Goal: Task Accomplishment & Management: Manage account settings

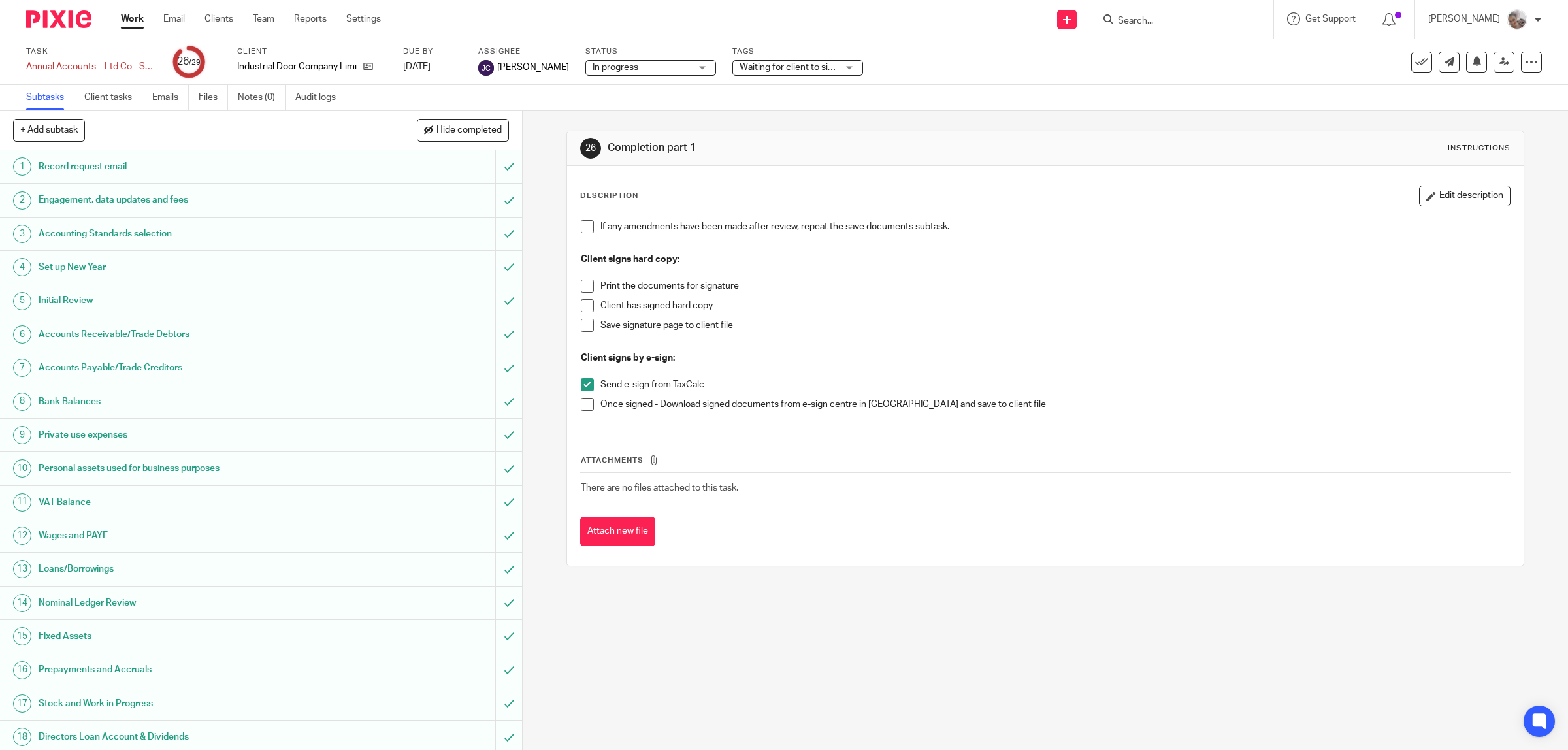
scroll to position [377, 0]
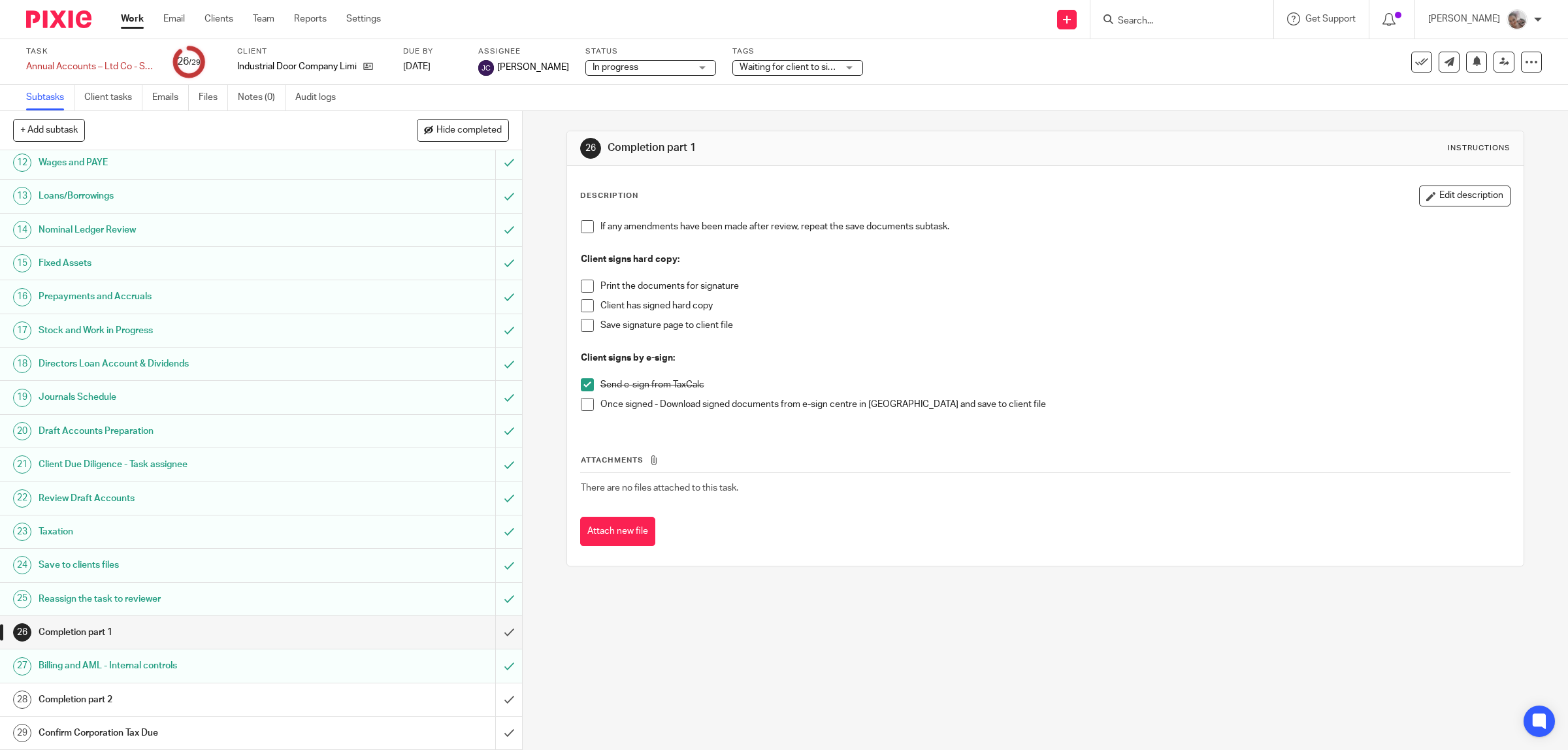
click at [1171, 20] on input "Search" at bounding box center [1176, 22] width 118 height 12
type input "timebase"
click button "submit" at bounding box center [0, 0] width 0 height 0
click at [1176, 53] on link at bounding box center [1254, 61] width 280 height 41
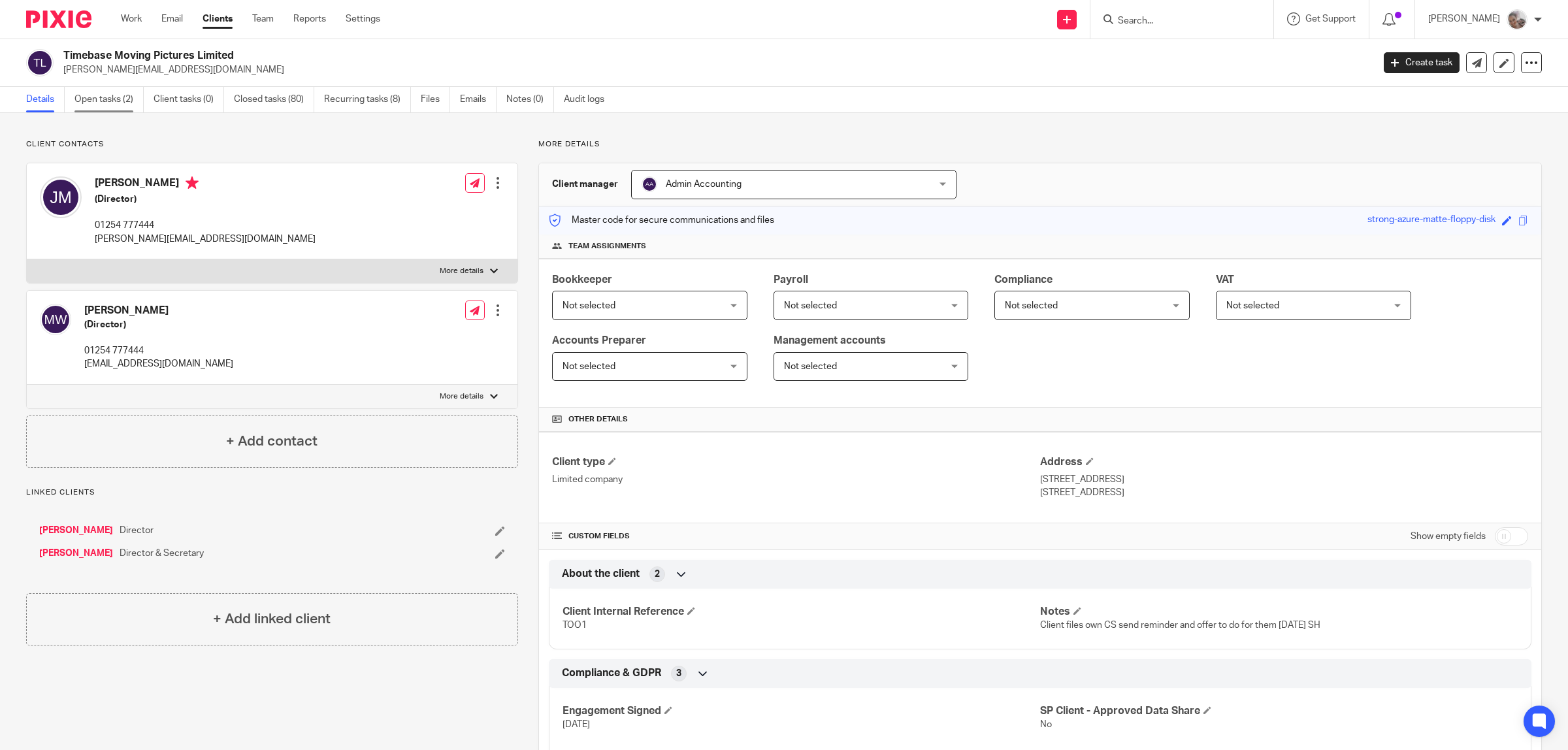
click at [106, 99] on link "Open tasks (2)" at bounding box center [109, 100] width 69 height 26
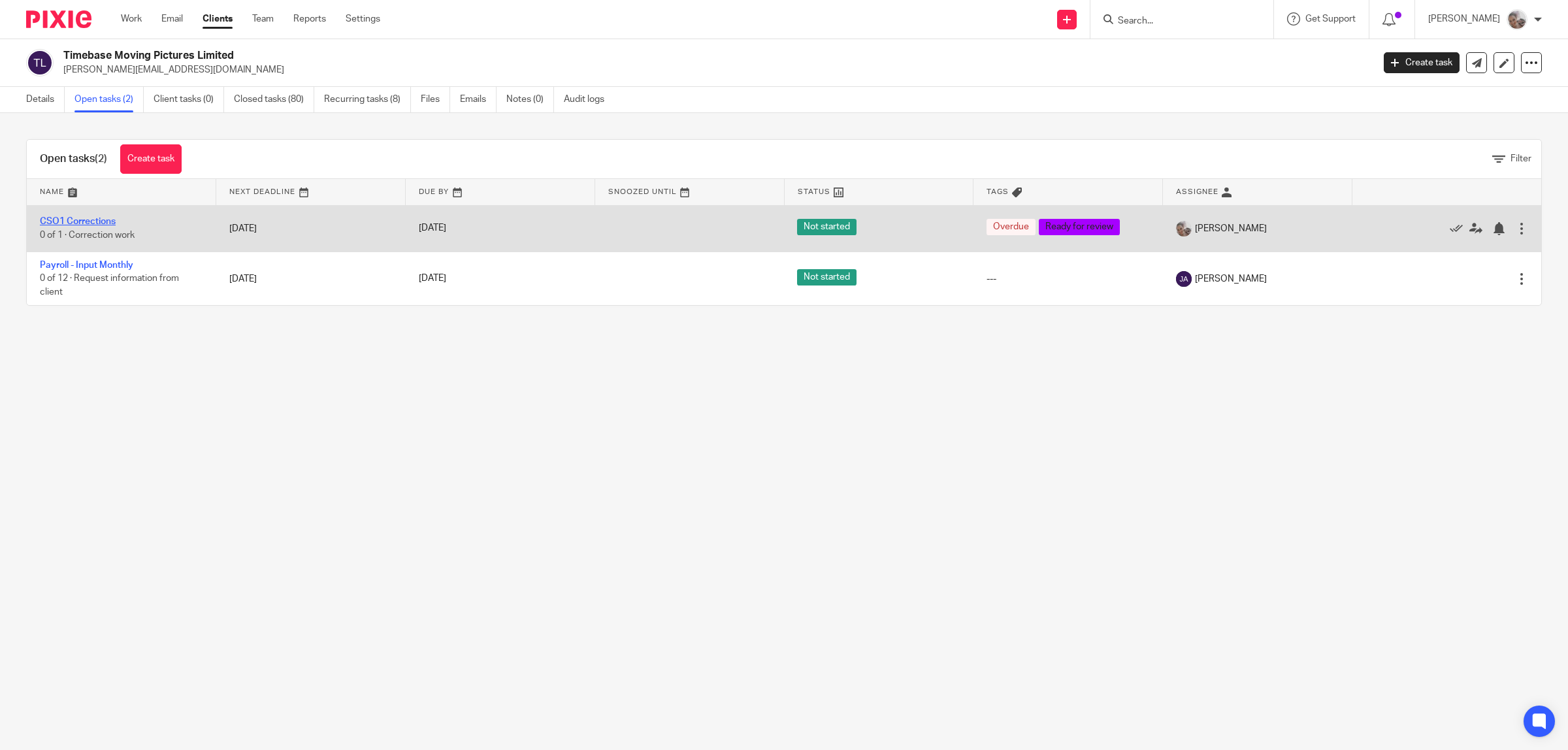
click at [98, 219] on link "CSO1 Corrections" at bounding box center [77, 221] width 75 height 9
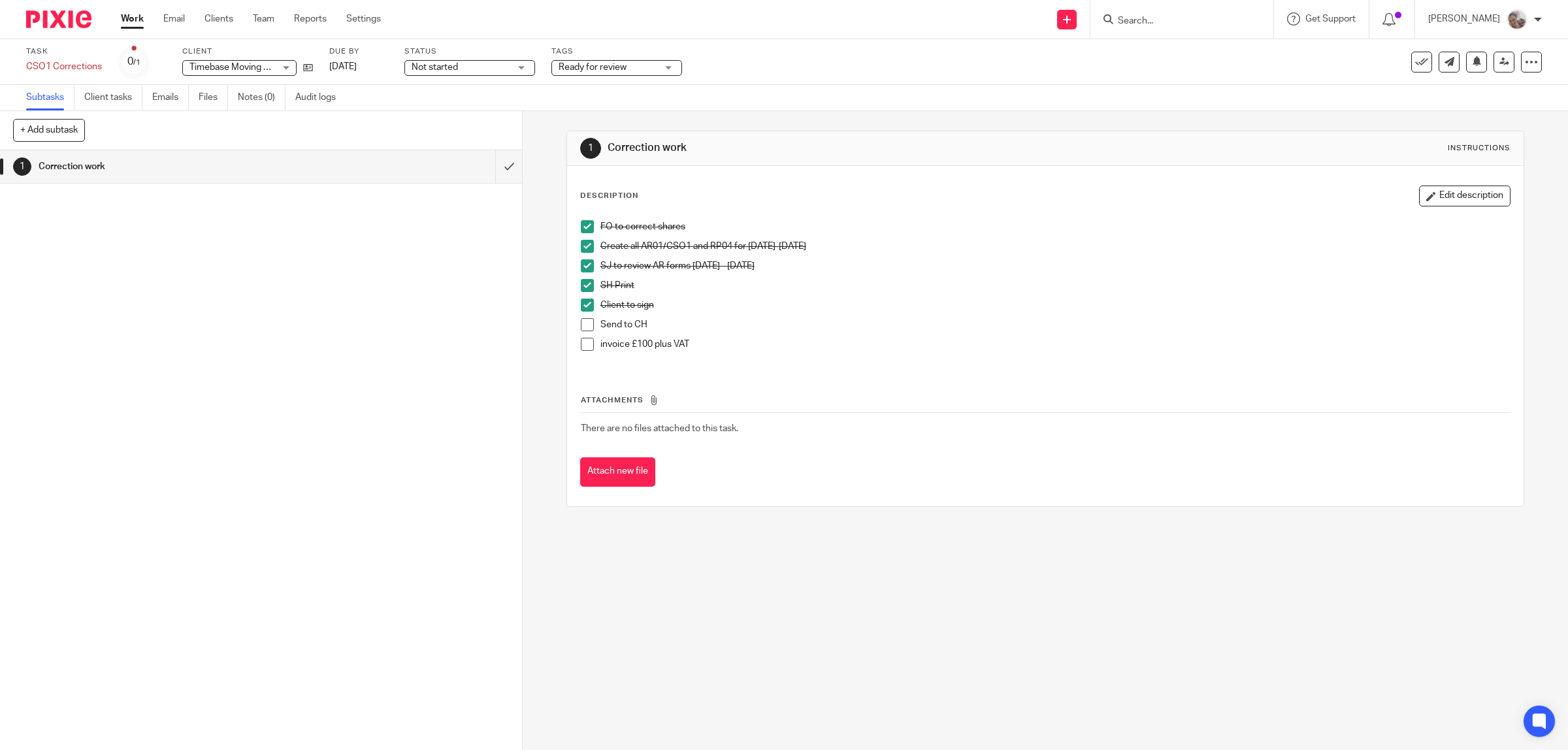
click at [581, 324] on span at bounding box center [587, 324] width 13 height 13
click at [582, 350] on span at bounding box center [587, 344] width 13 height 13
click at [491, 162] on input "submit" at bounding box center [261, 166] width 522 height 33
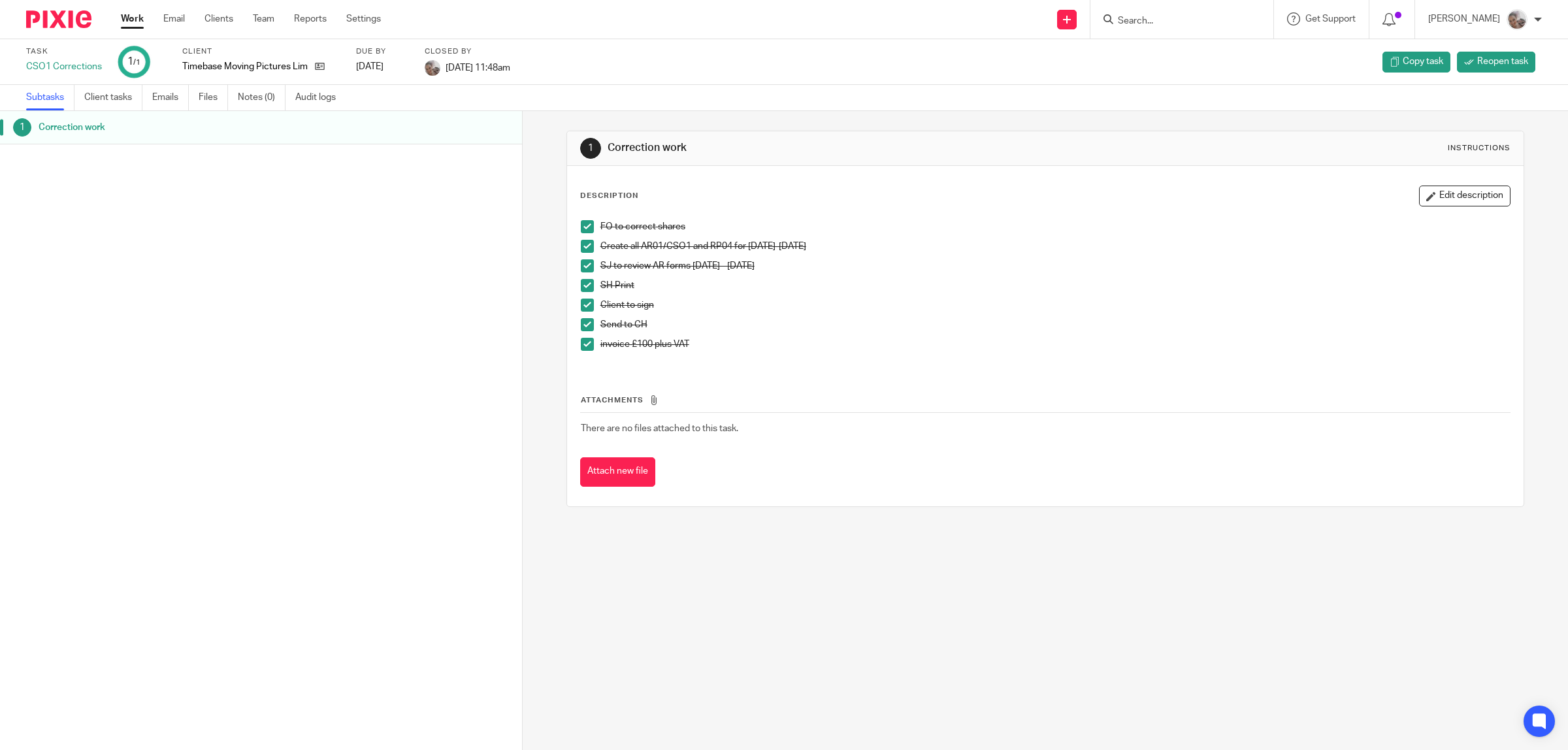
click at [131, 18] on link "Work" at bounding box center [132, 19] width 23 height 13
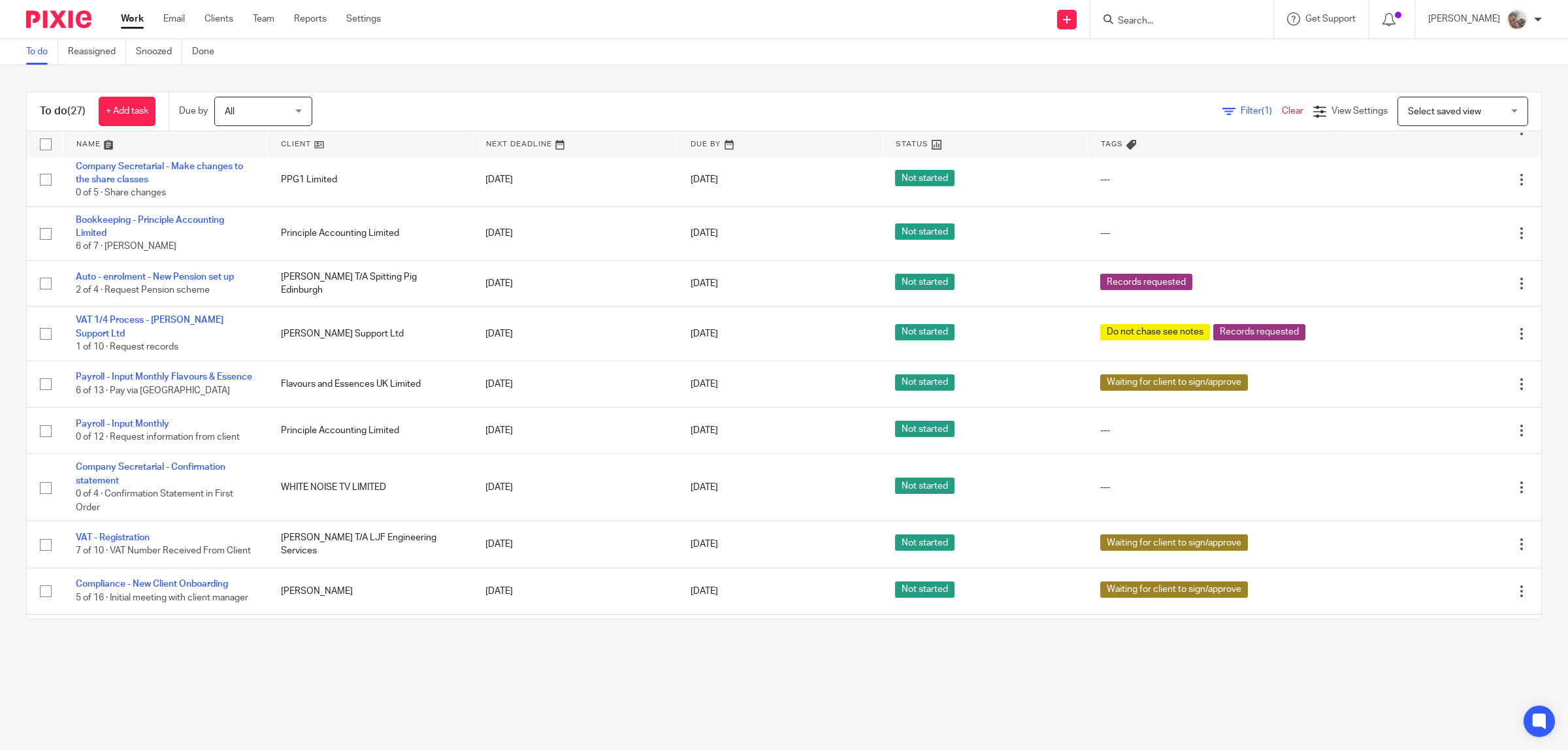
scroll to position [897, 0]
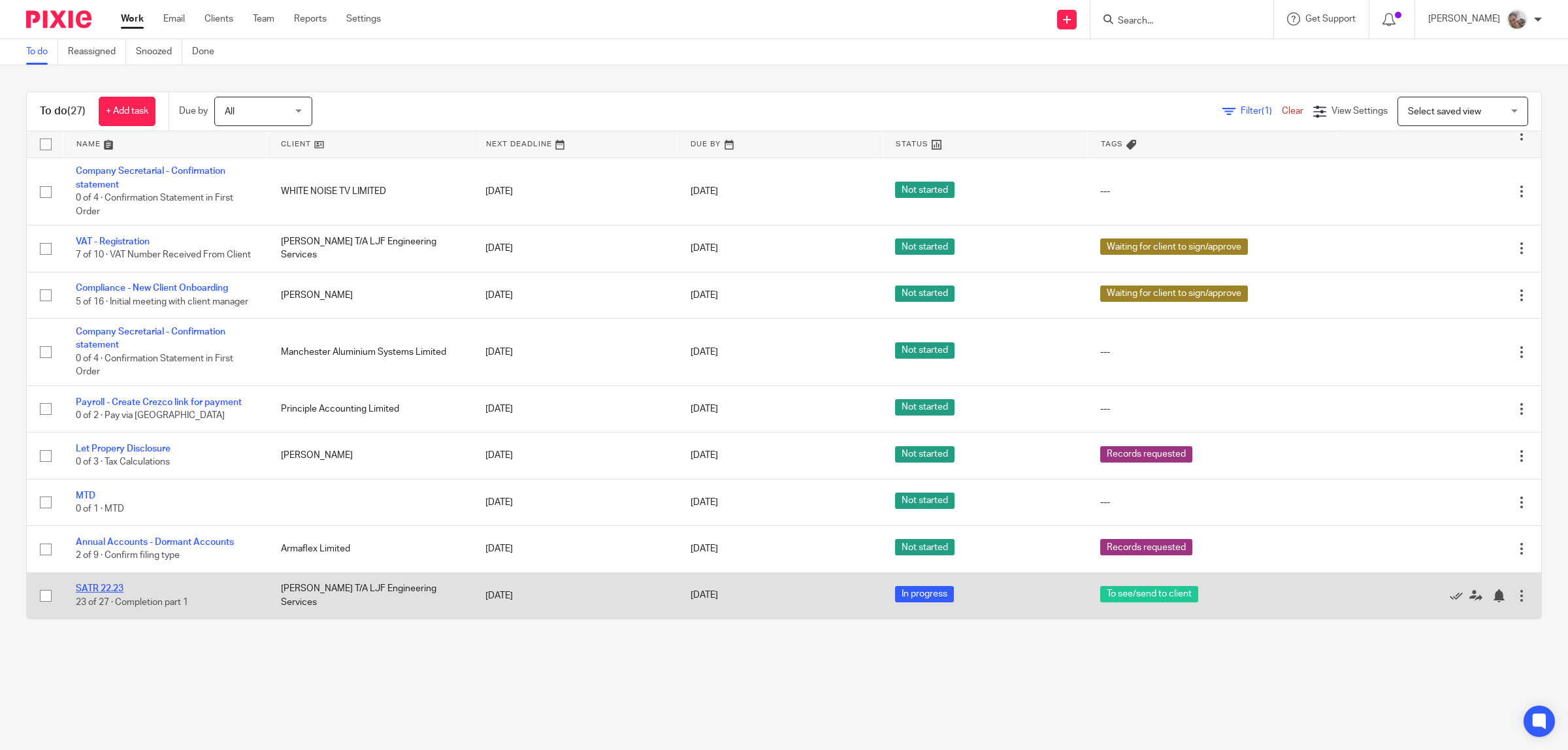
click at [113, 588] on link "SATR 22.23" at bounding box center [99, 588] width 48 height 9
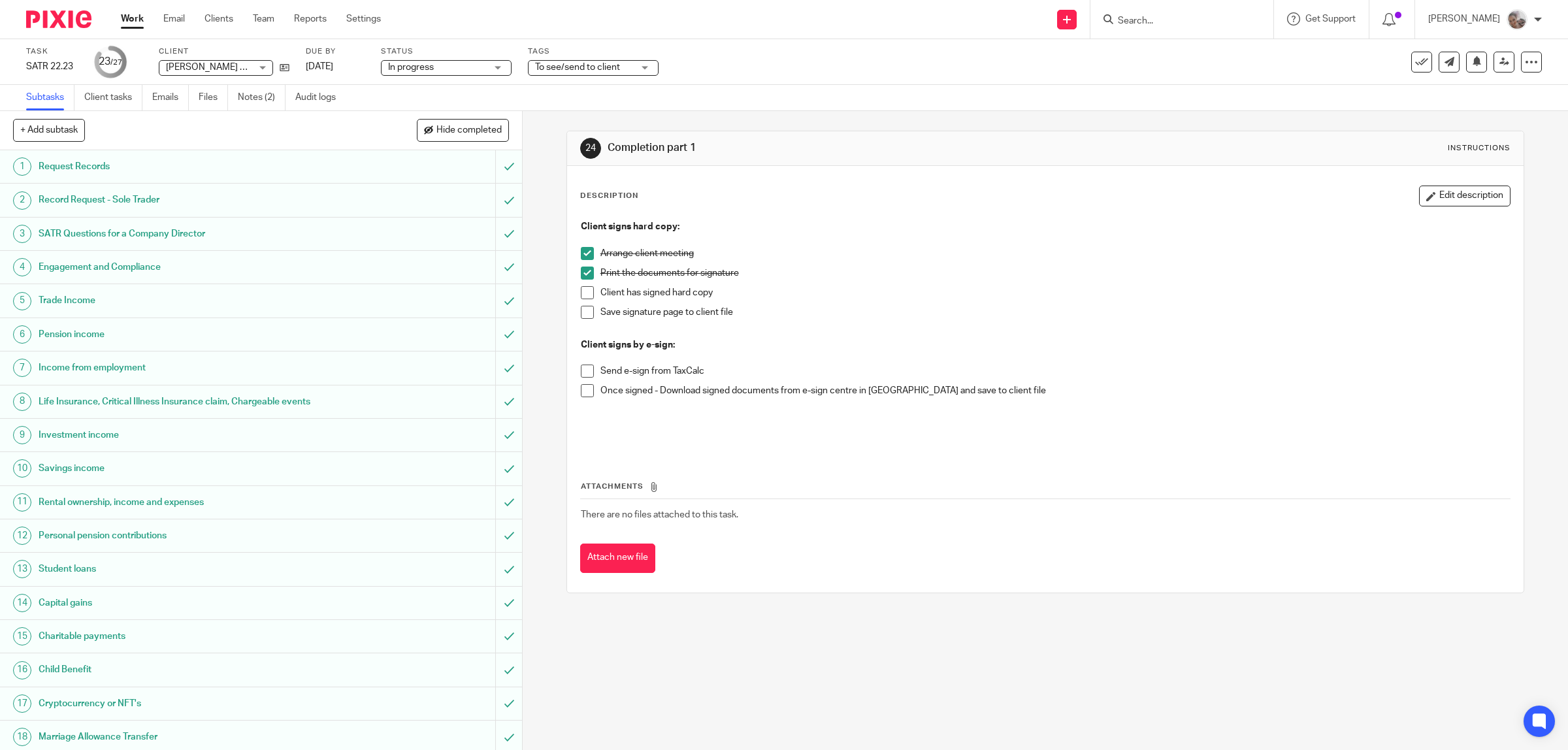
click at [584, 297] on span at bounding box center [587, 292] width 13 height 13
click at [582, 309] on span at bounding box center [587, 312] width 13 height 13
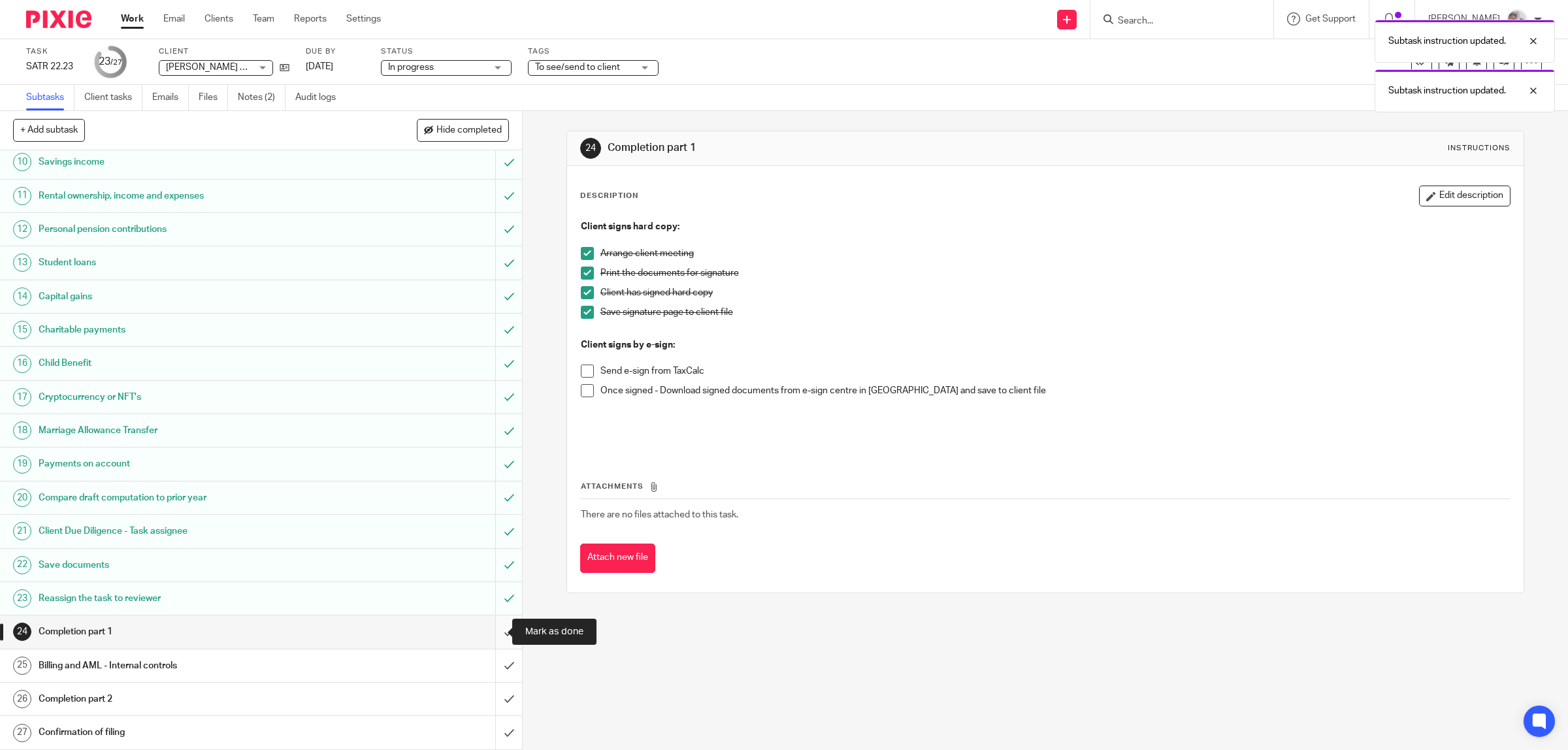
click at [492, 627] on input "submit" at bounding box center [261, 631] width 522 height 33
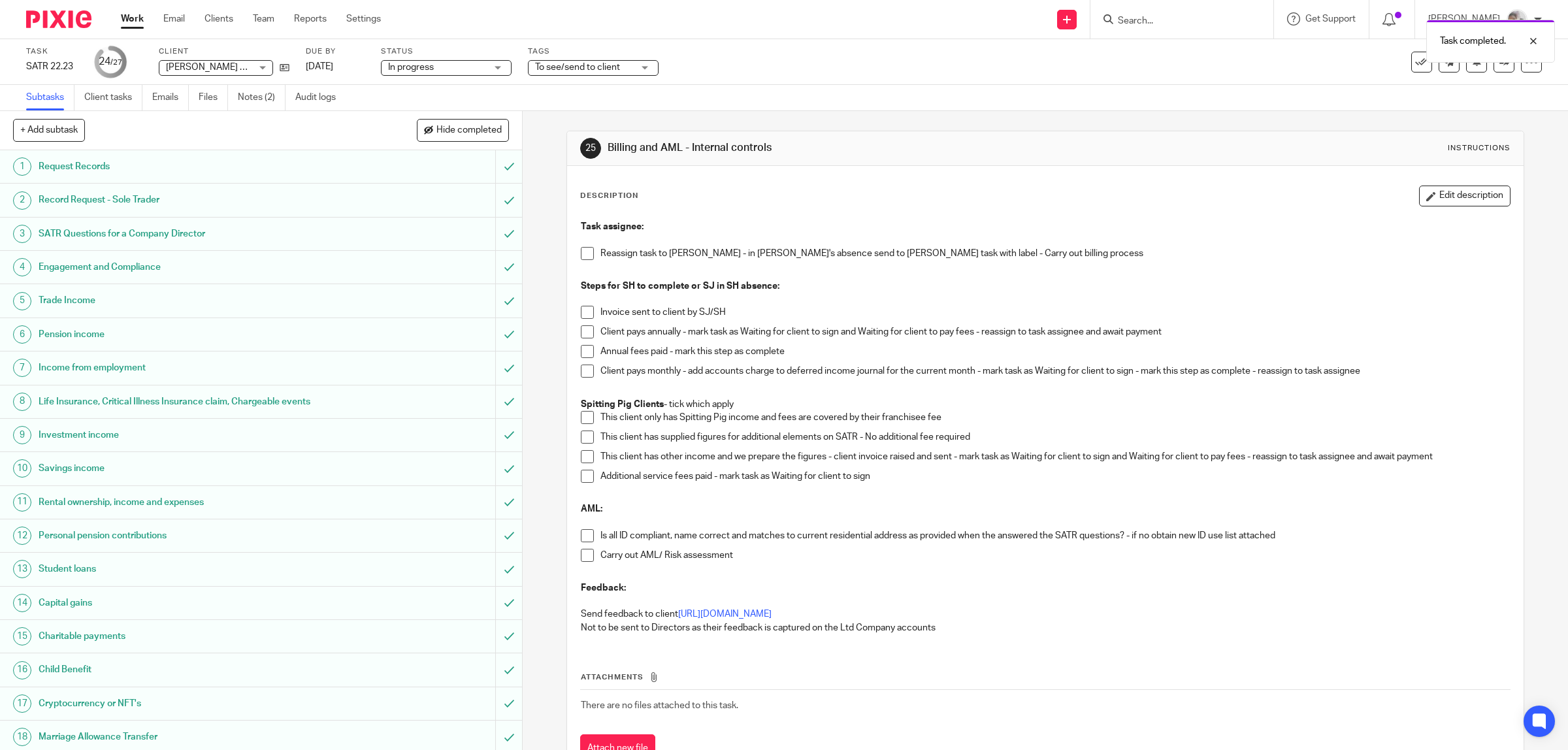
click at [582, 256] on span at bounding box center [587, 253] width 13 height 13
click at [582, 315] on span at bounding box center [587, 312] width 13 height 13
click at [581, 329] on span at bounding box center [587, 331] width 13 height 13
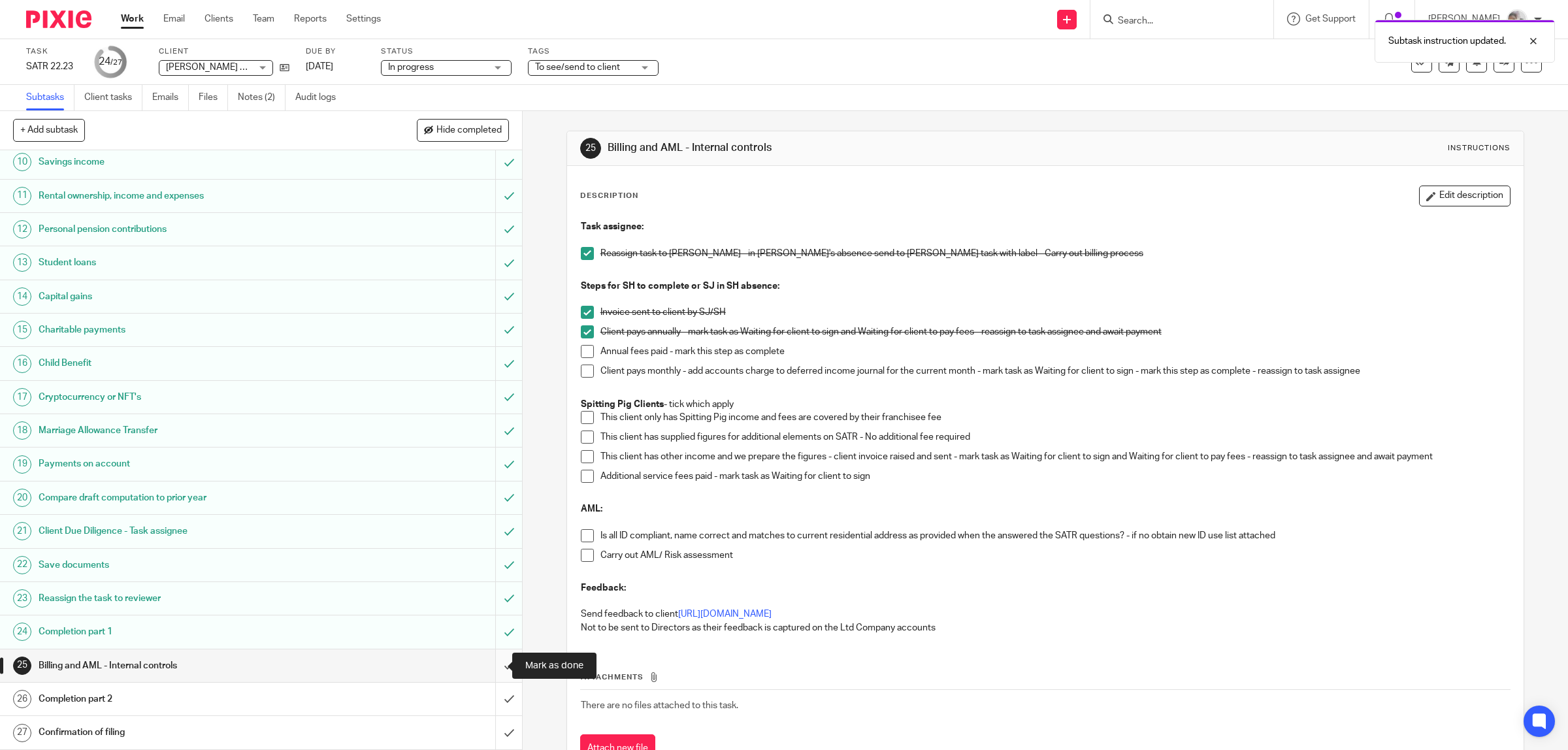
click at [492, 663] on input "submit" at bounding box center [261, 665] width 522 height 33
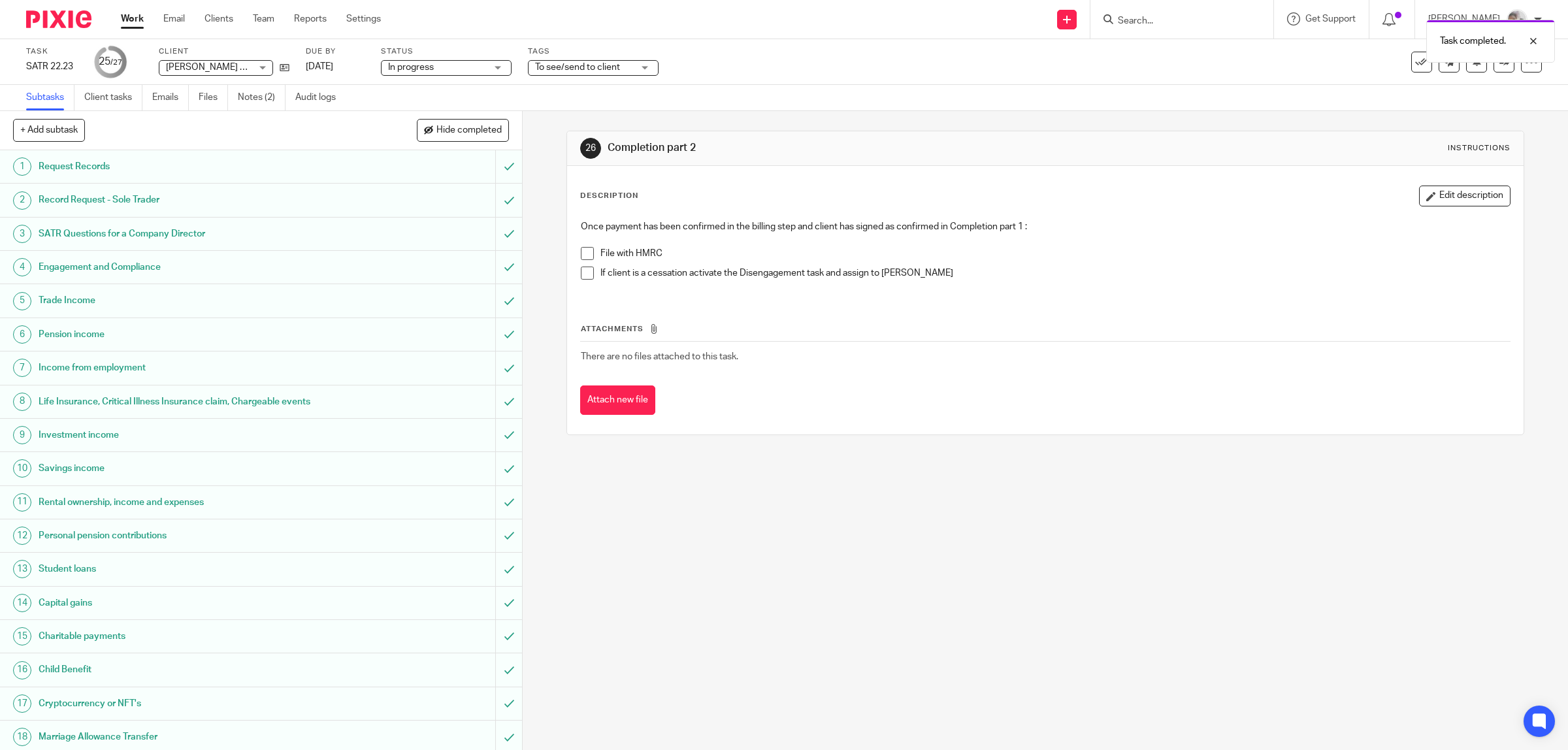
scroll to position [163, 0]
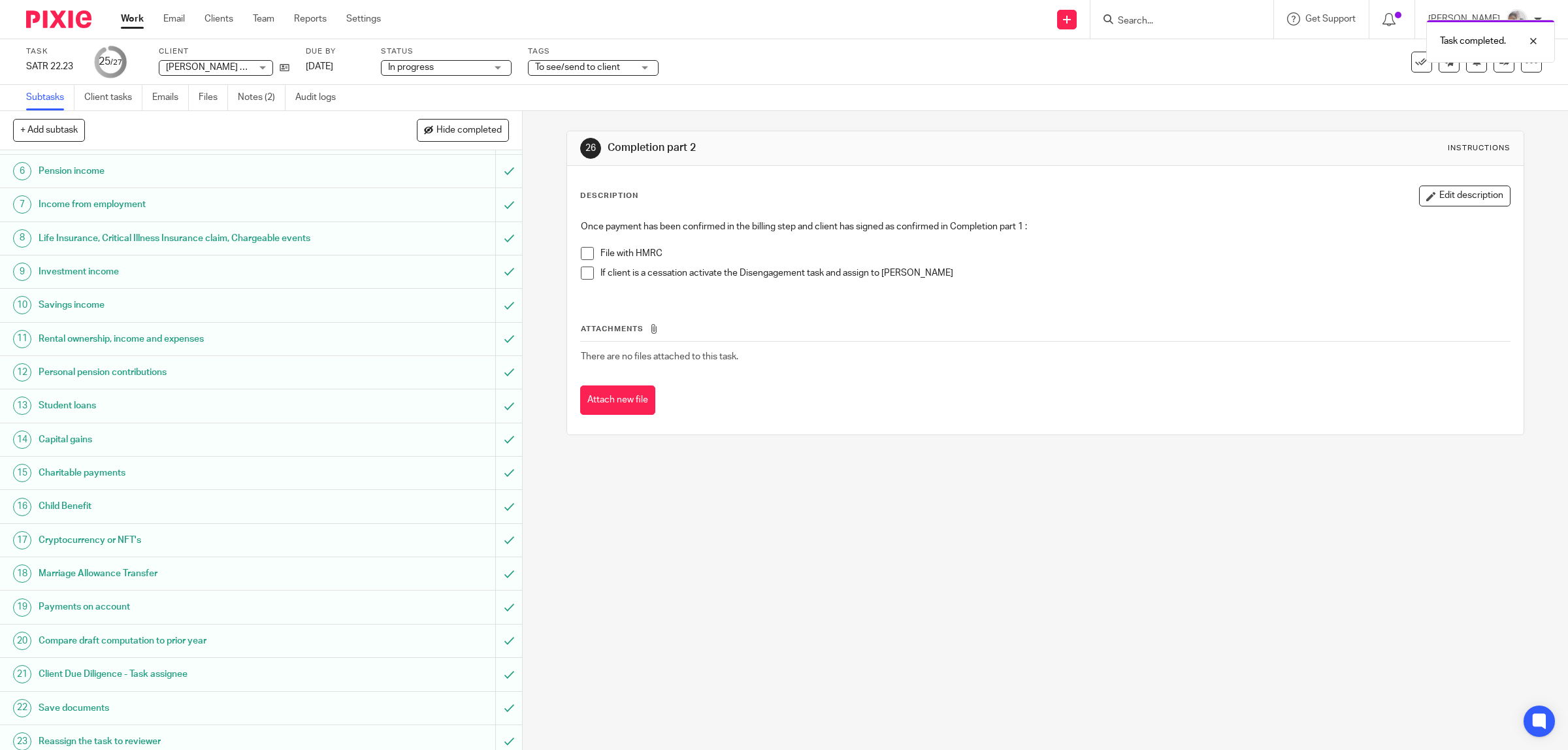
click at [581, 253] on span at bounding box center [587, 253] width 13 height 13
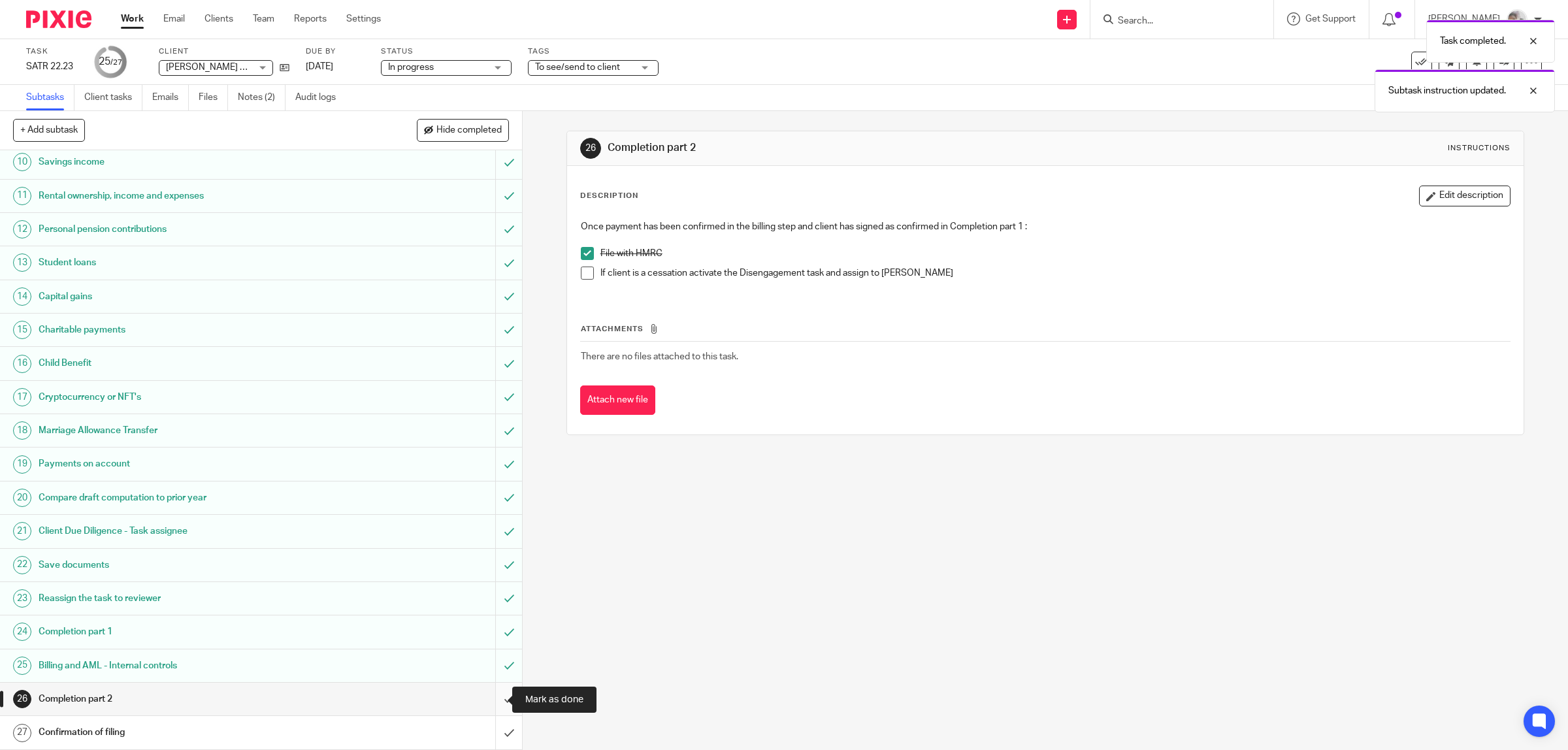
click at [492, 699] on input "submit" at bounding box center [261, 698] width 522 height 33
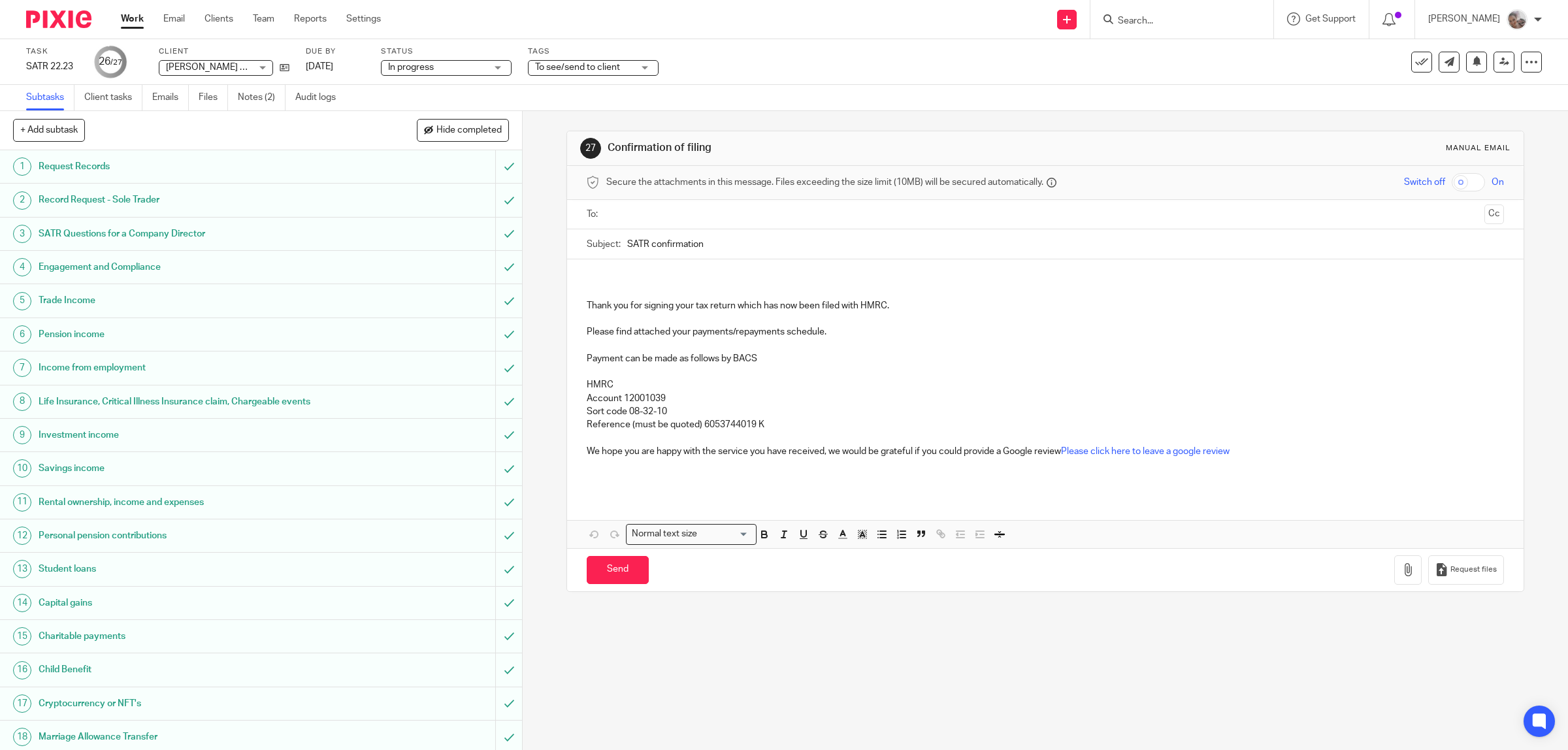
click at [576, 68] on span "To see/send to client" at bounding box center [578, 66] width 85 height 9
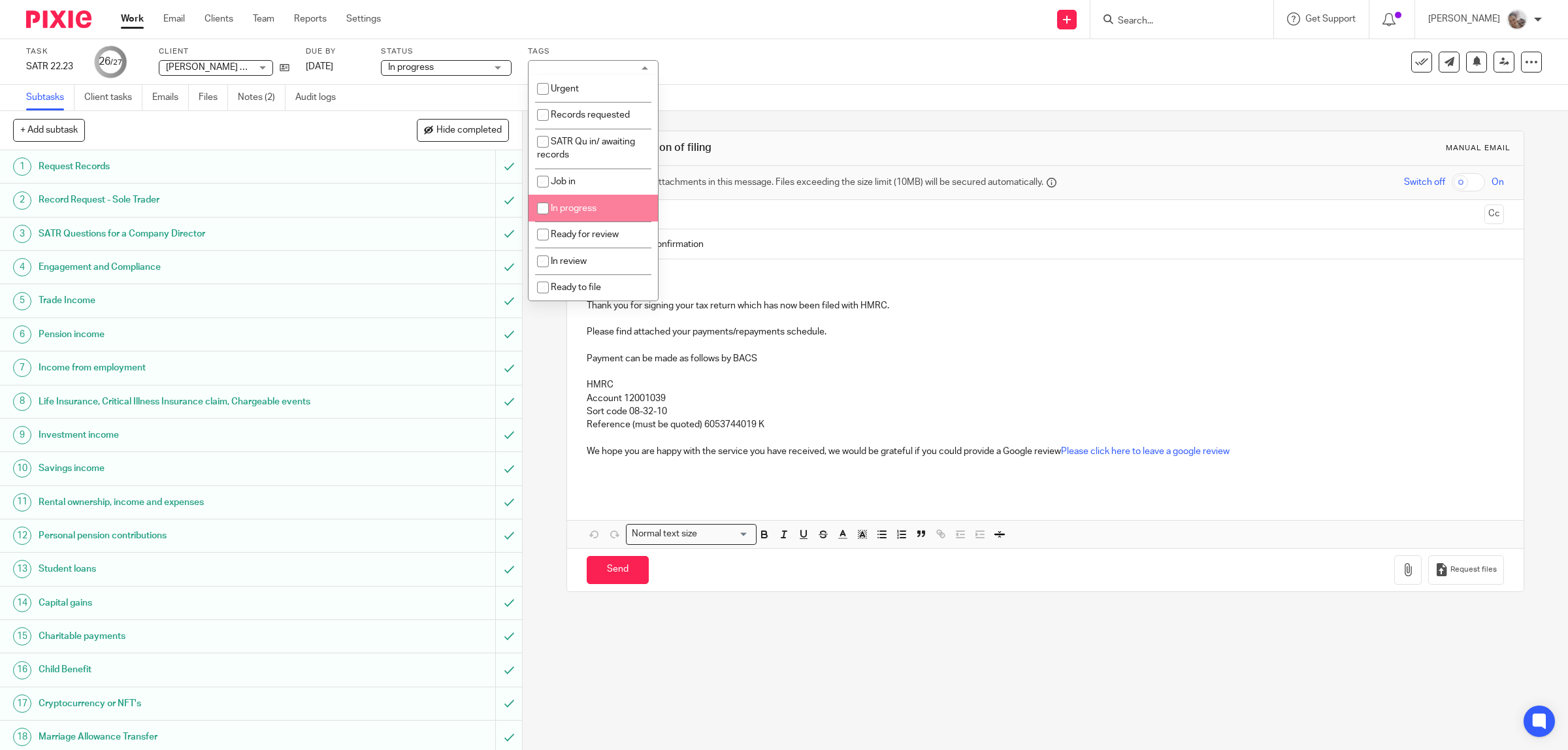
scroll to position [163, 0]
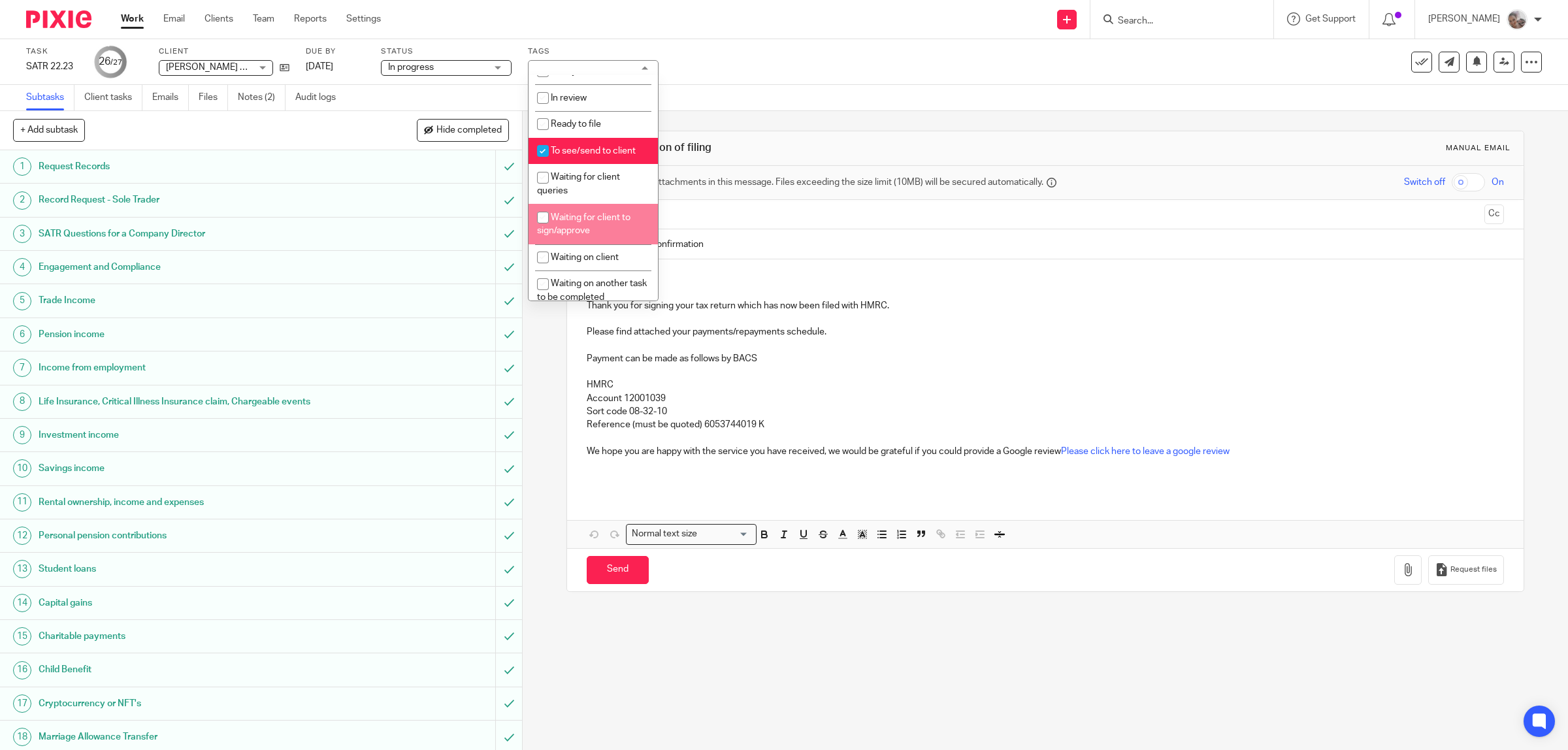
click at [590, 214] on span "Waiting for client to sign/approve" at bounding box center [584, 224] width 93 height 23
checkbox input "true"
click at [567, 142] on li "To see/send to client" at bounding box center [593, 151] width 130 height 27
checkbox input "false"
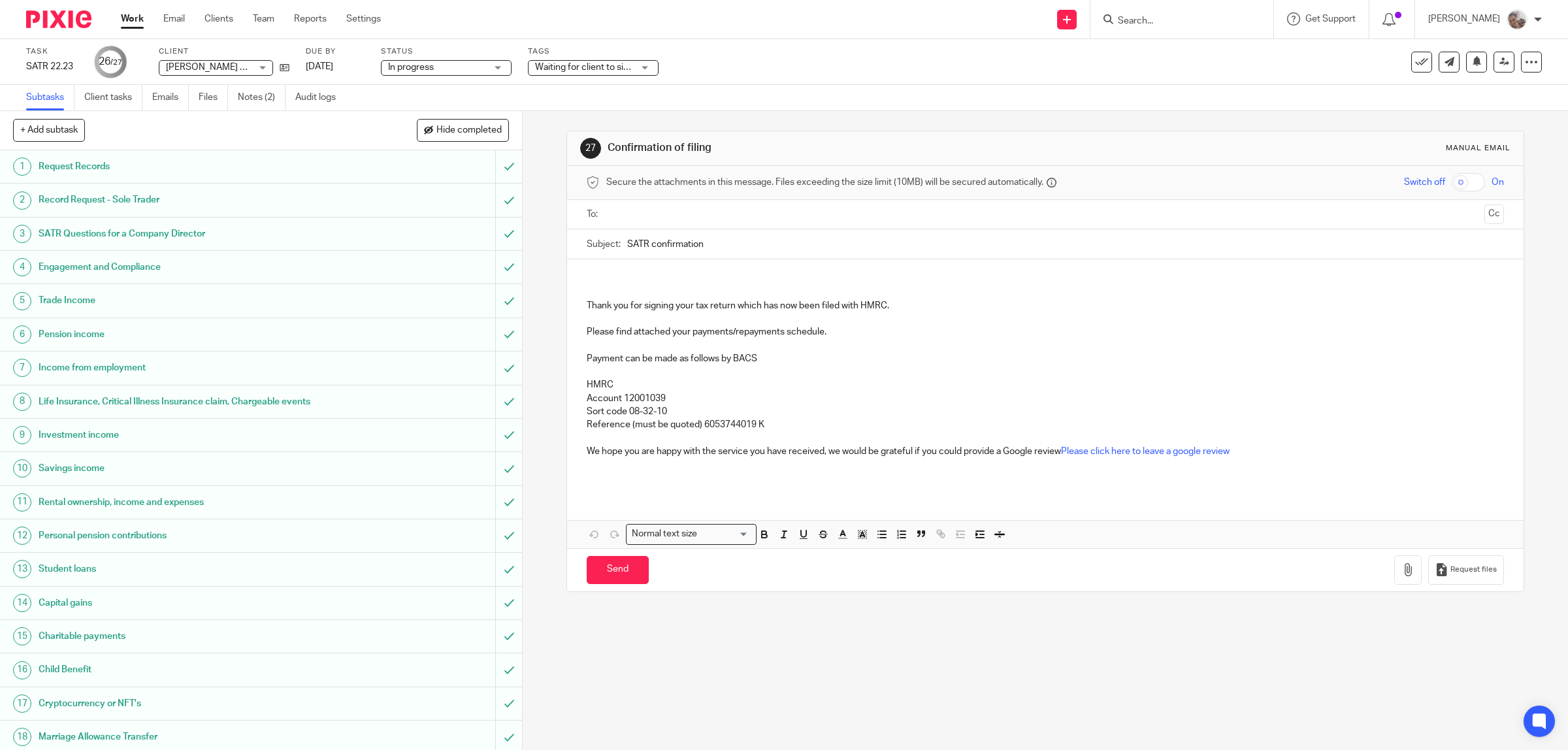
click at [1031, 354] on p "Payment can be made as follows by BACS" at bounding box center [1046, 358] width 918 height 13
click at [53, 130] on button "+ Add subtask" at bounding box center [49, 130] width 72 height 22
click at [159, 130] on input "text" at bounding box center [213, 131] width 401 height 22
type input "c"
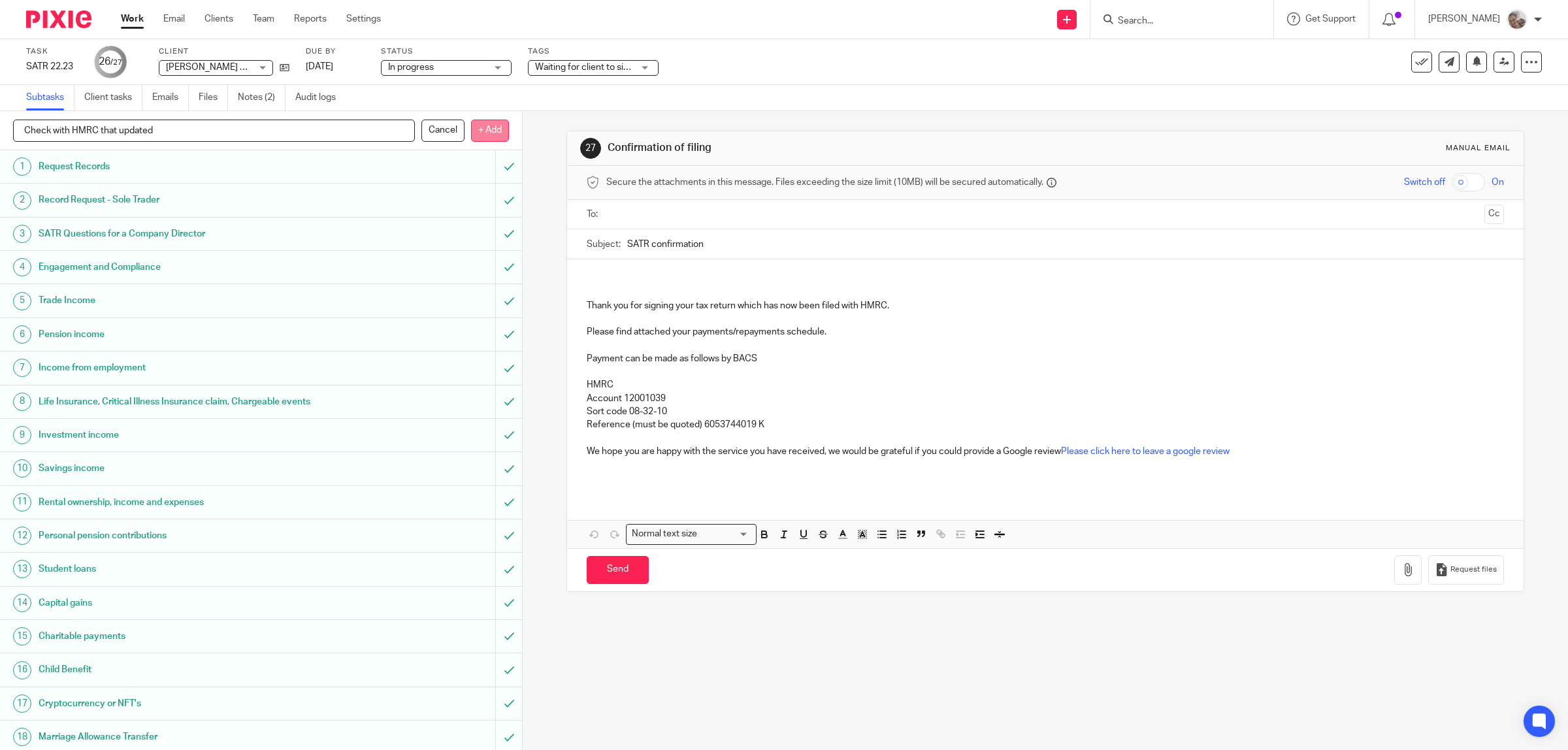
type input "Check with HMRC that updated"
click at [481, 133] on p "+ Add" at bounding box center [490, 131] width 38 height 22
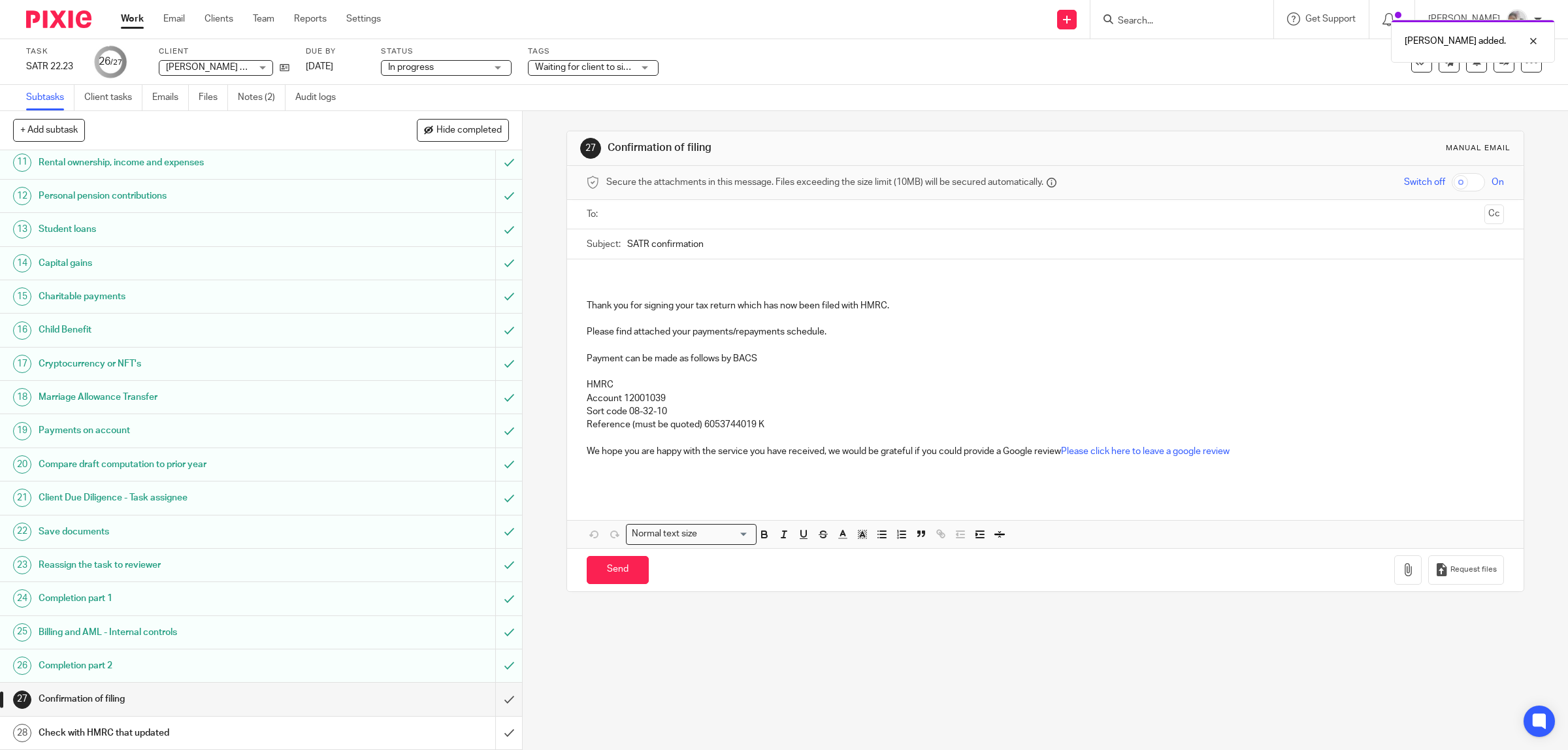
click at [118, 725] on h1 "Check with HMRC that updated" at bounding box center [186, 733] width 296 height 20
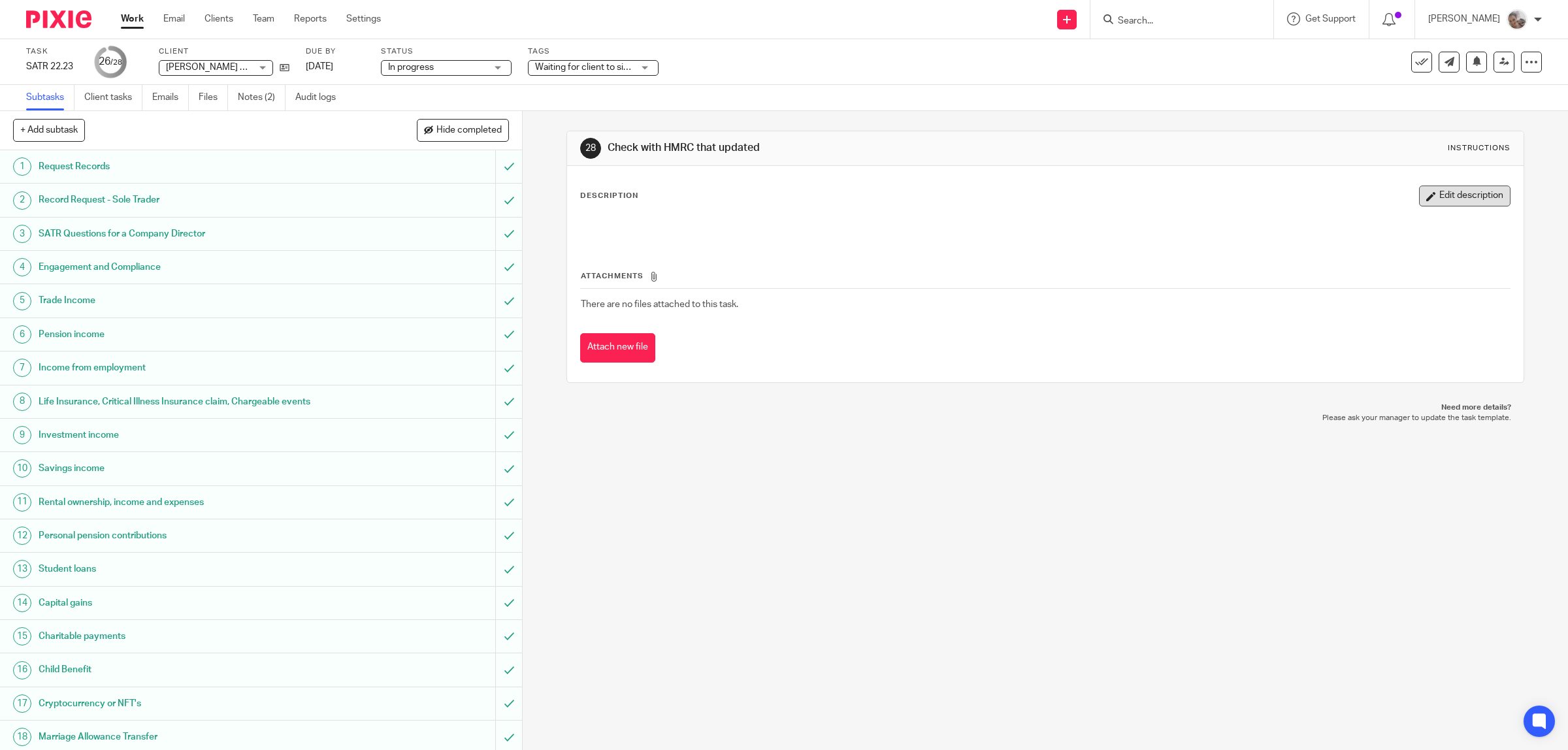
click at [1435, 196] on button "Edit description" at bounding box center [1465, 195] width 91 height 21
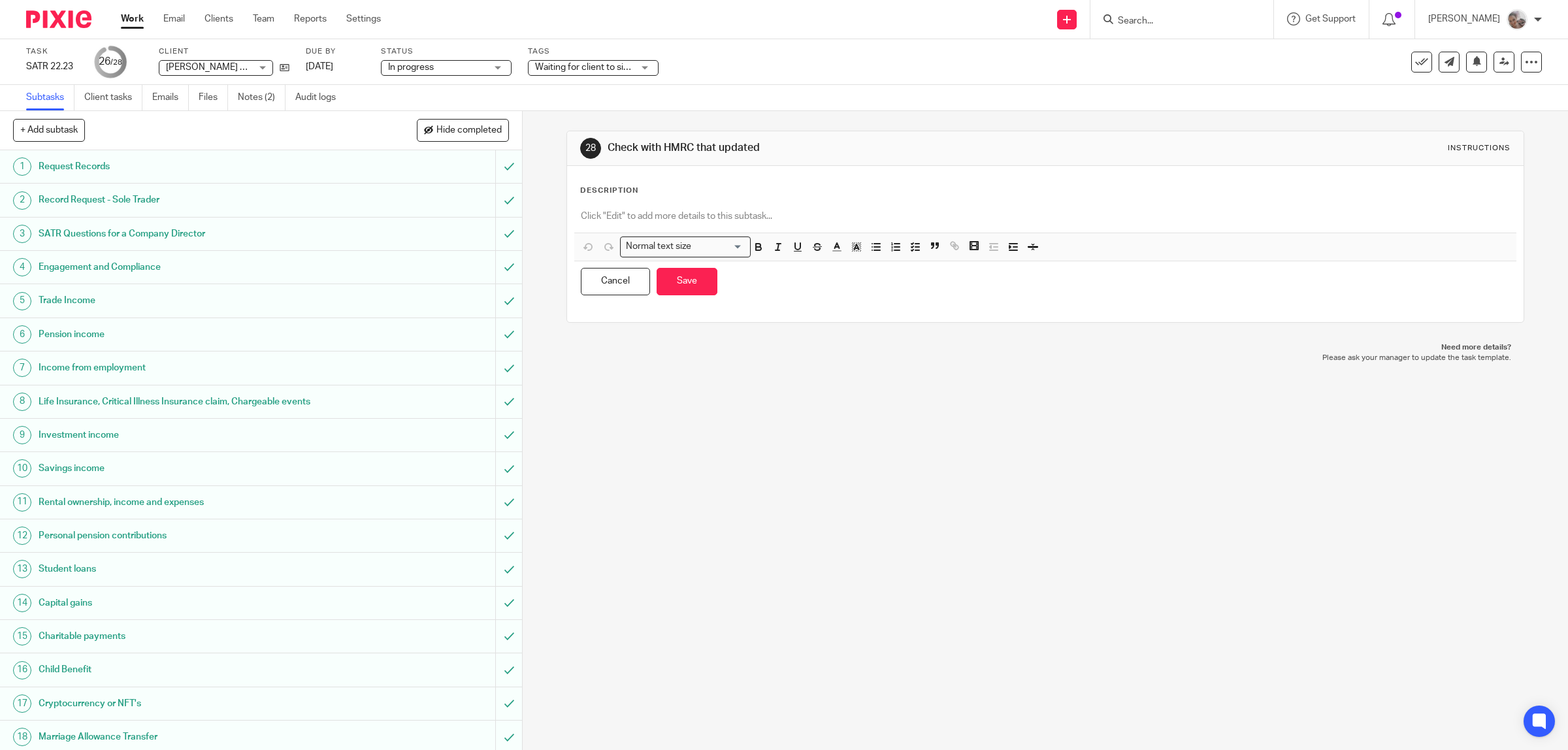
click at [812, 216] on p at bounding box center [1046, 216] width 930 height 13
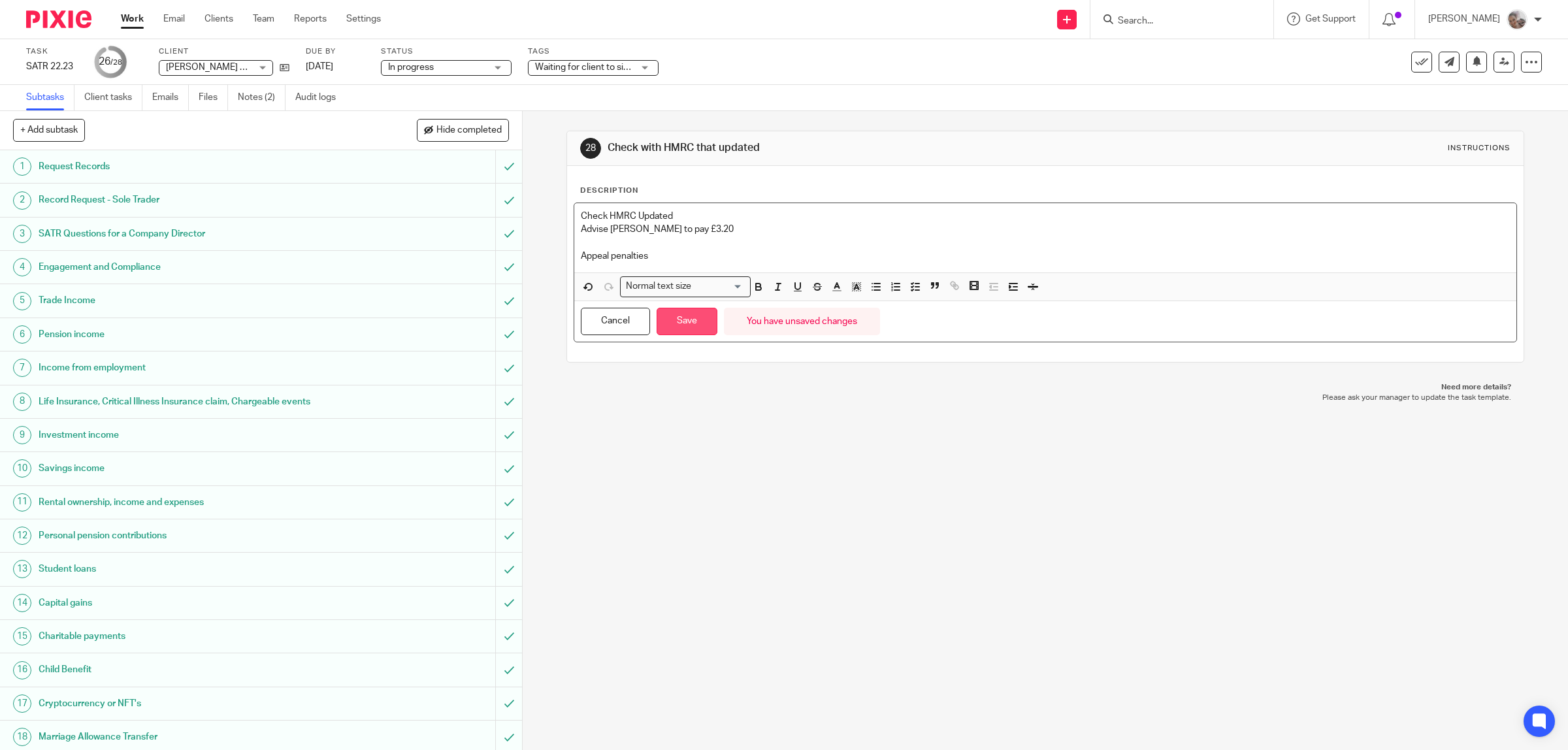
click at [678, 321] on button "Save" at bounding box center [687, 322] width 60 height 28
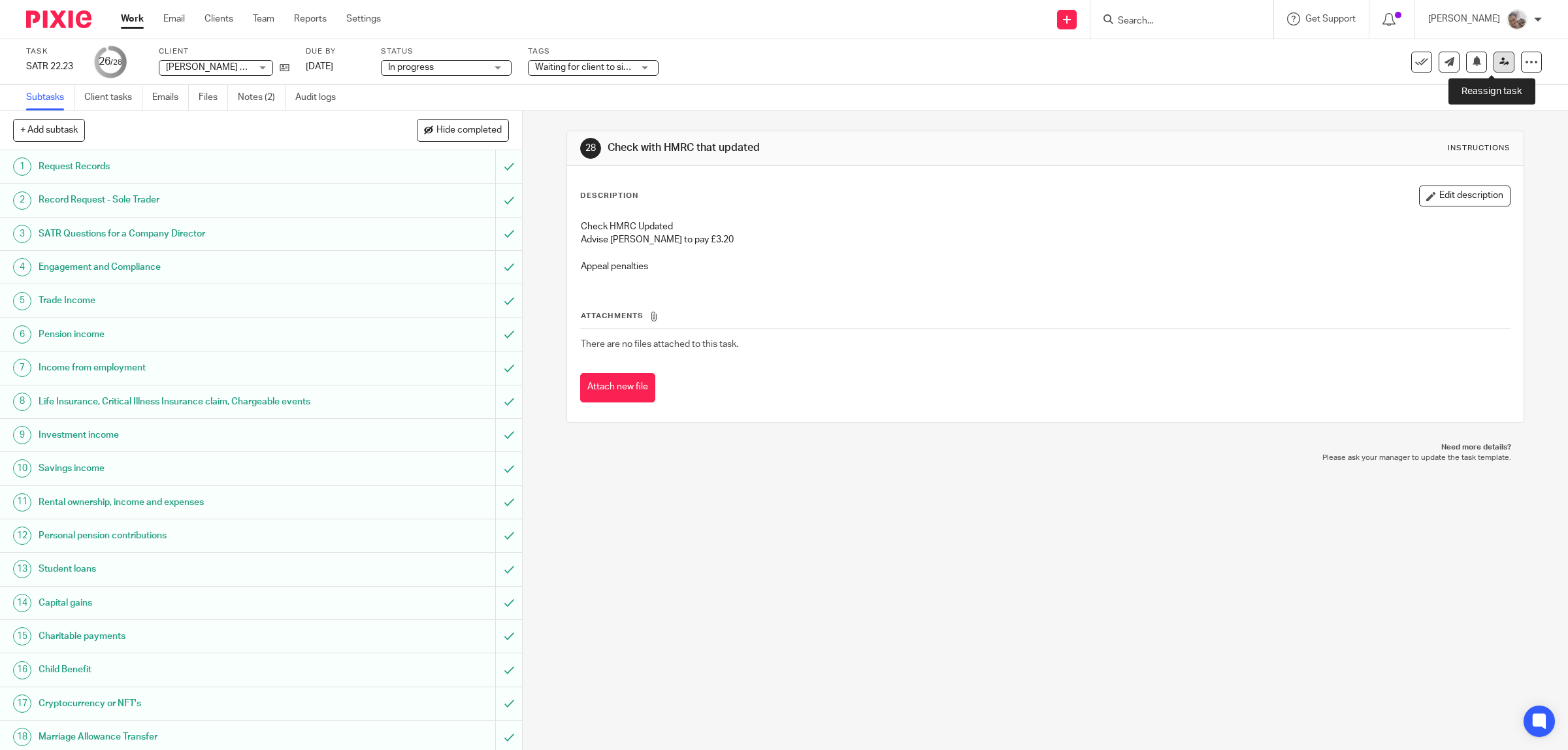
click at [1500, 62] on icon at bounding box center [1505, 61] width 10 height 10
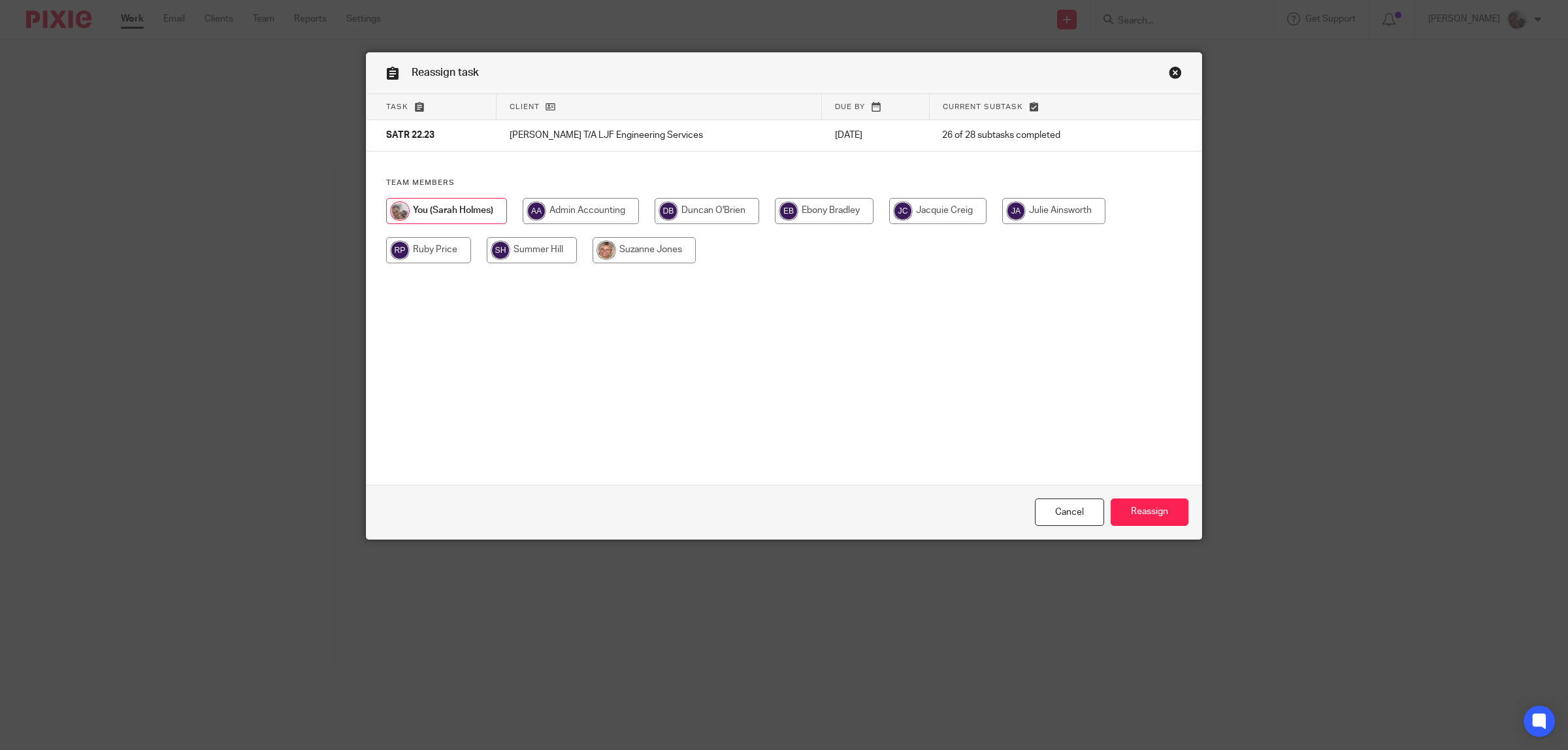
click at [1169, 72] on link "Close this dialog window" at bounding box center [1175, 75] width 13 height 18
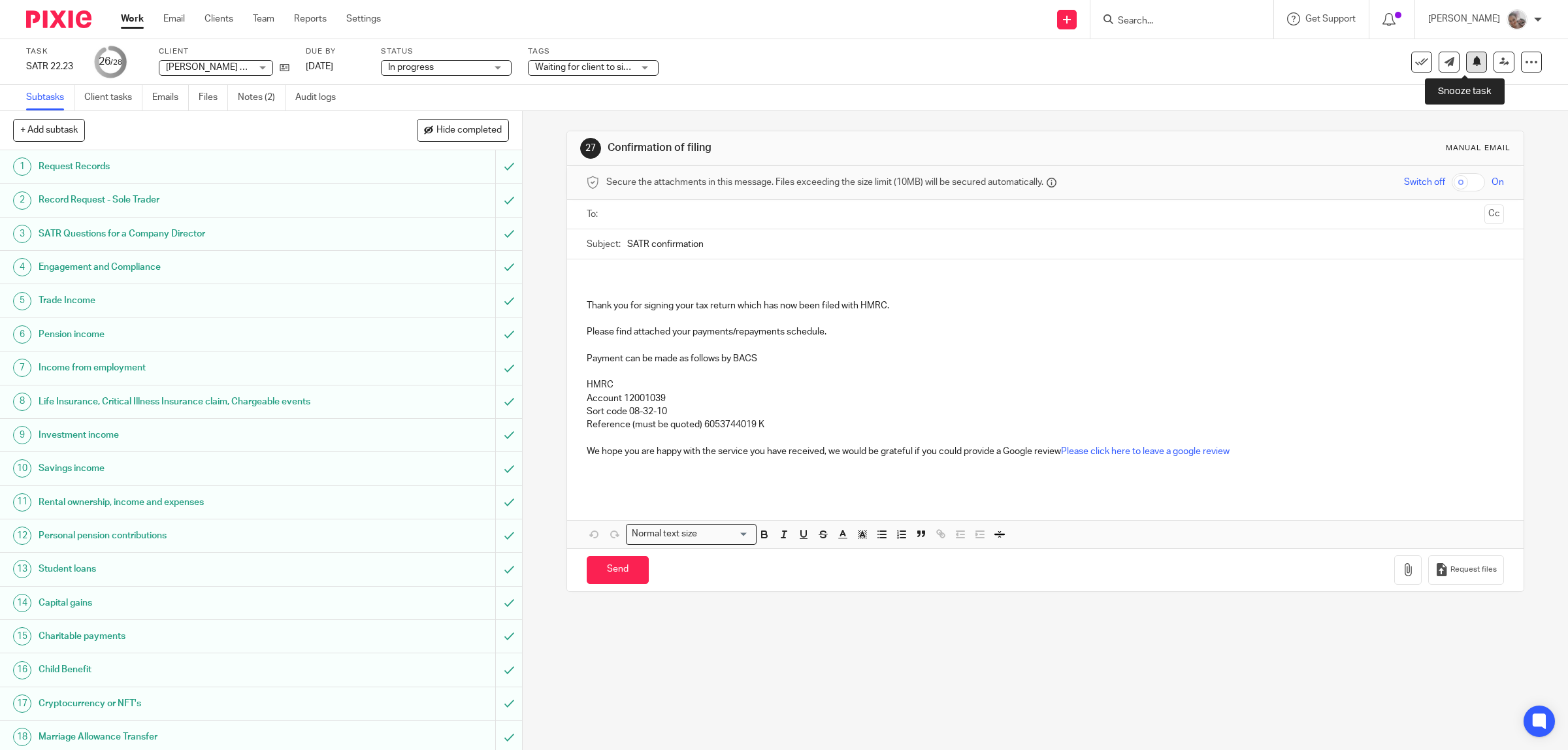
click at [1472, 65] on icon at bounding box center [1477, 61] width 10 height 10
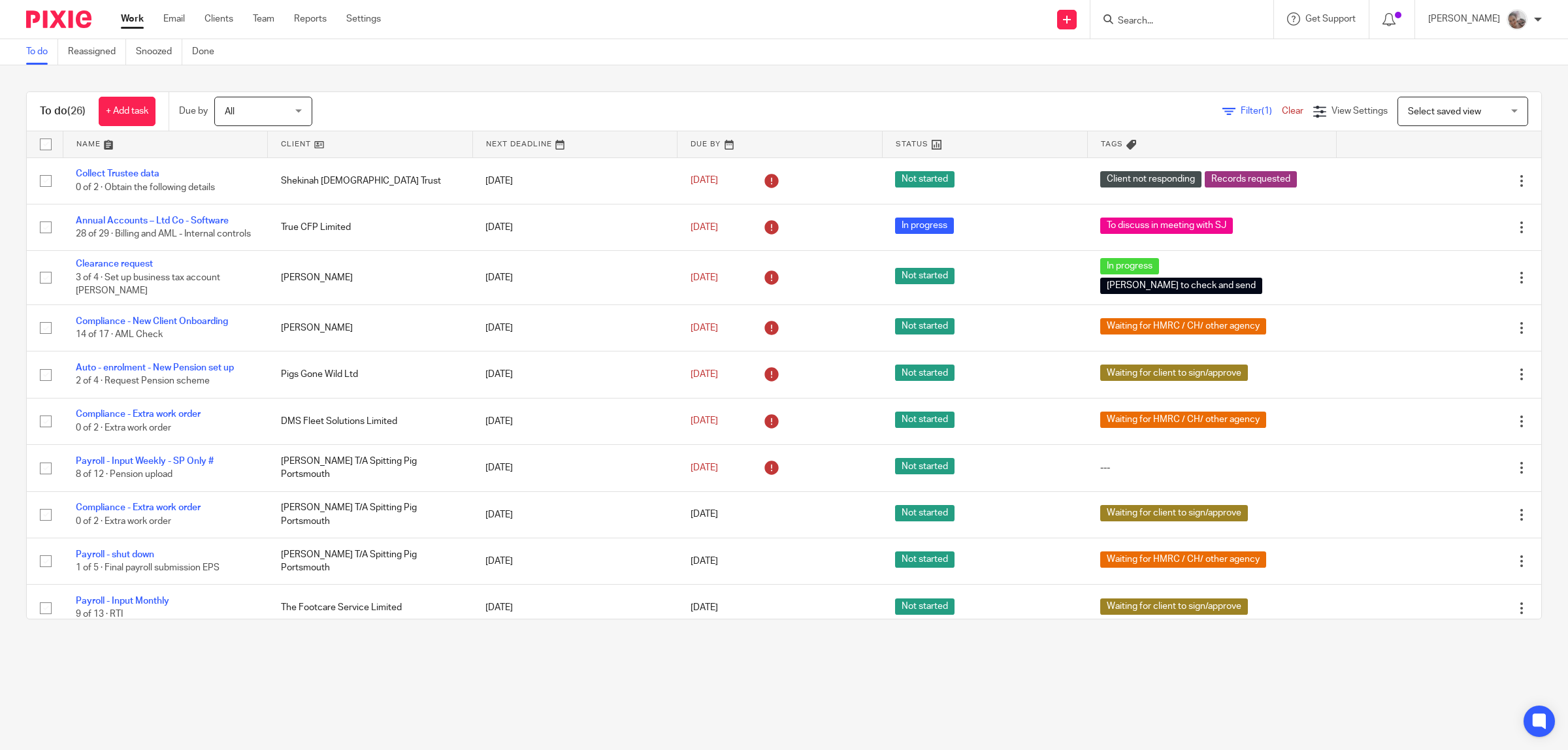
click input "Search"
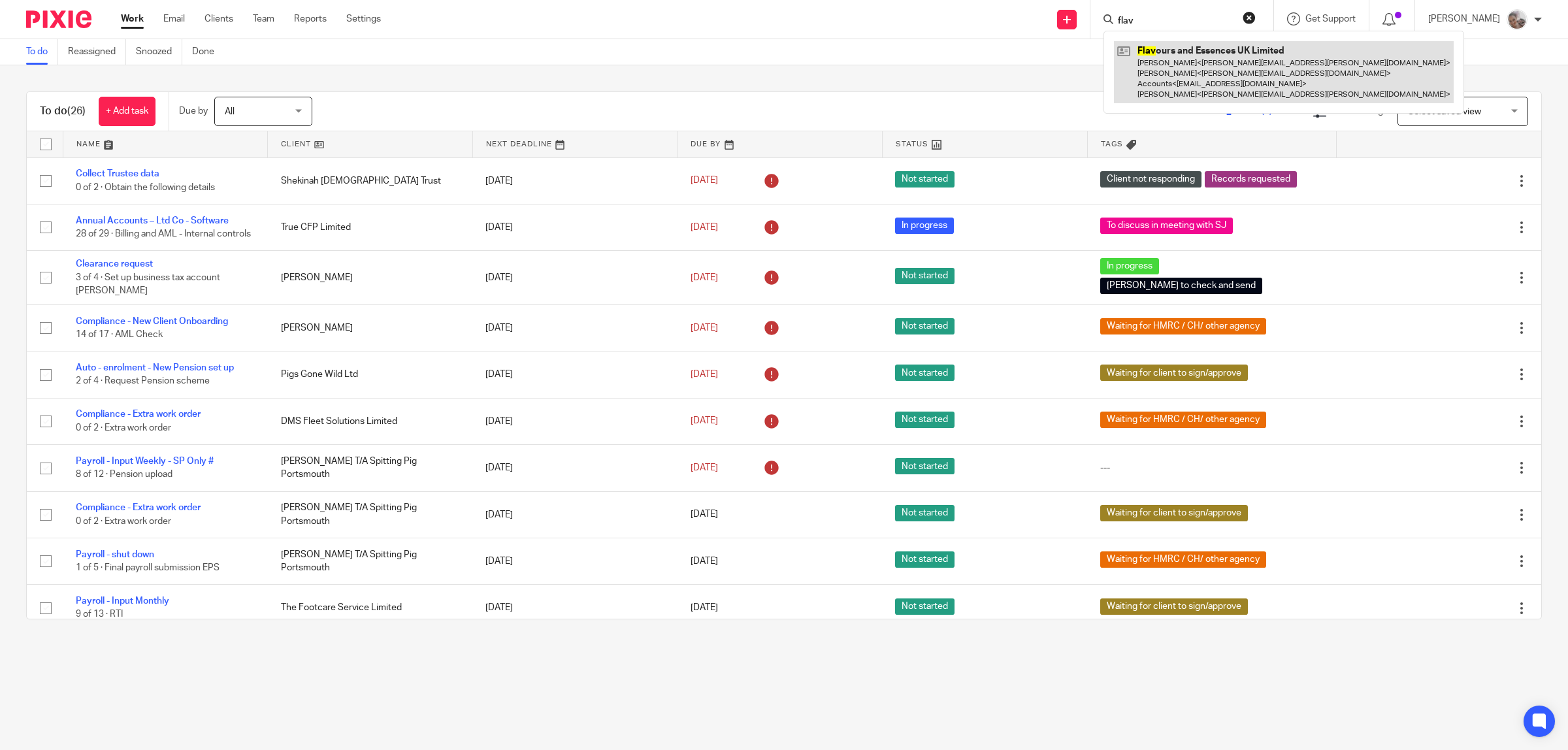
type input "flav"
click link
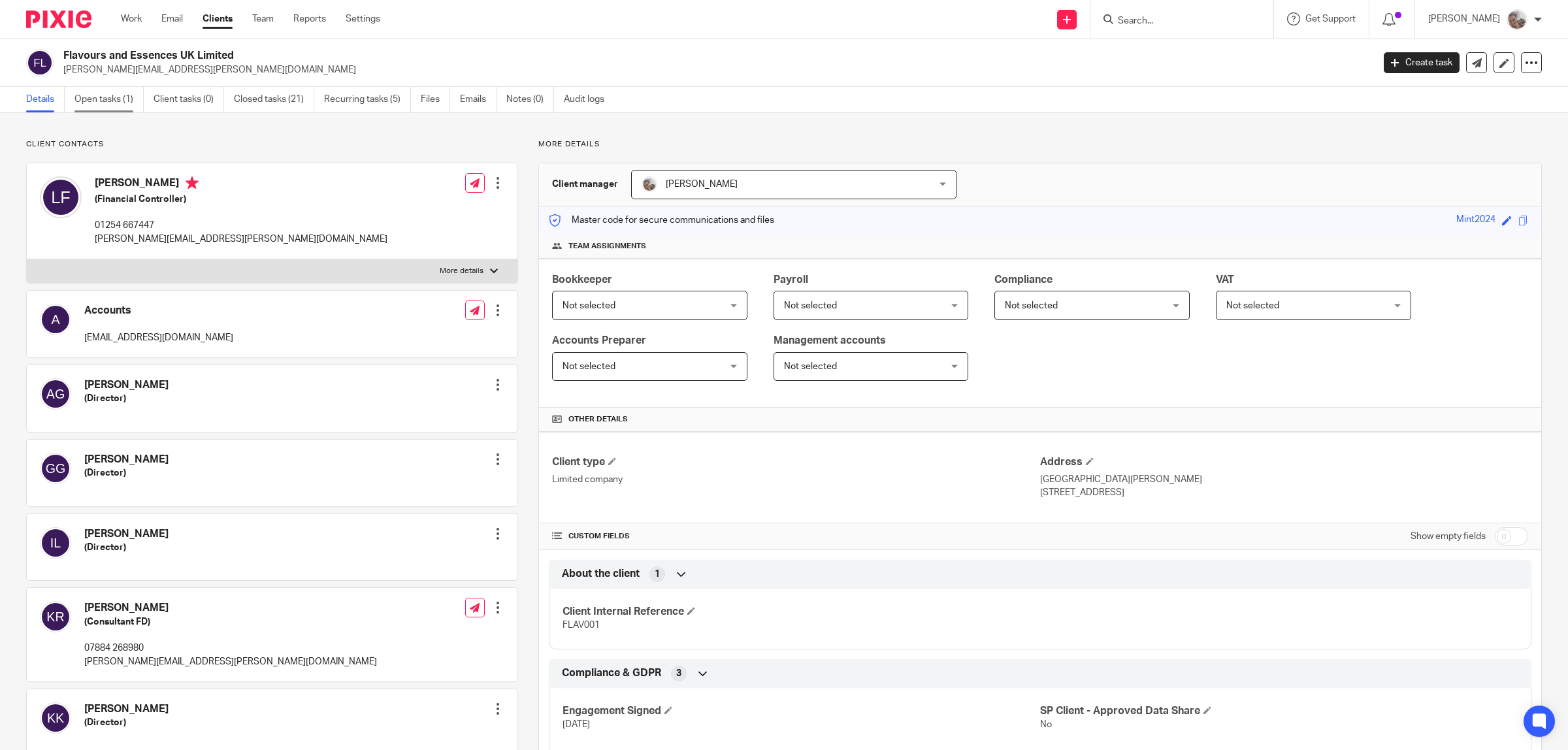
click at [87, 93] on link "Open tasks (1)" at bounding box center [109, 100] width 69 height 26
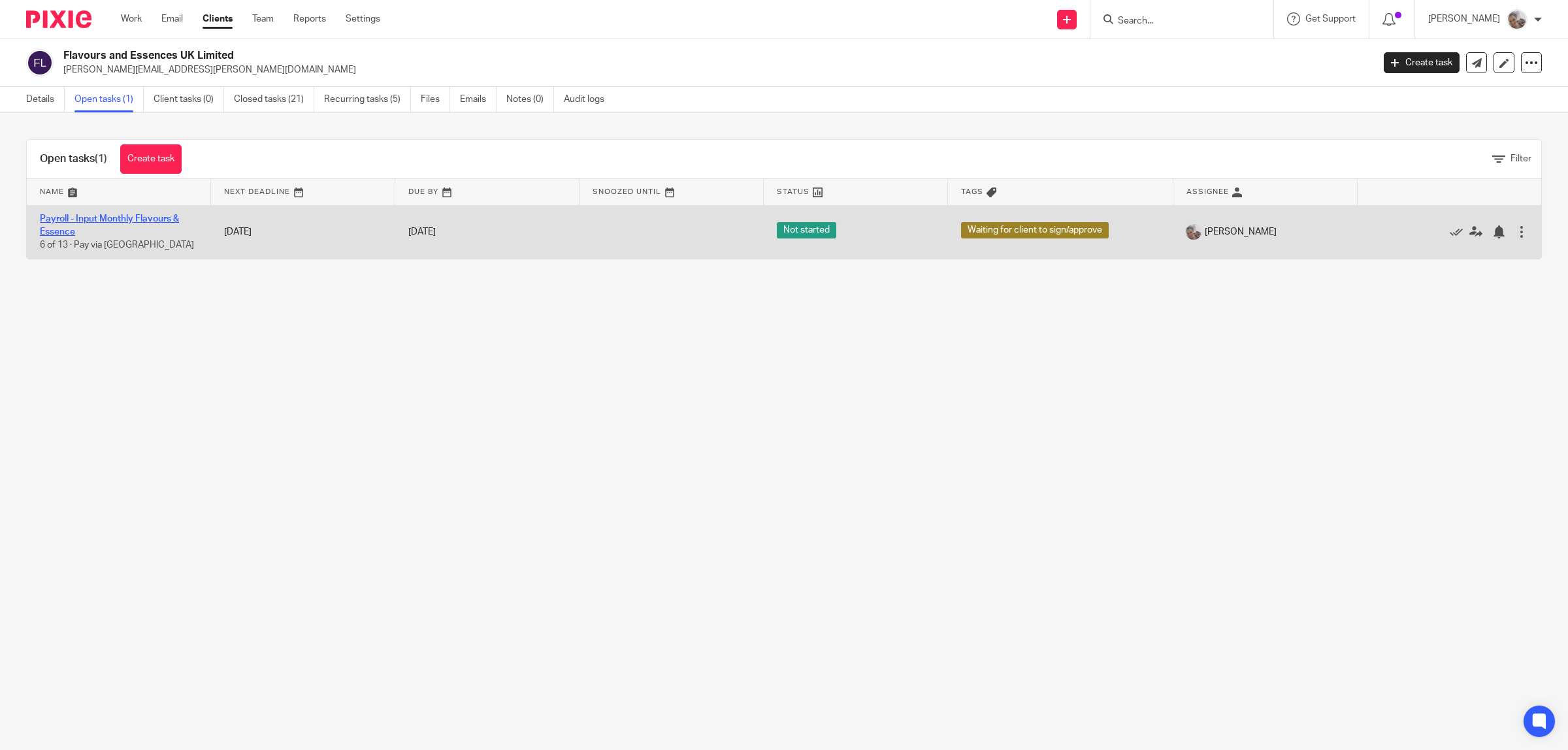
click at [104, 220] on link "Payroll - Input Monthly Flavours & Essence" at bounding box center [109, 225] width 139 height 22
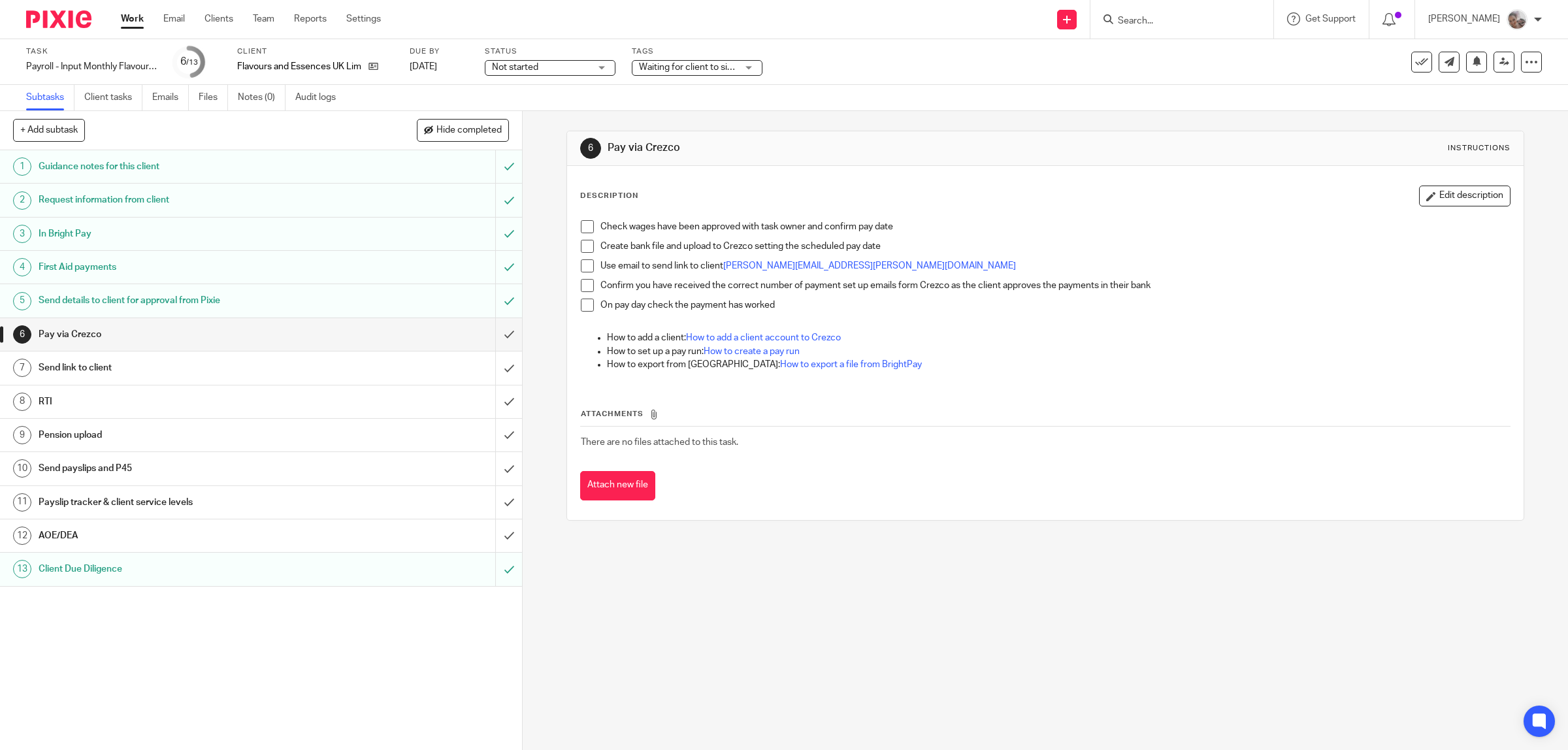
click at [582, 229] on span at bounding box center [587, 226] width 13 height 13
click at [582, 242] on span at bounding box center [587, 246] width 13 height 13
click at [165, 167] on h1 "Guidance notes for this client" at bounding box center [186, 166] width 296 height 20
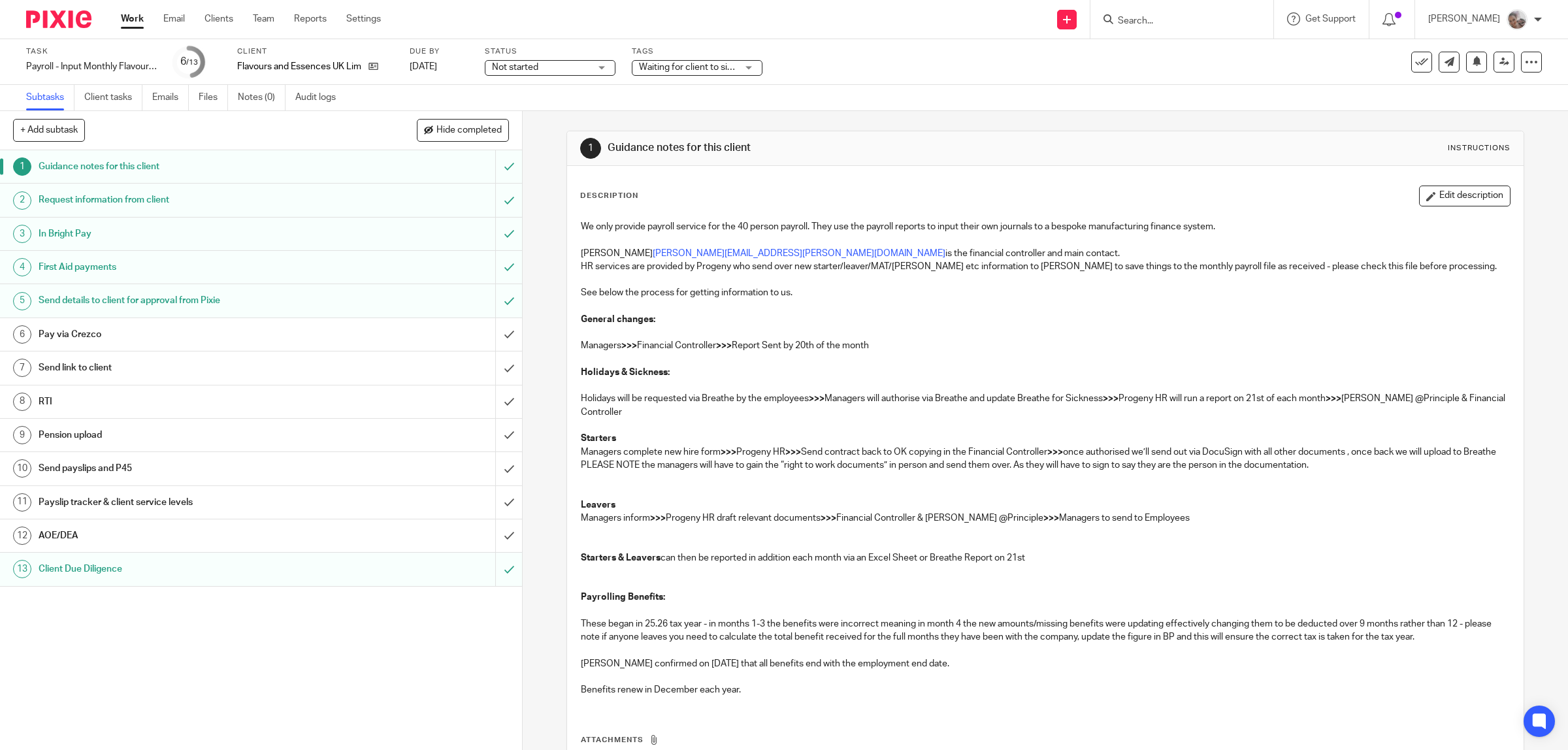
click at [141, 337] on h1 "Pay via Crezco" at bounding box center [186, 335] width 296 height 20
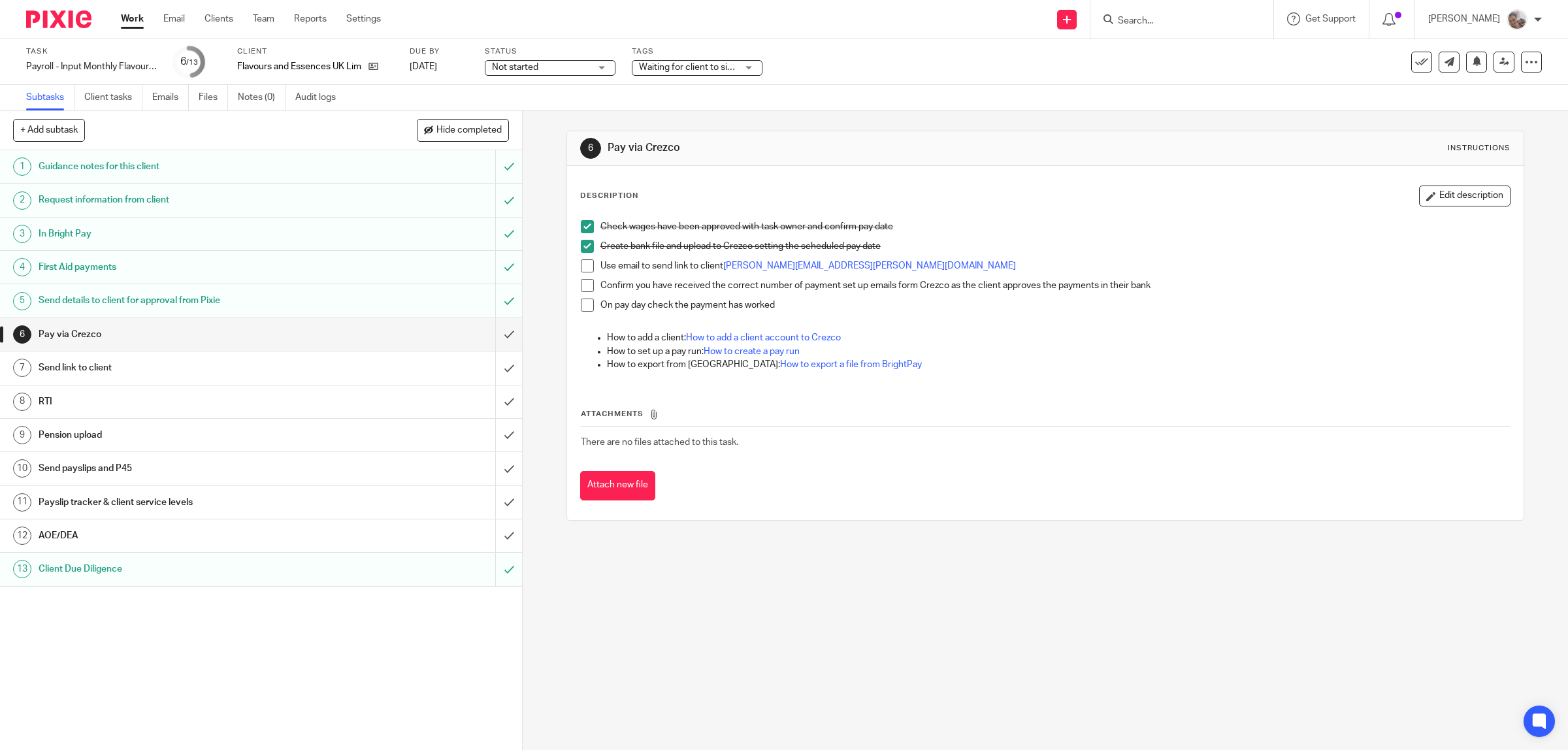
click at [581, 268] on span at bounding box center [587, 266] width 13 height 13
click at [586, 284] on span at bounding box center [587, 285] width 13 height 13
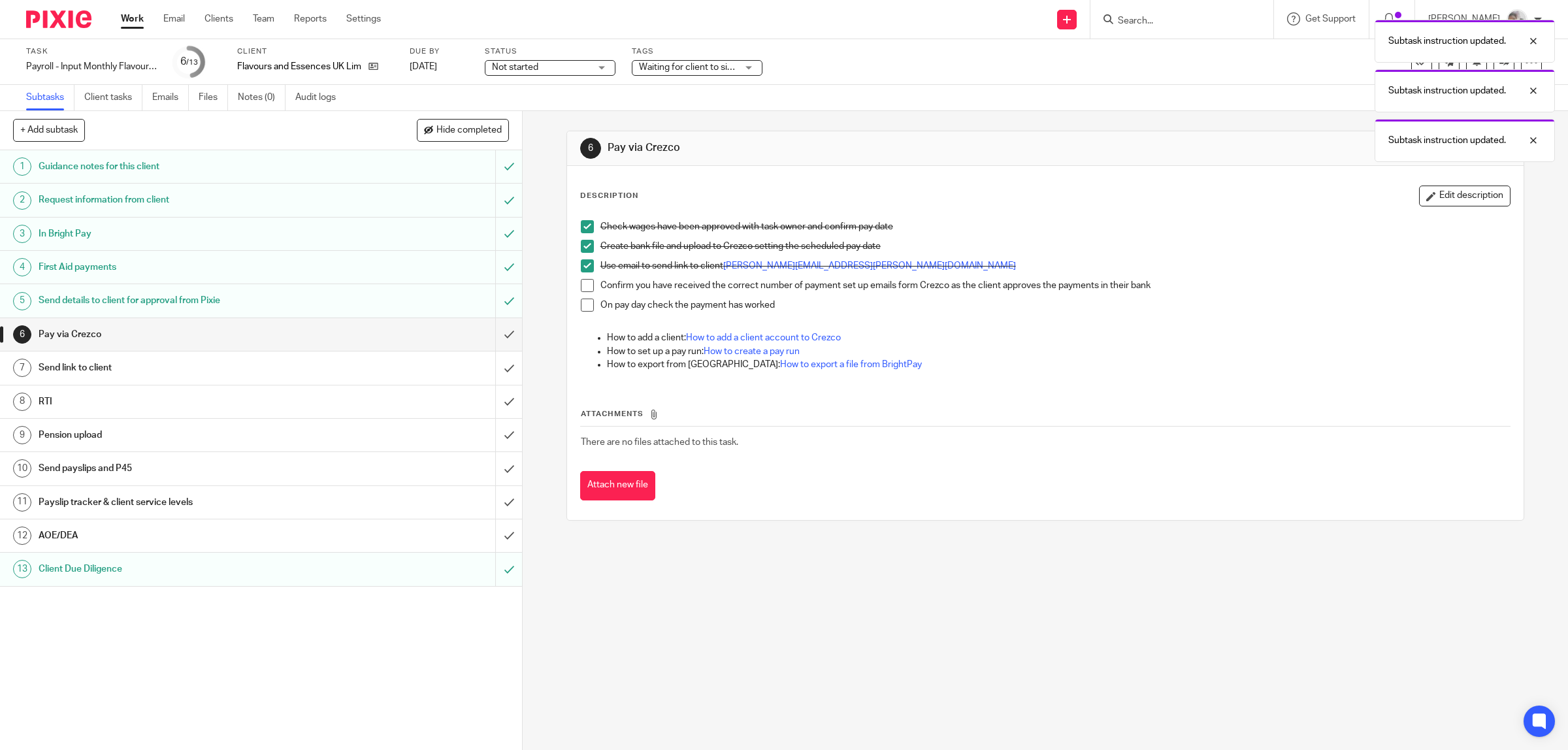
click at [256, 377] on h1 "Send link to client" at bounding box center [186, 368] width 296 height 20
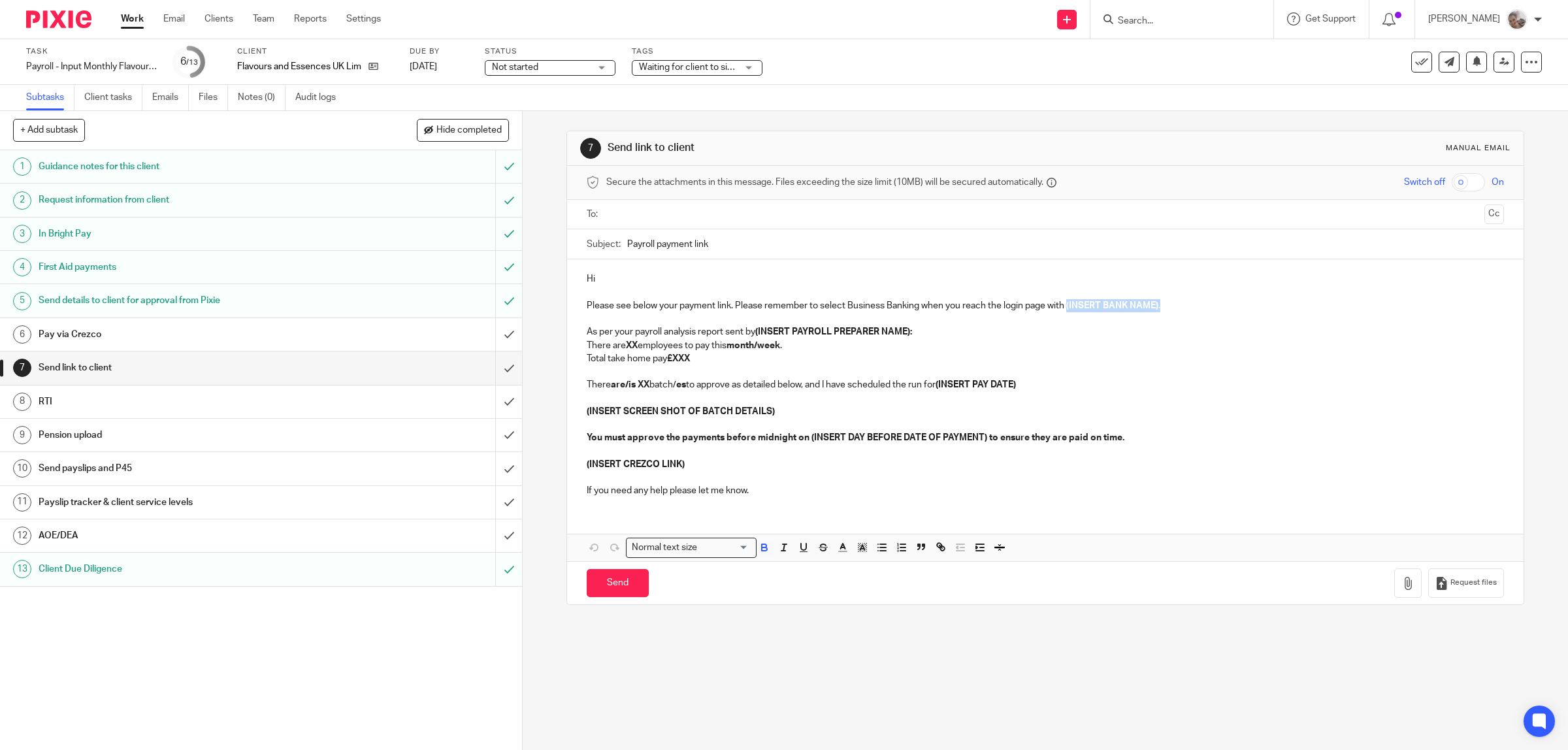
drag, startPoint x: 1176, startPoint y: 304, endPoint x: 1064, endPoint y: 311, distance: 112.2
click at [1064, 311] on p "Please see below your payment link. Please remember to select Business Banking …" at bounding box center [1046, 305] width 918 height 13
drag, startPoint x: 907, startPoint y: 337, endPoint x: 754, endPoint y: 335, distance: 153.0
click at [755, 335] on p "As per your payroll analysis report sent by (INSERT PAYROLL PREPARER NAME):" at bounding box center [1046, 331] width 918 height 13
click at [635, 344] on p "There are XX employees to pay this month/week ." at bounding box center [1046, 345] width 918 height 13
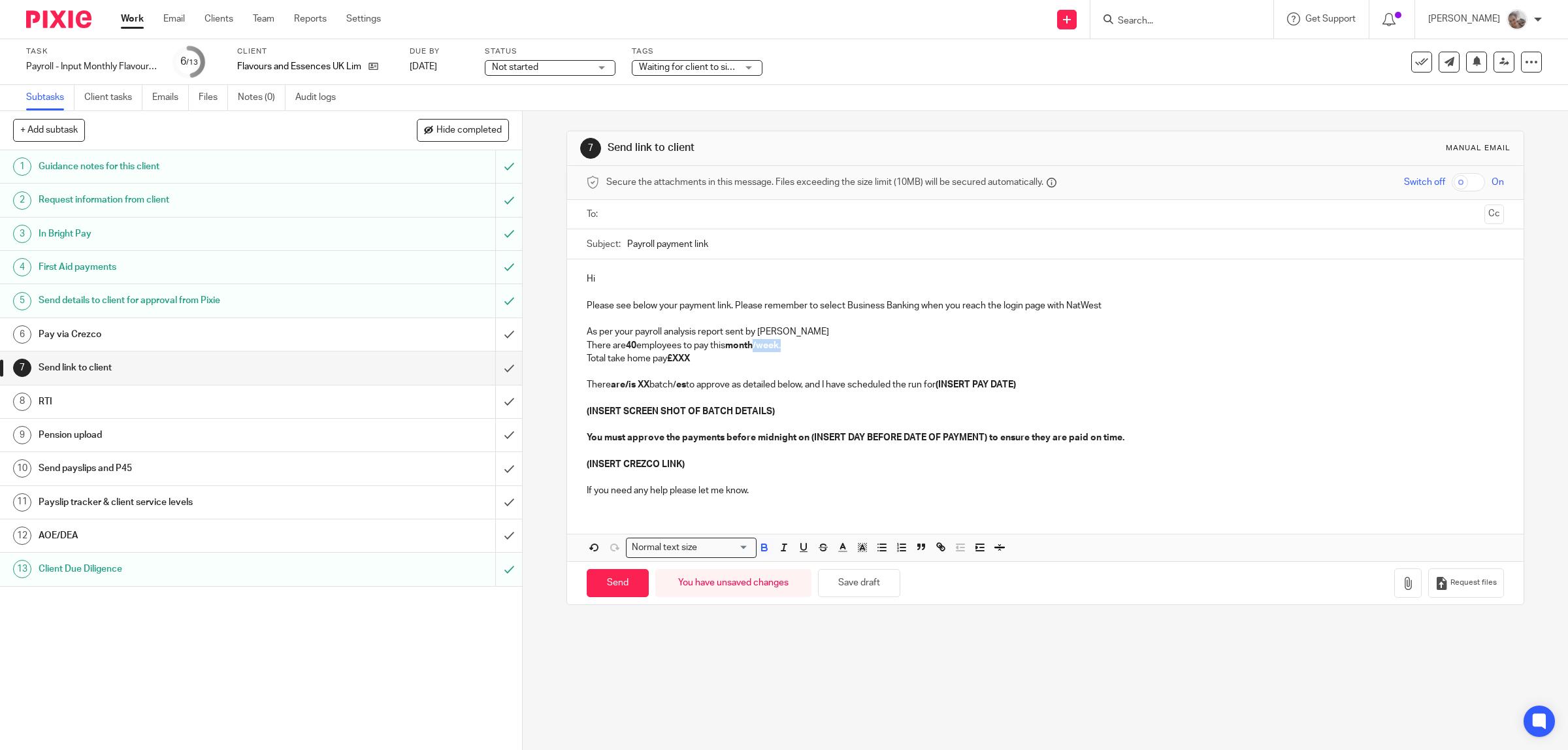
drag, startPoint x: 787, startPoint y: 345, endPoint x: 752, endPoint y: 346, distance: 35.0
click at [752, 346] on p "There are 40 employees to pay this month/week ." at bounding box center [1046, 345] width 918 height 13
drag, startPoint x: 739, startPoint y: 344, endPoint x: 592, endPoint y: 354, distance: 147.3
click at [592, 354] on div "Hi Please see below your payment link. Please remember to select Business Banki…" at bounding box center [1046, 383] width 957 height 249
click at [692, 363] on p "Total take home pay £XXX" at bounding box center [1046, 358] width 918 height 13
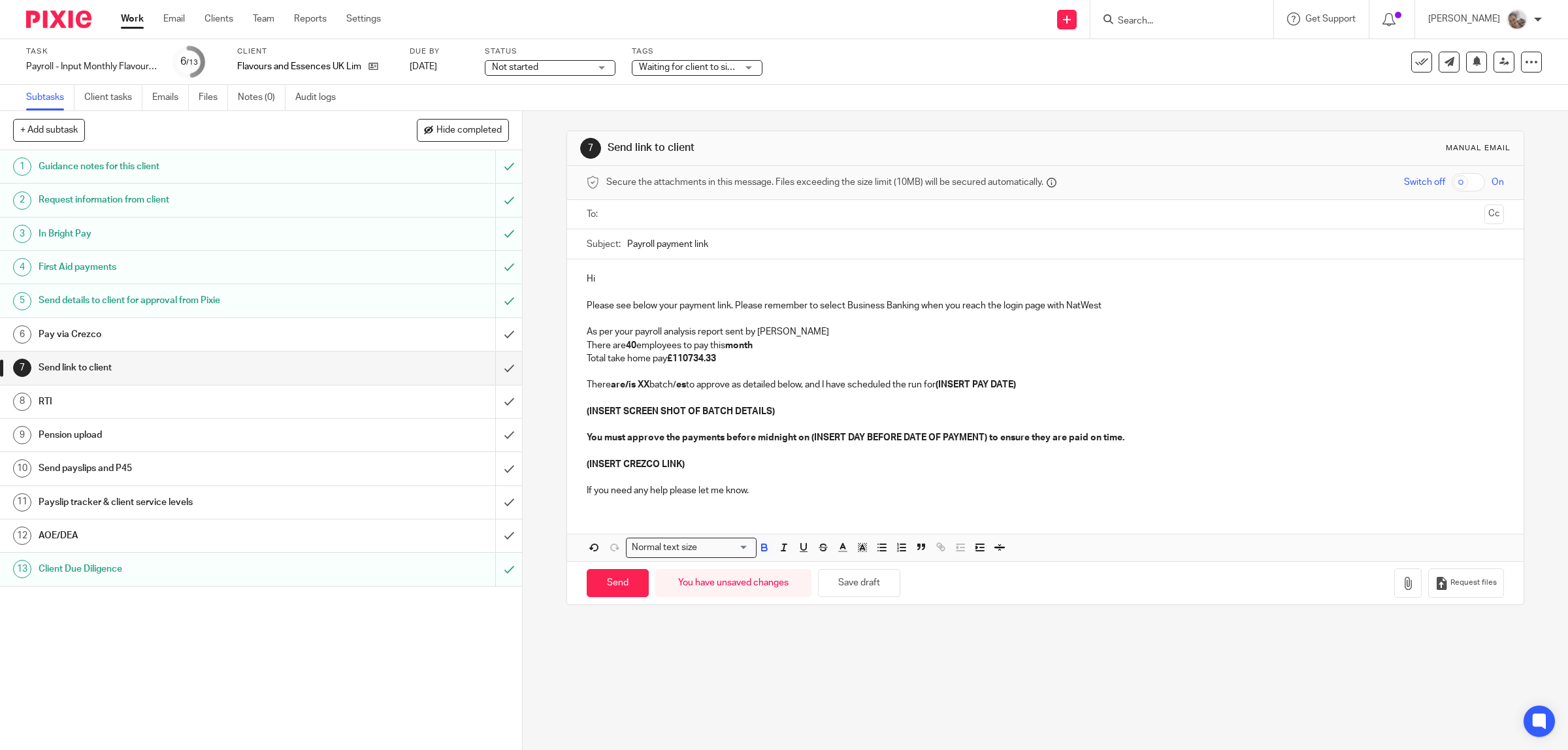
click at [688, 360] on strong "£110734.33" at bounding box center [691, 358] width 49 height 9
click at [624, 385] on strong "are/is" at bounding box center [622, 384] width 25 height 9
click at [627, 383] on strong "XX" at bounding box center [626, 384] width 12 height 9
drag, startPoint x: 985, startPoint y: 390, endPoint x: 910, endPoint y: 388, distance: 75.0
click at [910, 388] on p "There is 01 batch to approve as detailed below, and I have scheduled the run fo…" at bounding box center [1046, 384] width 918 height 13
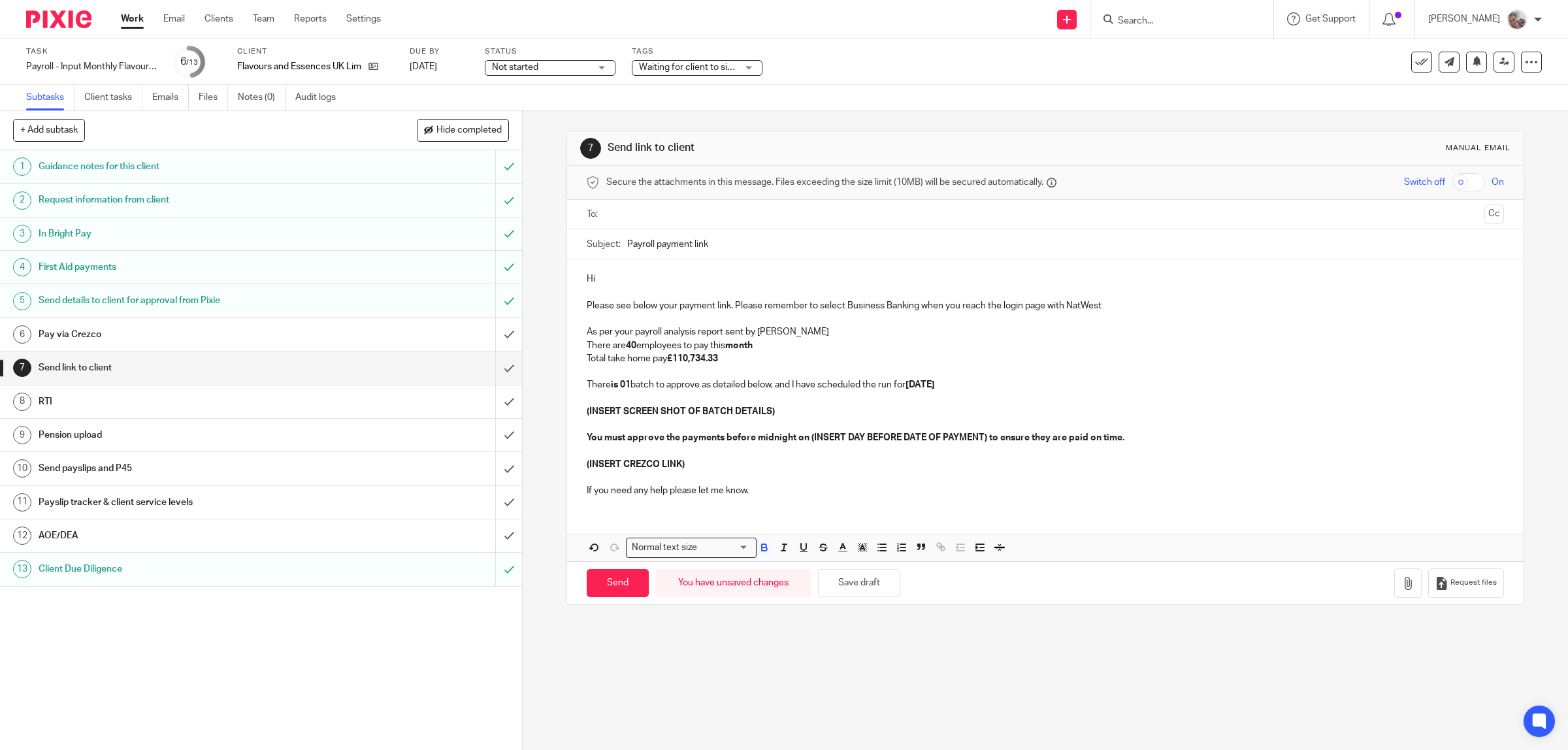
click at [787, 412] on p "(INSERT SCREEN SHOT OF BATCH DETAILS)" at bounding box center [1046, 411] width 918 height 13
drag, startPoint x: 783, startPoint y: 411, endPoint x: 566, endPoint y: 416, distance: 217.1
click at [567, 416] on div "Hi Please see below your payment link. Please remember to select Business Banki…" at bounding box center [1046, 383] width 957 height 249
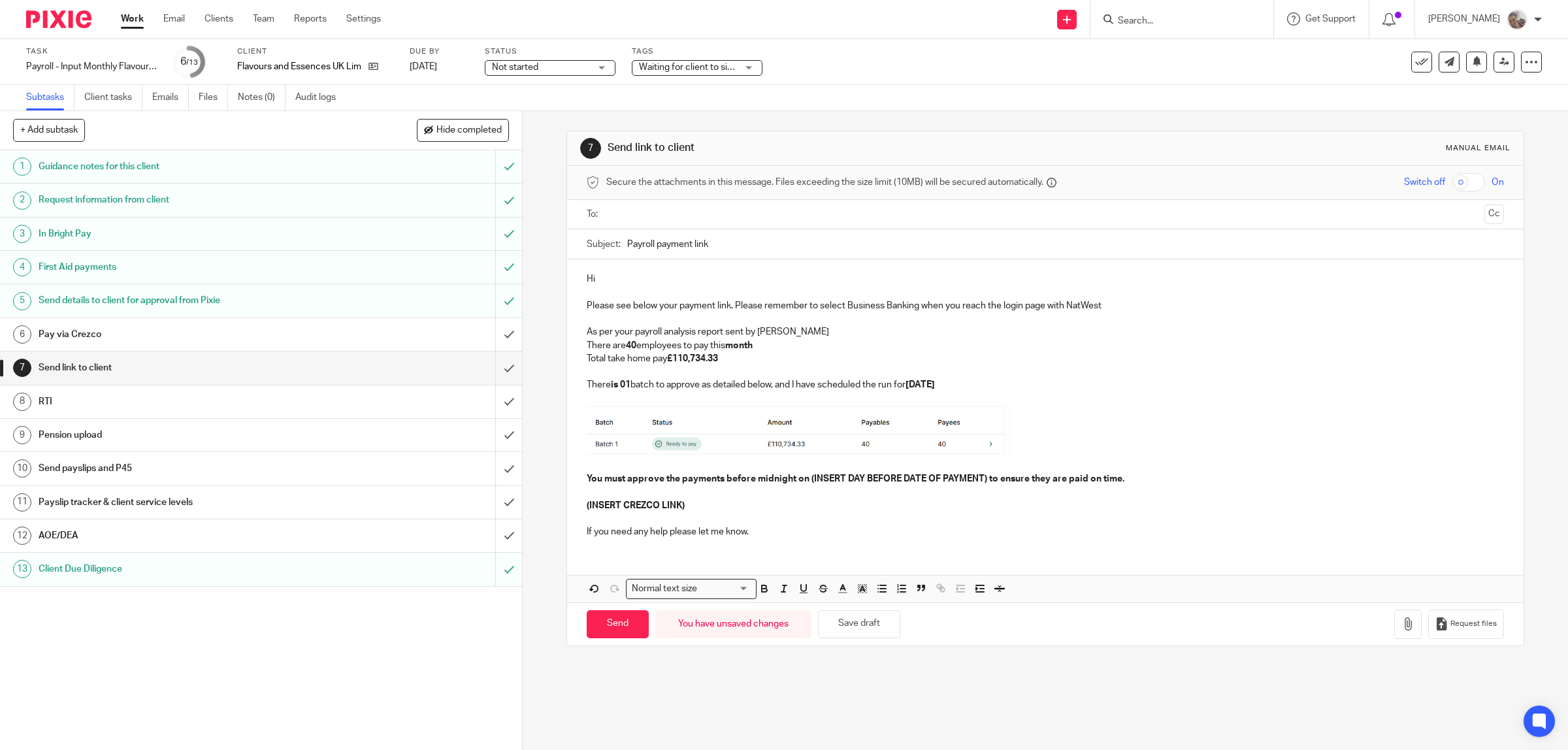
drag, startPoint x: 924, startPoint y: 527, endPoint x: 797, endPoint y: 511, distance: 128.0
click at [920, 524] on div "Hi Please see below your payment link. Please remember to select Business Banki…" at bounding box center [1046, 403] width 957 height 288
drag, startPoint x: 736, startPoint y: 509, endPoint x: 577, endPoint y: 505, distance: 159.1
click at [577, 505] on div "Hi Please see below your payment link. Please remember to select Business Banki…" at bounding box center [1046, 403] width 957 height 288
click at [661, 223] on ul at bounding box center [1046, 215] width 877 height 22
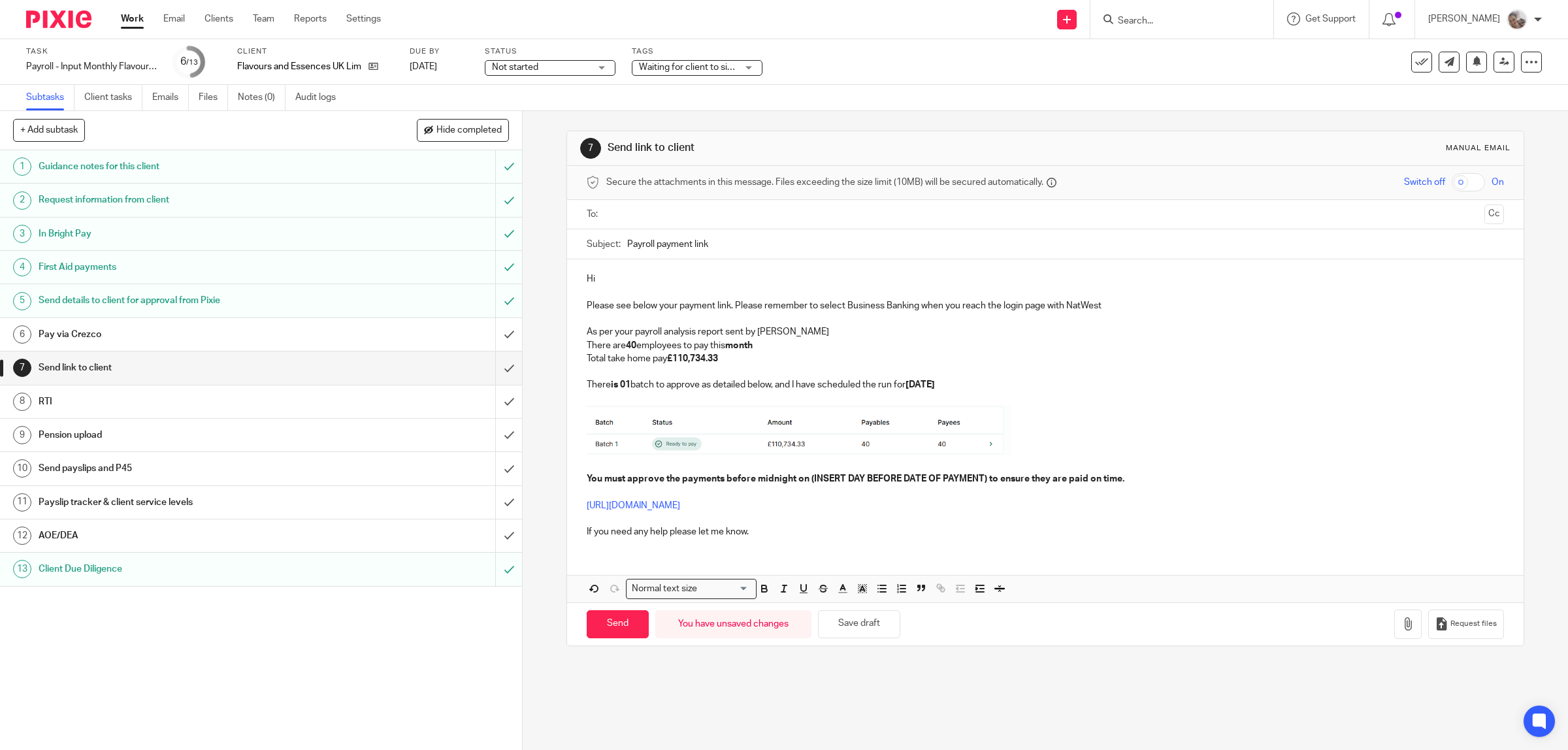
click at [663, 213] on input "text" at bounding box center [1045, 214] width 868 height 15
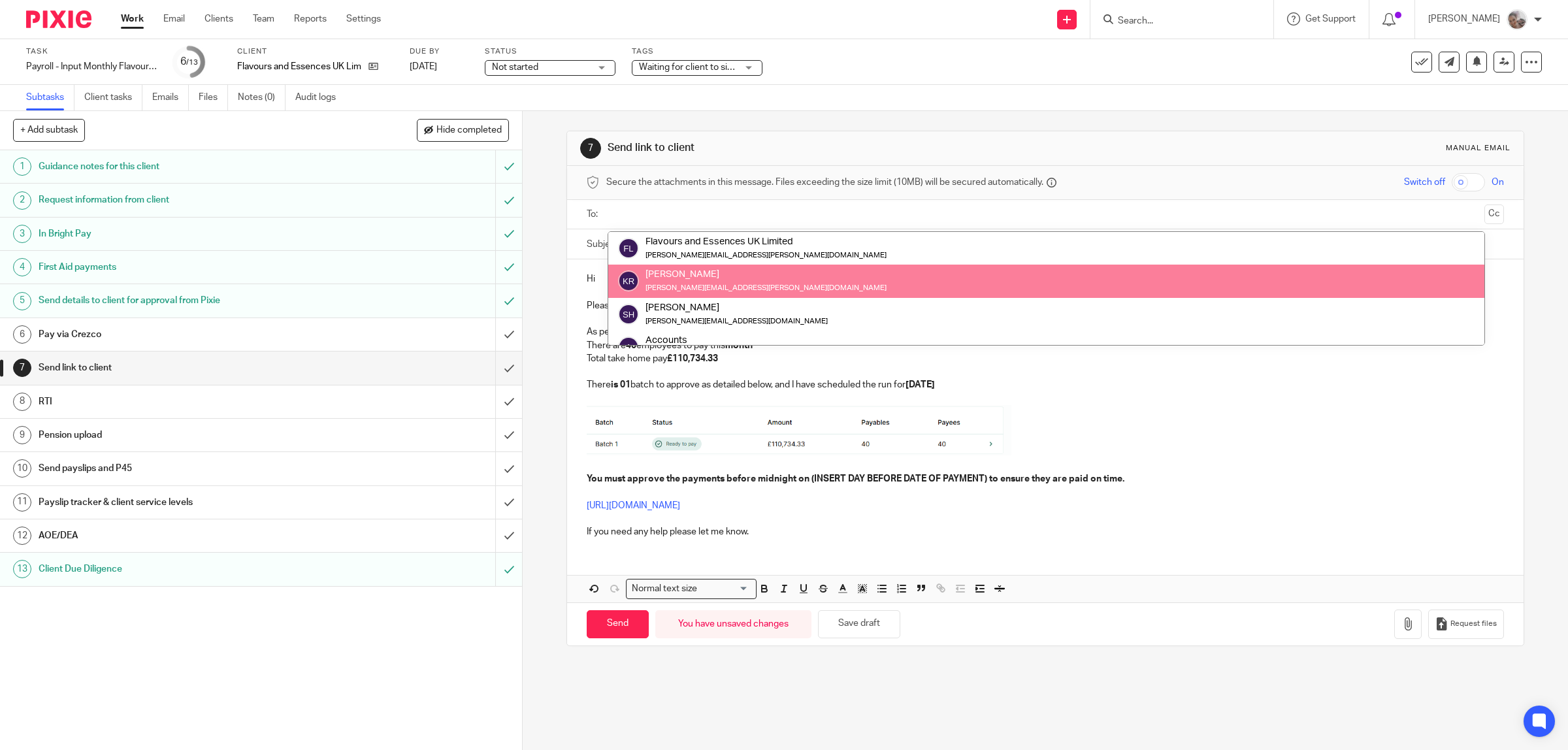
scroll to position [81, 0]
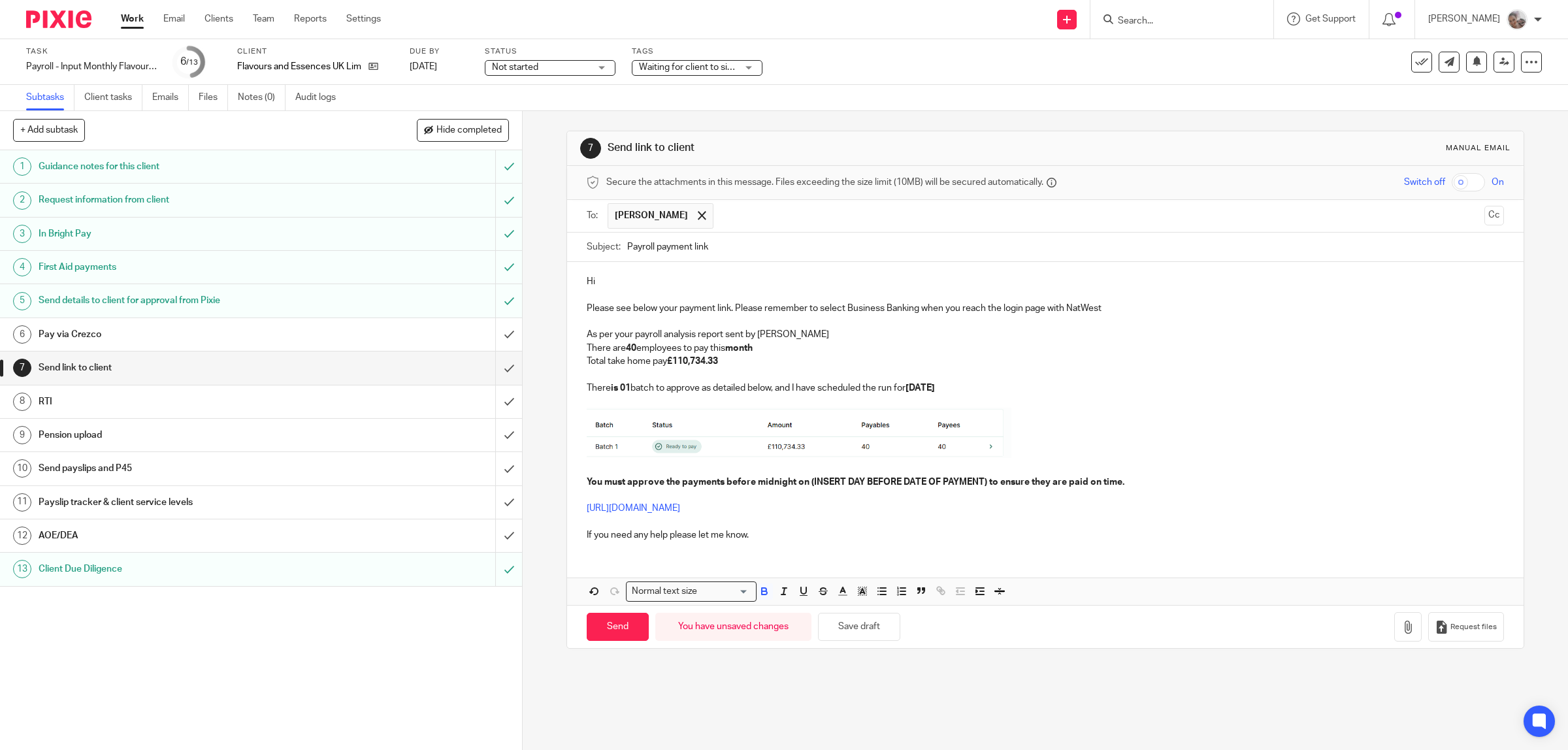
click at [622, 390] on strong "01" at bounding box center [625, 387] width 11 height 9
drag, startPoint x: 982, startPoint y: 482, endPoint x: 805, endPoint y: 483, distance: 177.0
click at [805, 483] on strong "You must approve the payments before midnight on (INSERT DAY BEFORE DATE OF PAY…" at bounding box center [855, 482] width 538 height 9
click at [1228, 520] on p at bounding box center [1046, 521] width 918 height 13
click at [588, 634] on input "Send" at bounding box center [617, 626] width 62 height 28
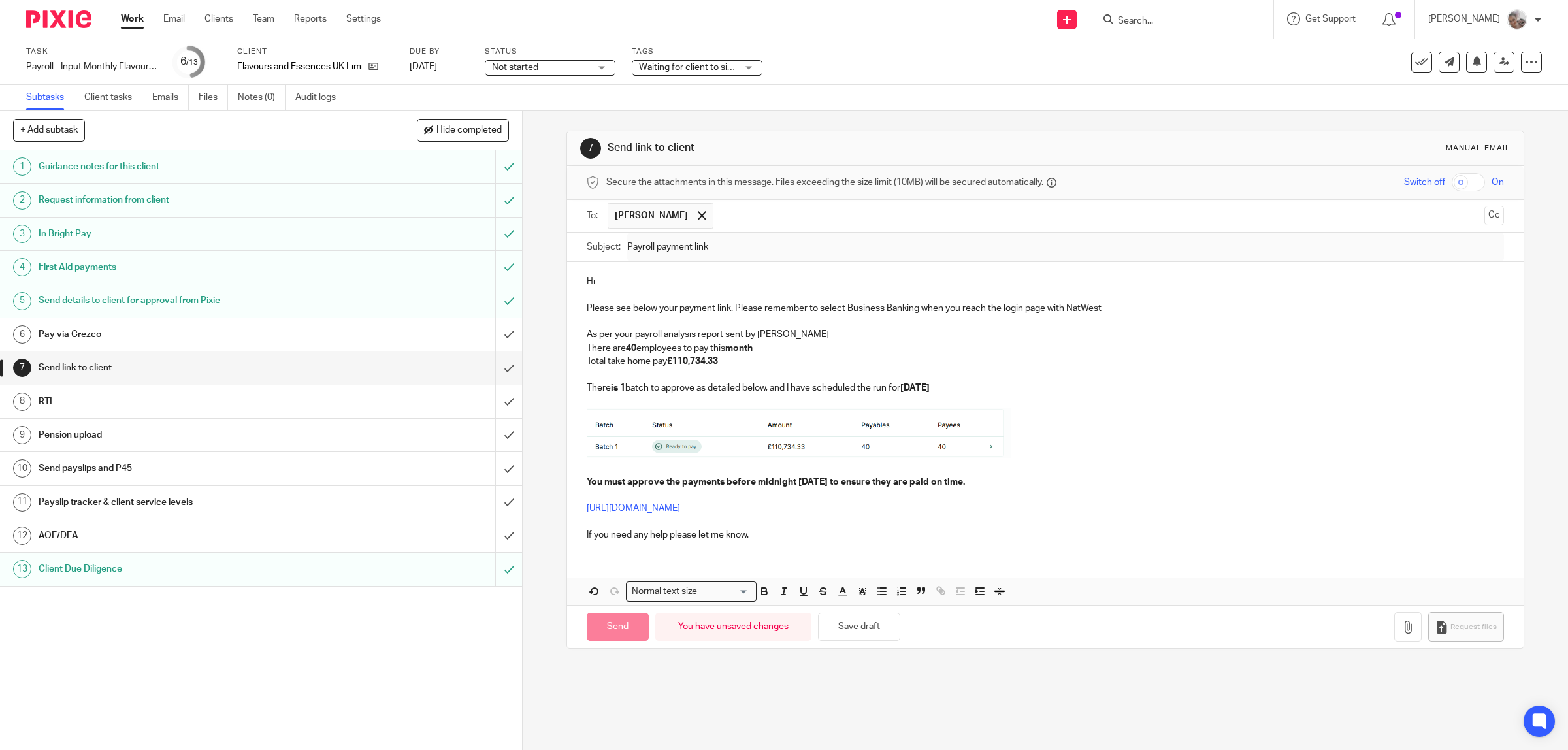
type input "Sent"
click at [83, 335] on h1 "Pay via Crezco" at bounding box center [186, 335] width 296 height 20
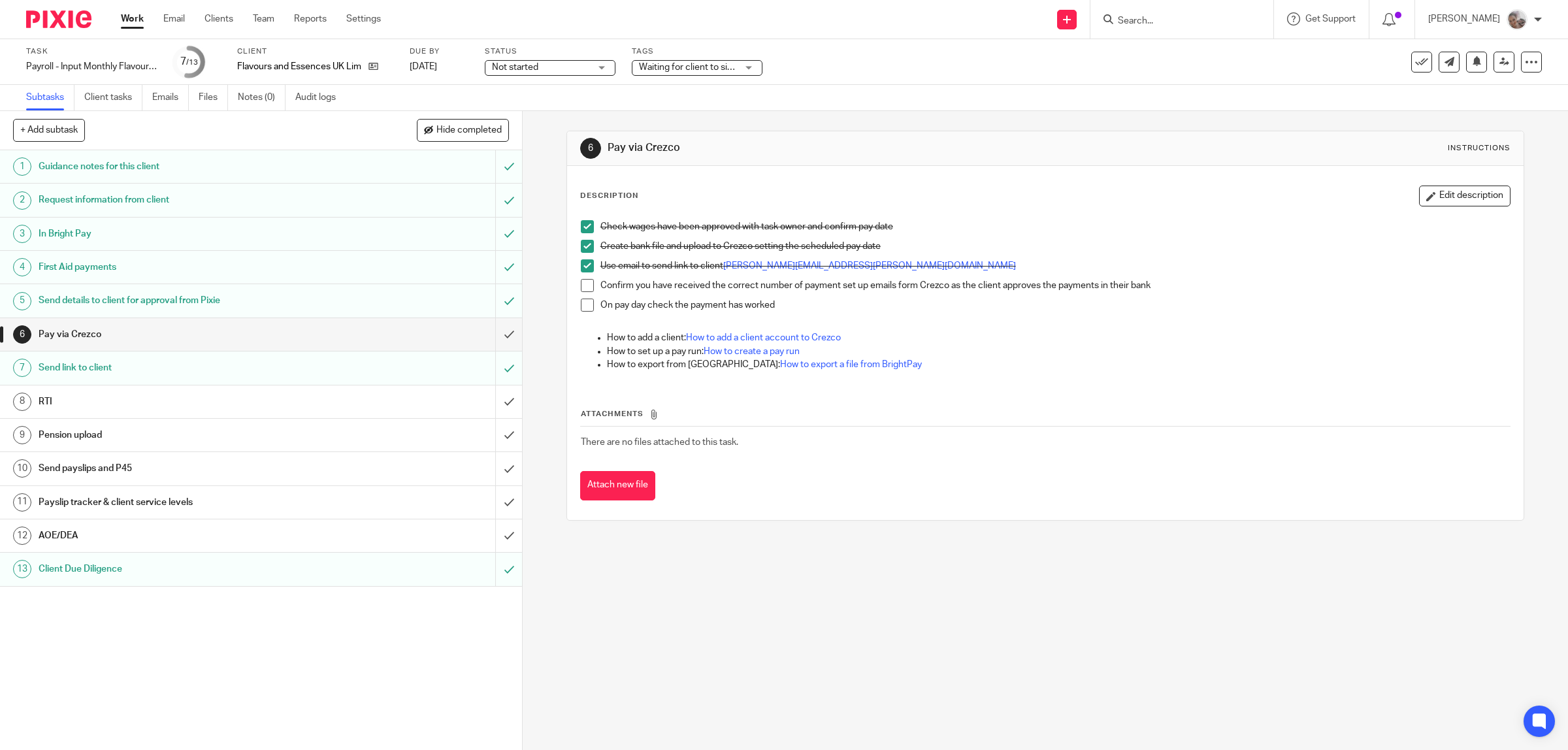
click at [170, 475] on h1 "Send payslips and P45" at bounding box center [186, 469] width 296 height 20
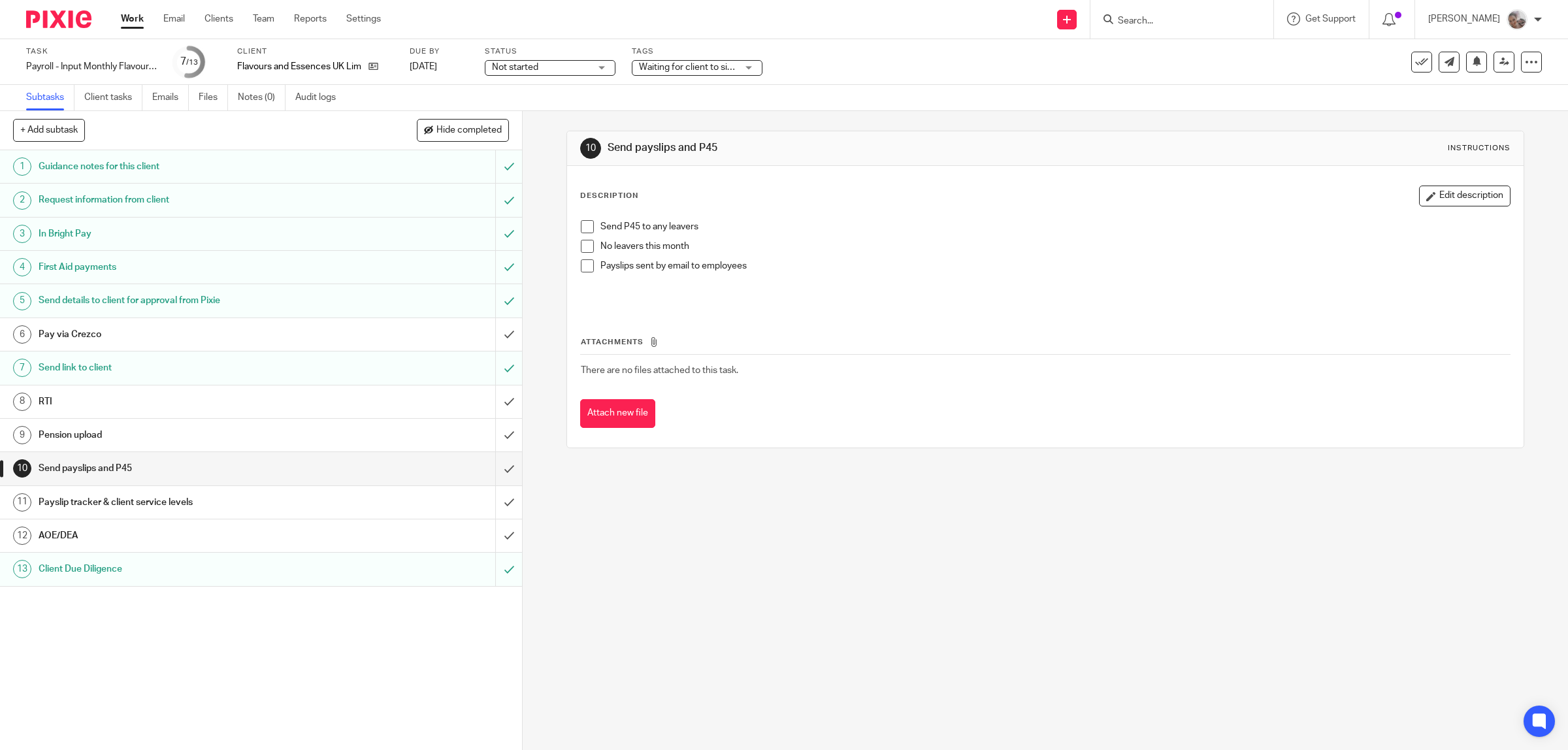
click at [581, 225] on span at bounding box center [587, 226] width 13 height 13
click at [582, 268] on span at bounding box center [587, 266] width 13 height 13
click at [495, 465] on input "submit" at bounding box center [261, 468] width 522 height 33
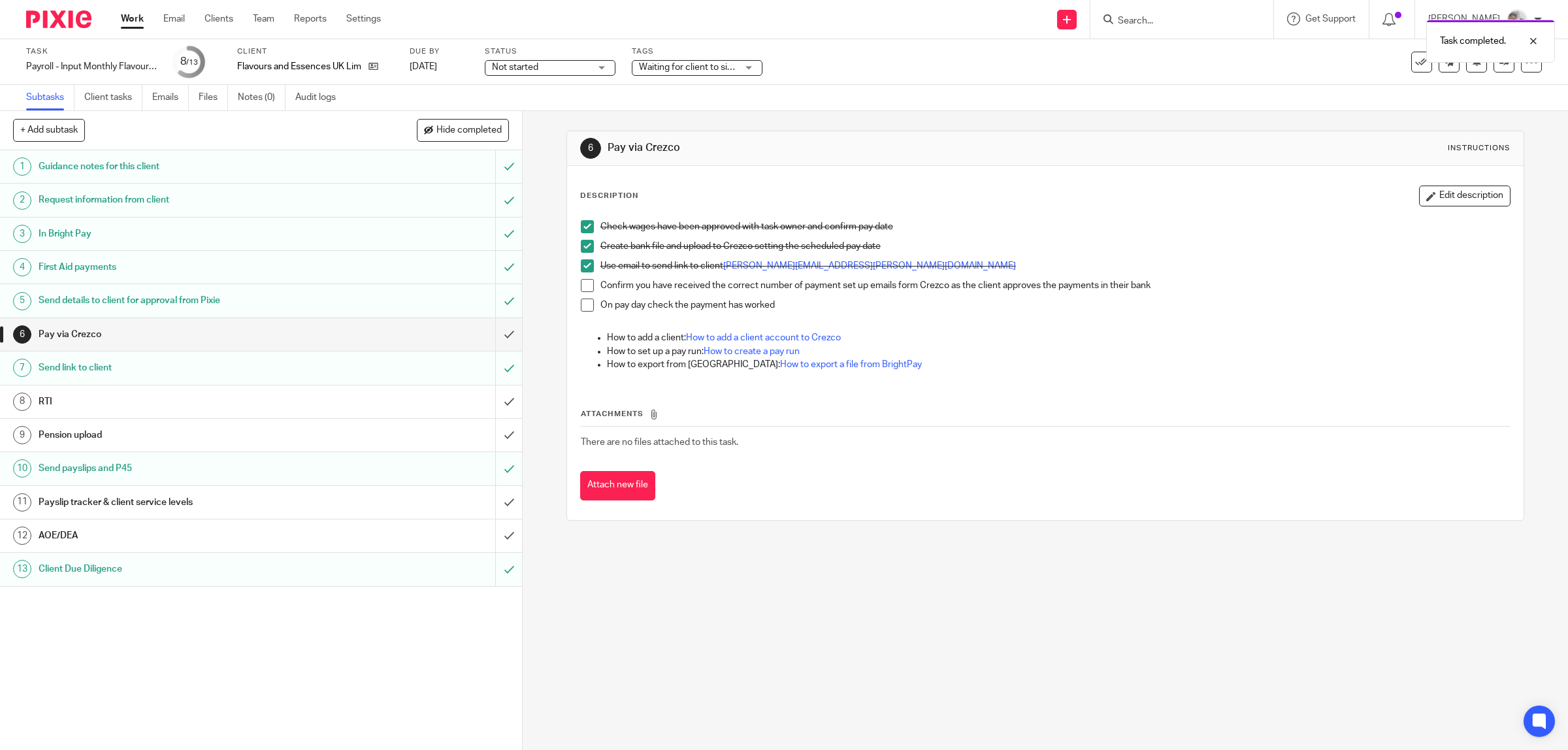
click at [213, 501] on h1 "Payslip tracker & client service levels" at bounding box center [186, 502] width 296 height 20
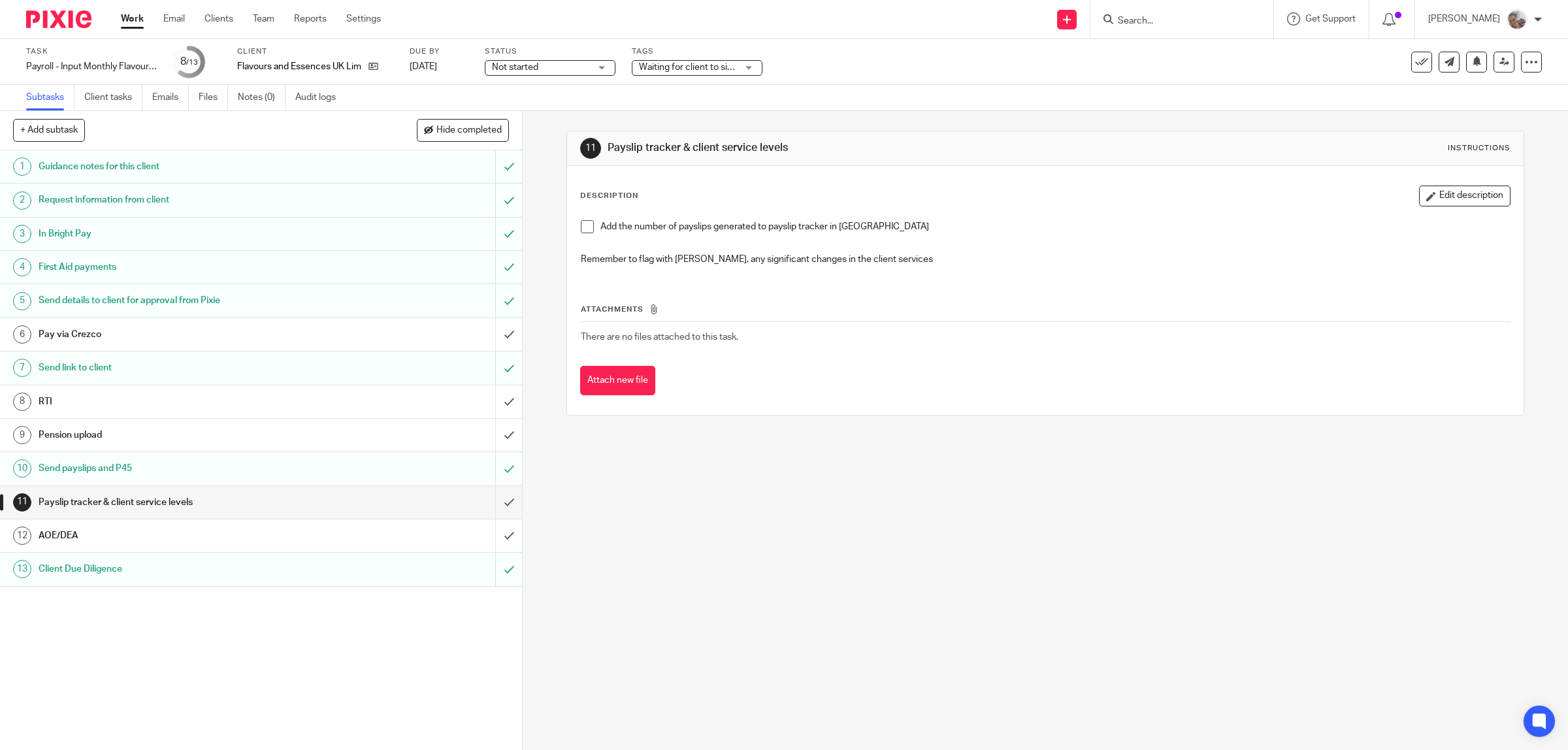
click at [583, 226] on span at bounding box center [587, 226] width 13 height 13
click at [492, 495] on input "submit" at bounding box center [261, 502] width 522 height 33
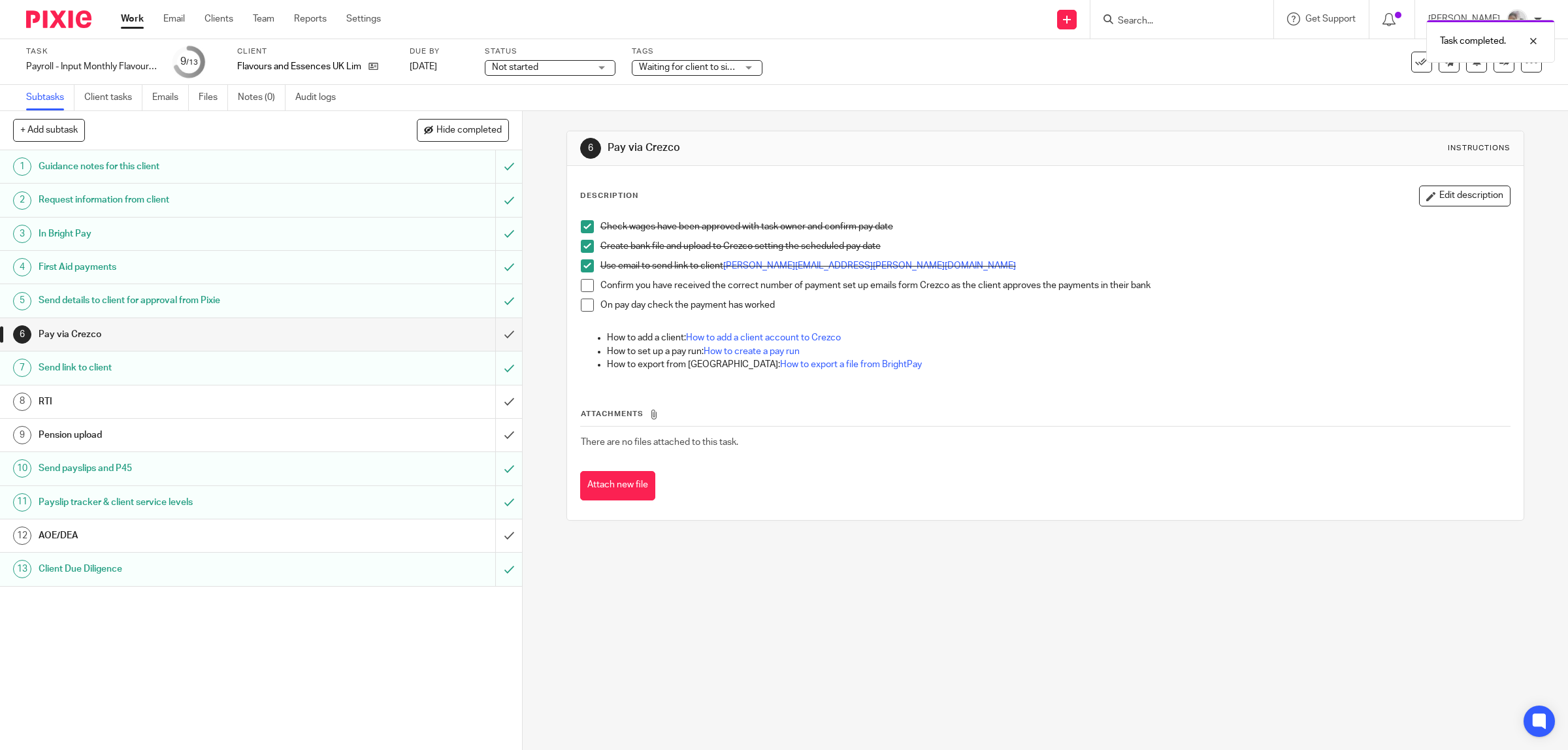
click at [136, 339] on h1 "Pay via Crezco" at bounding box center [186, 335] width 296 height 20
click at [111, 546] on h1 "AOE/DEA" at bounding box center [186, 536] width 296 height 20
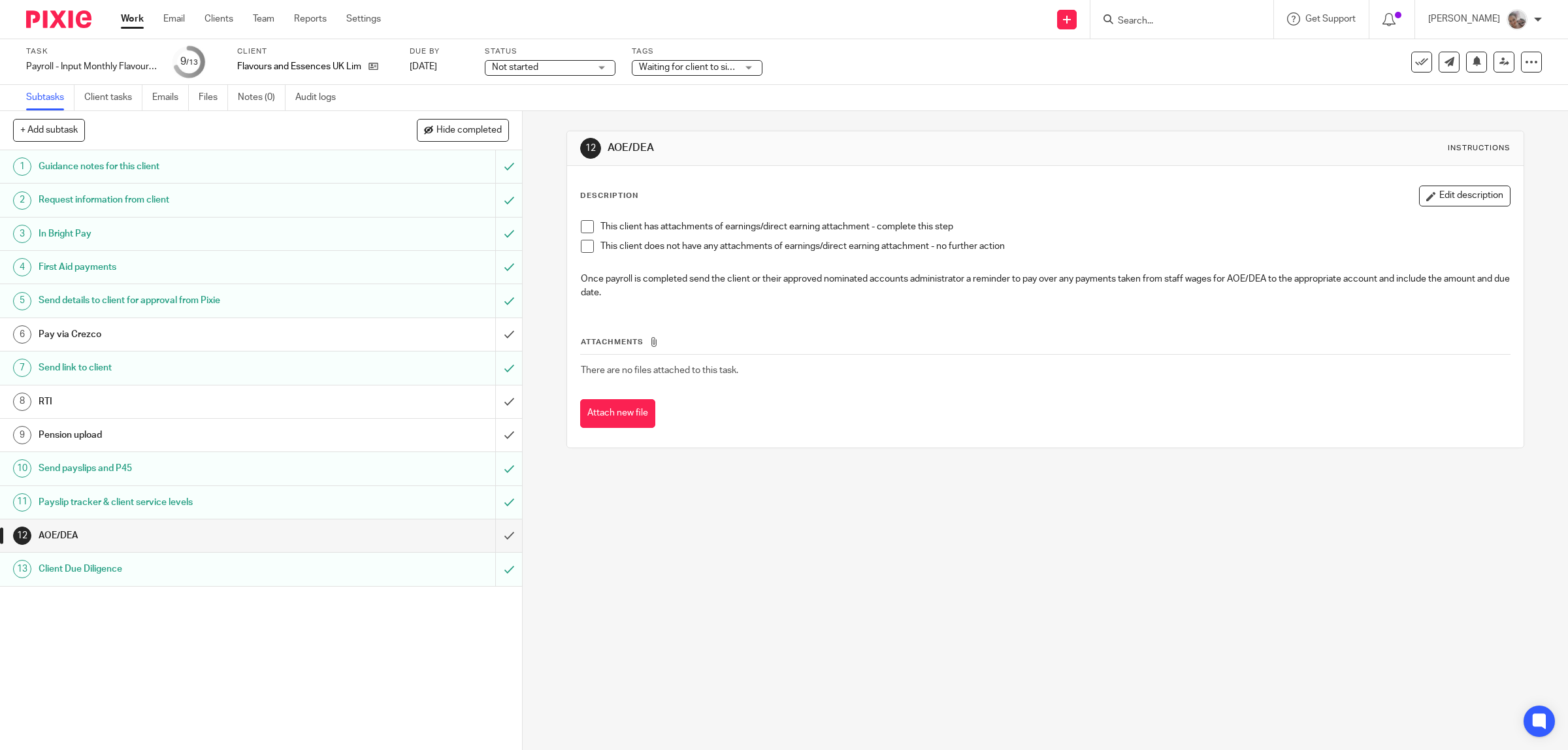
click at [582, 229] on span at bounding box center [587, 226] width 13 height 13
click at [489, 539] on input "submit" at bounding box center [261, 535] width 522 height 33
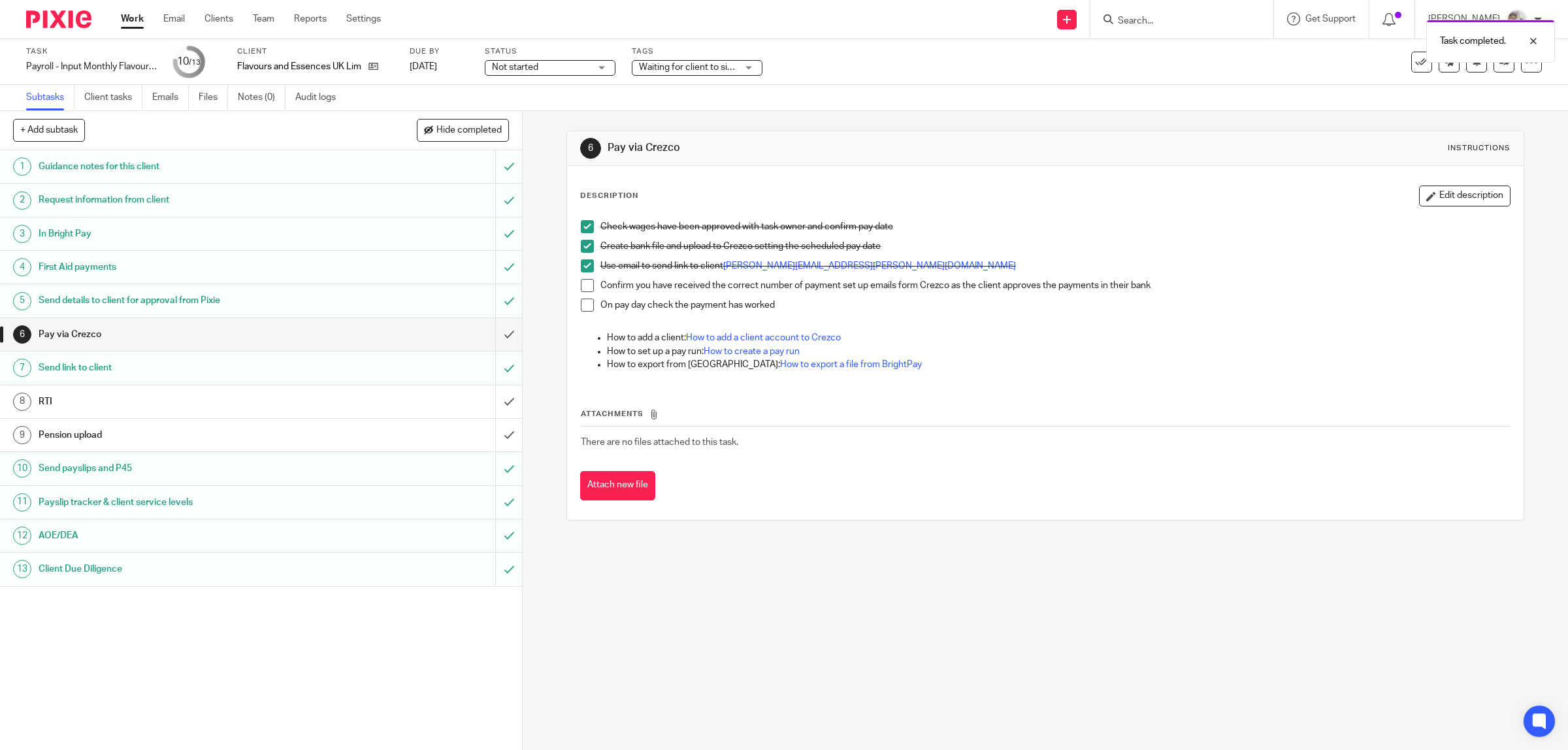
click at [118, 442] on h1 "Pension upload" at bounding box center [186, 435] width 296 height 20
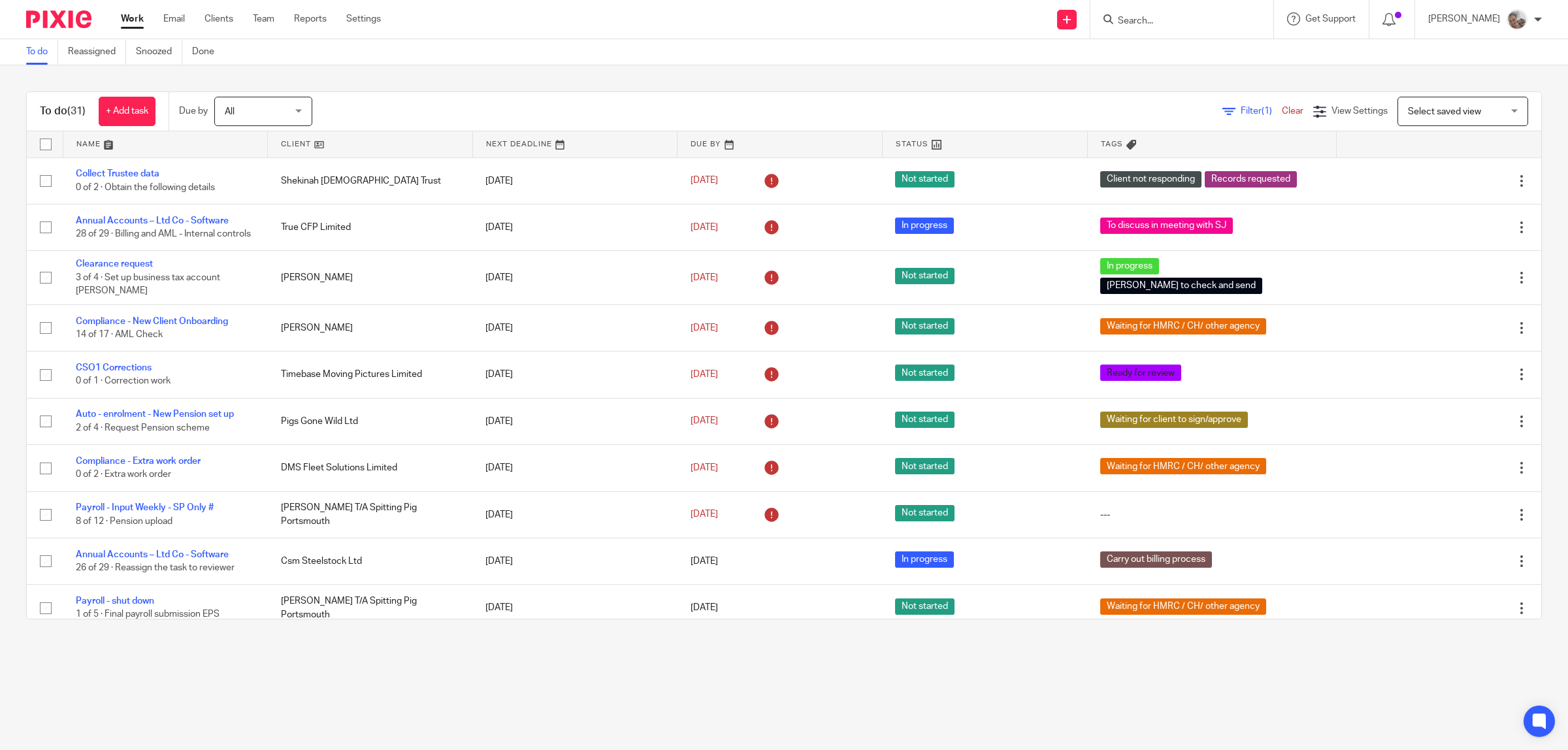
scroll to position [364, 0]
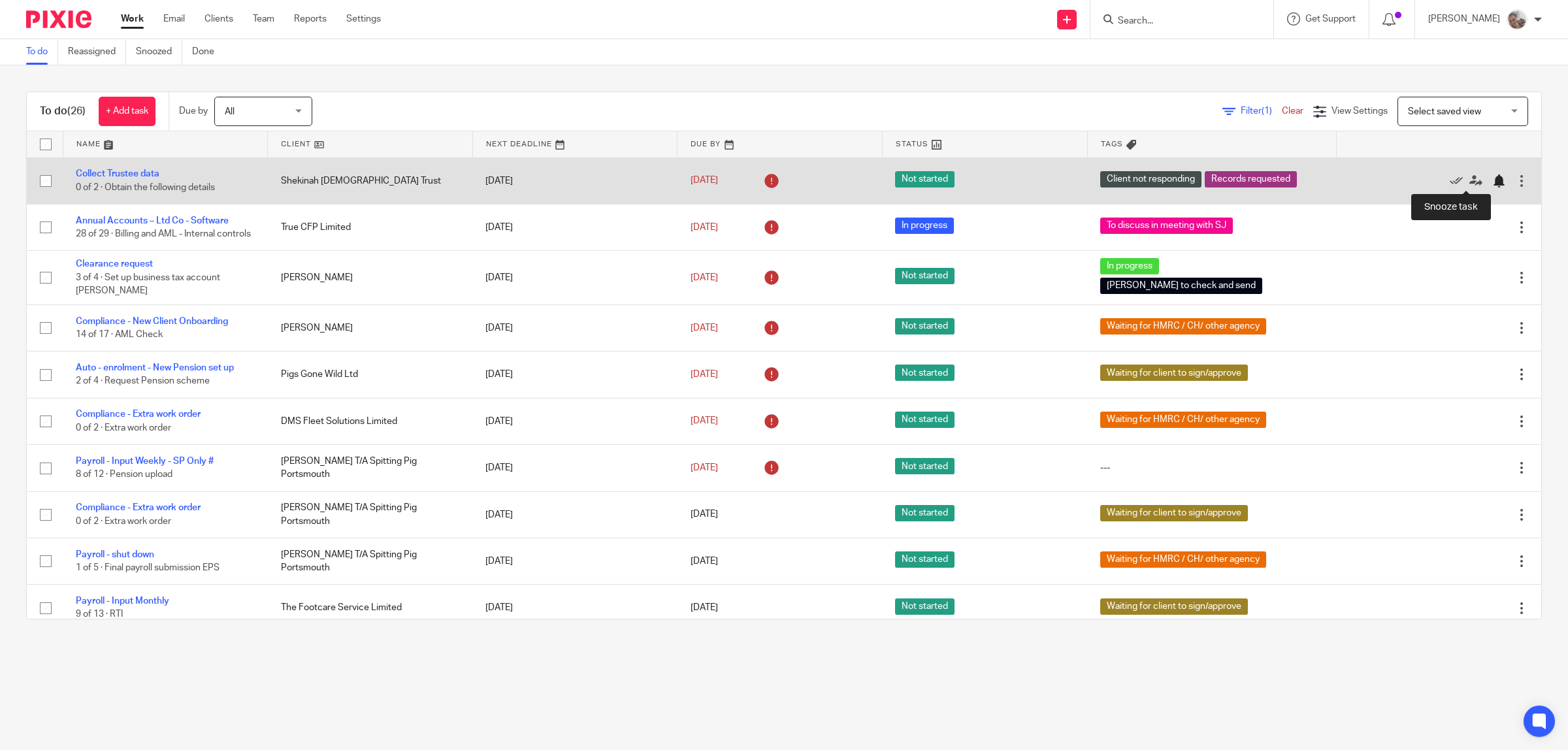
click at [1493, 181] on div at bounding box center [1499, 180] width 13 height 13
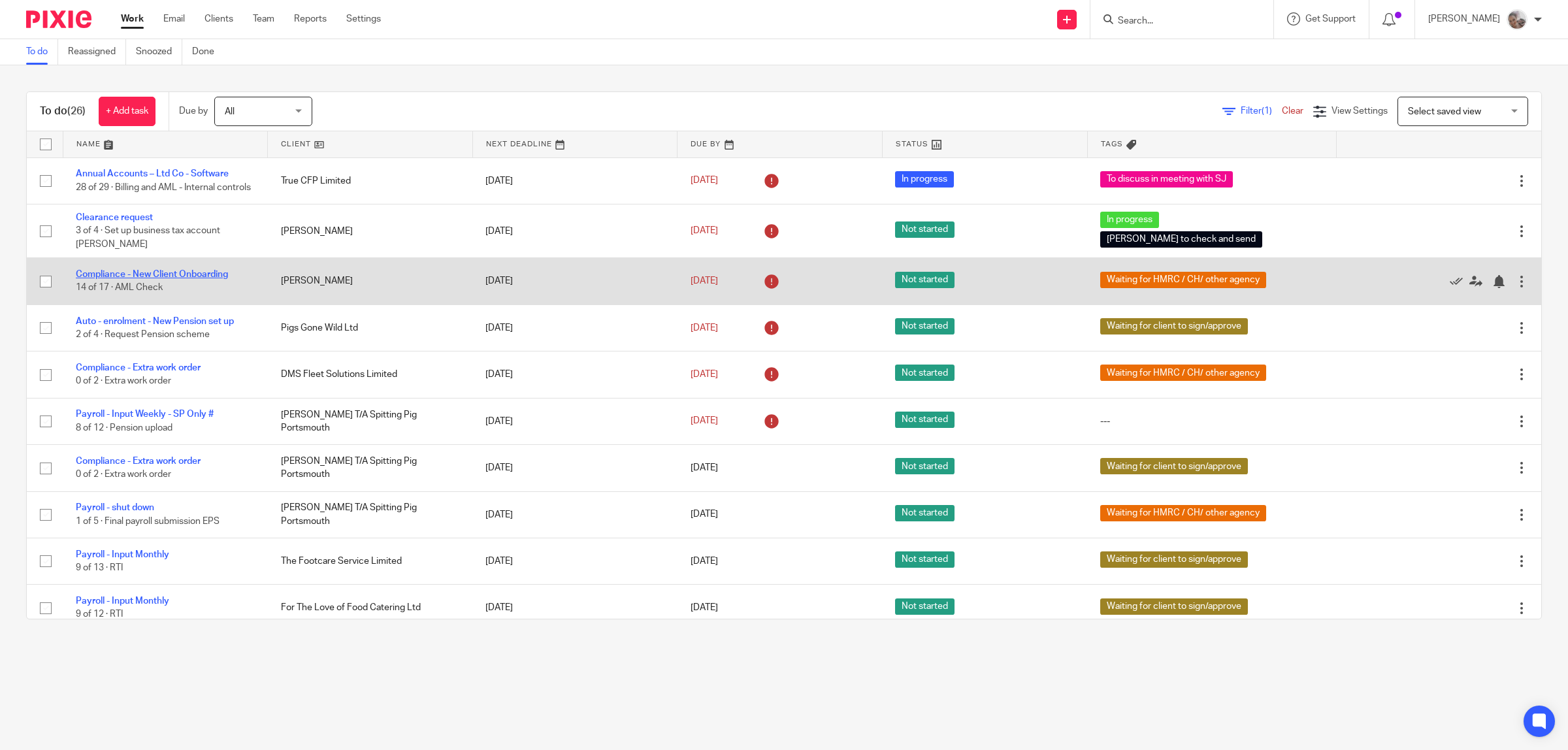
click at [181, 279] on link "Compliance - New Client Onboarding" at bounding box center [152, 273] width 153 height 9
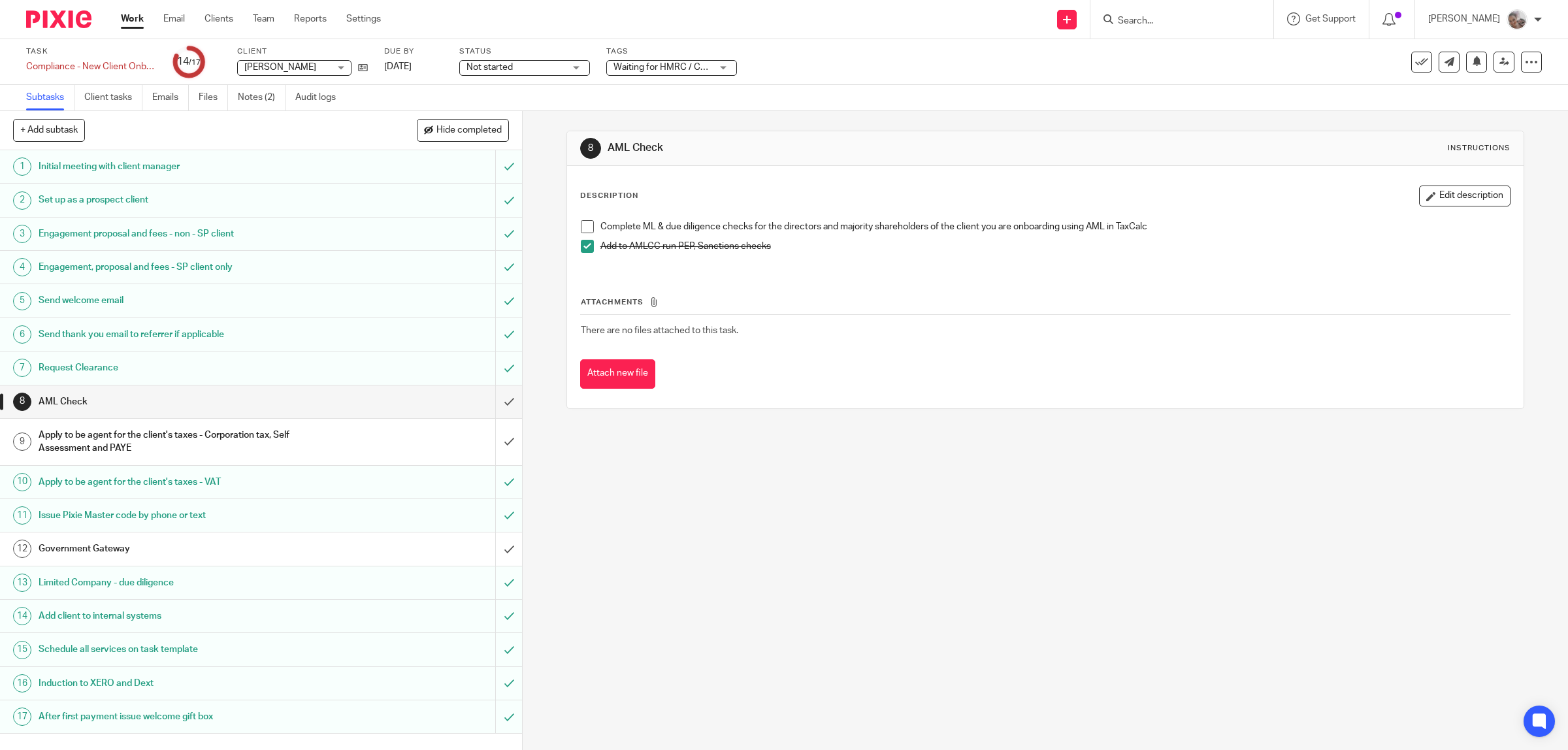
click at [185, 448] on h1 "Apply to be agent for the client's taxes - Corporation tax, Self Assessment and…" at bounding box center [186, 442] width 296 height 34
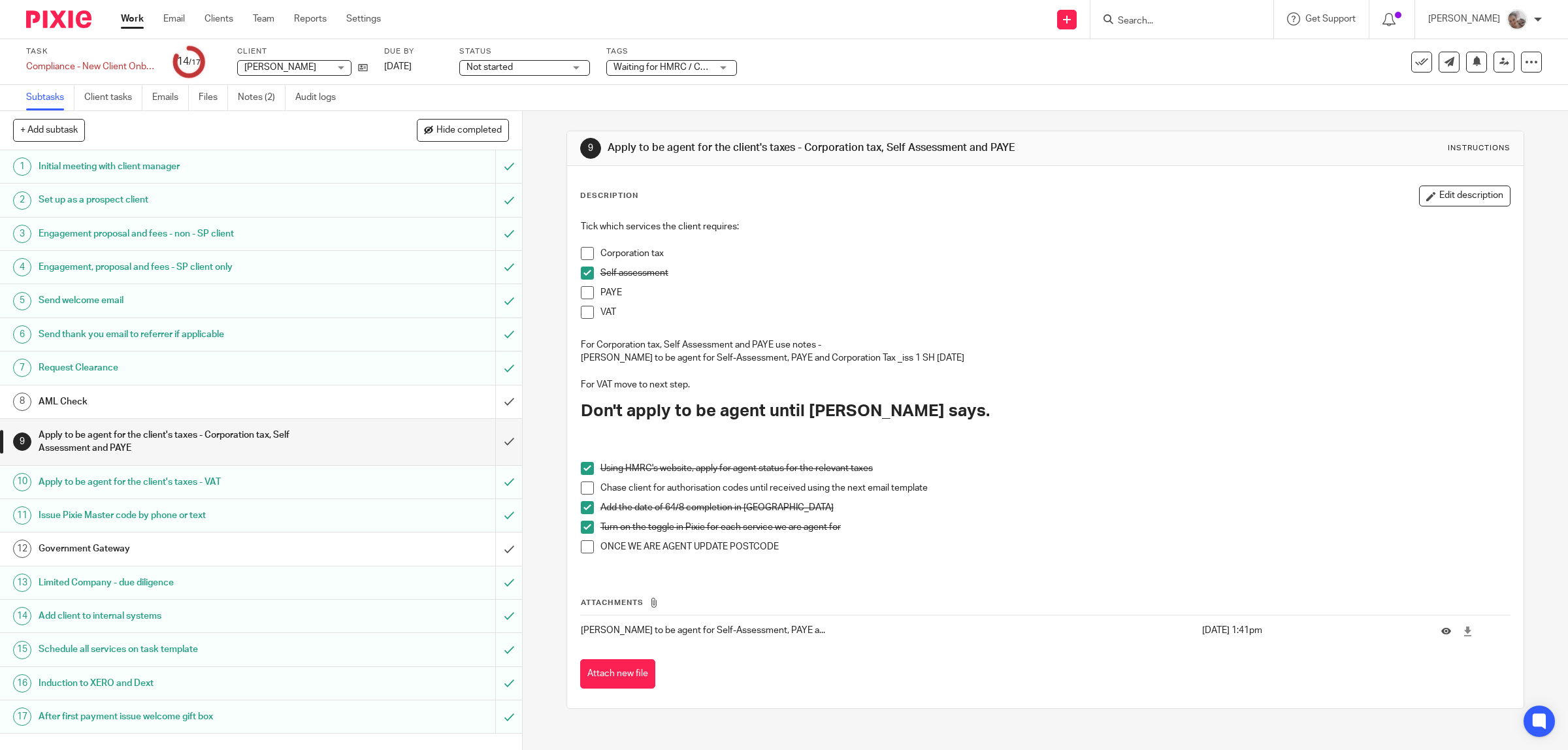
click at [1169, 22] on input "Search" at bounding box center [1176, 22] width 118 height 12
click at [1171, 23] on input "Search" at bounding box center [1176, 22] width 118 height 12
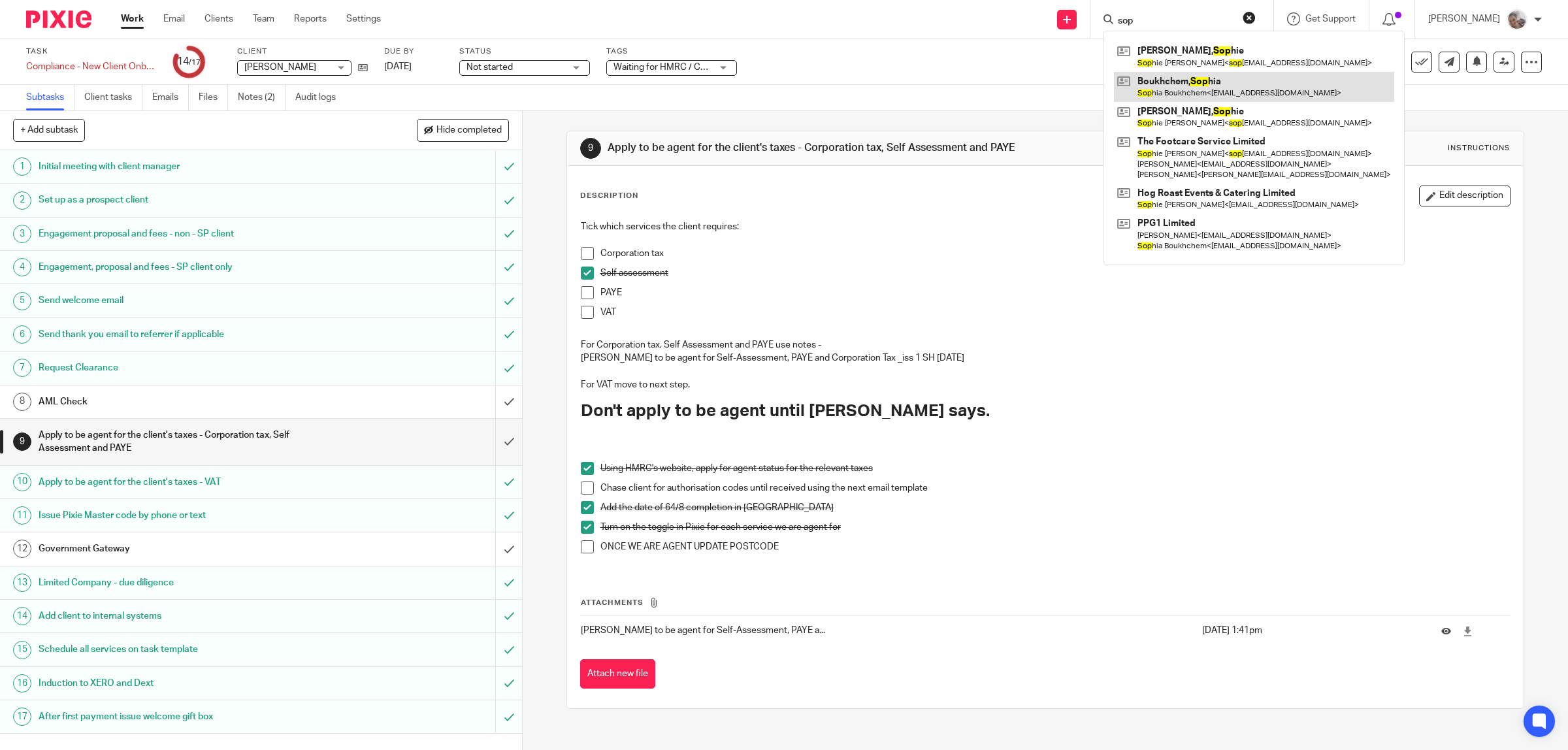
type input "sop"
click at [1190, 79] on link at bounding box center [1254, 87] width 280 height 30
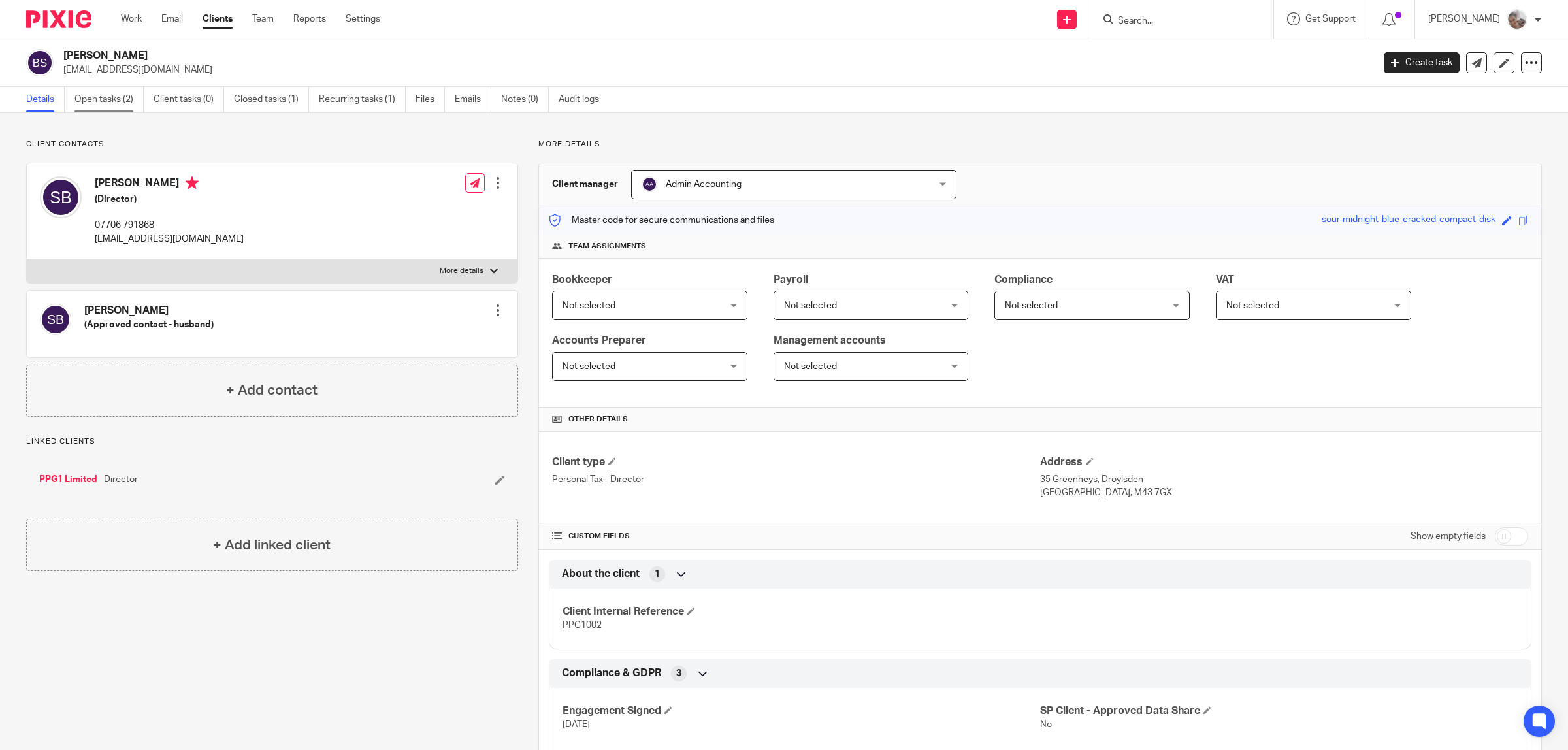
click at [105, 102] on link "Open tasks (2)" at bounding box center [109, 100] width 69 height 26
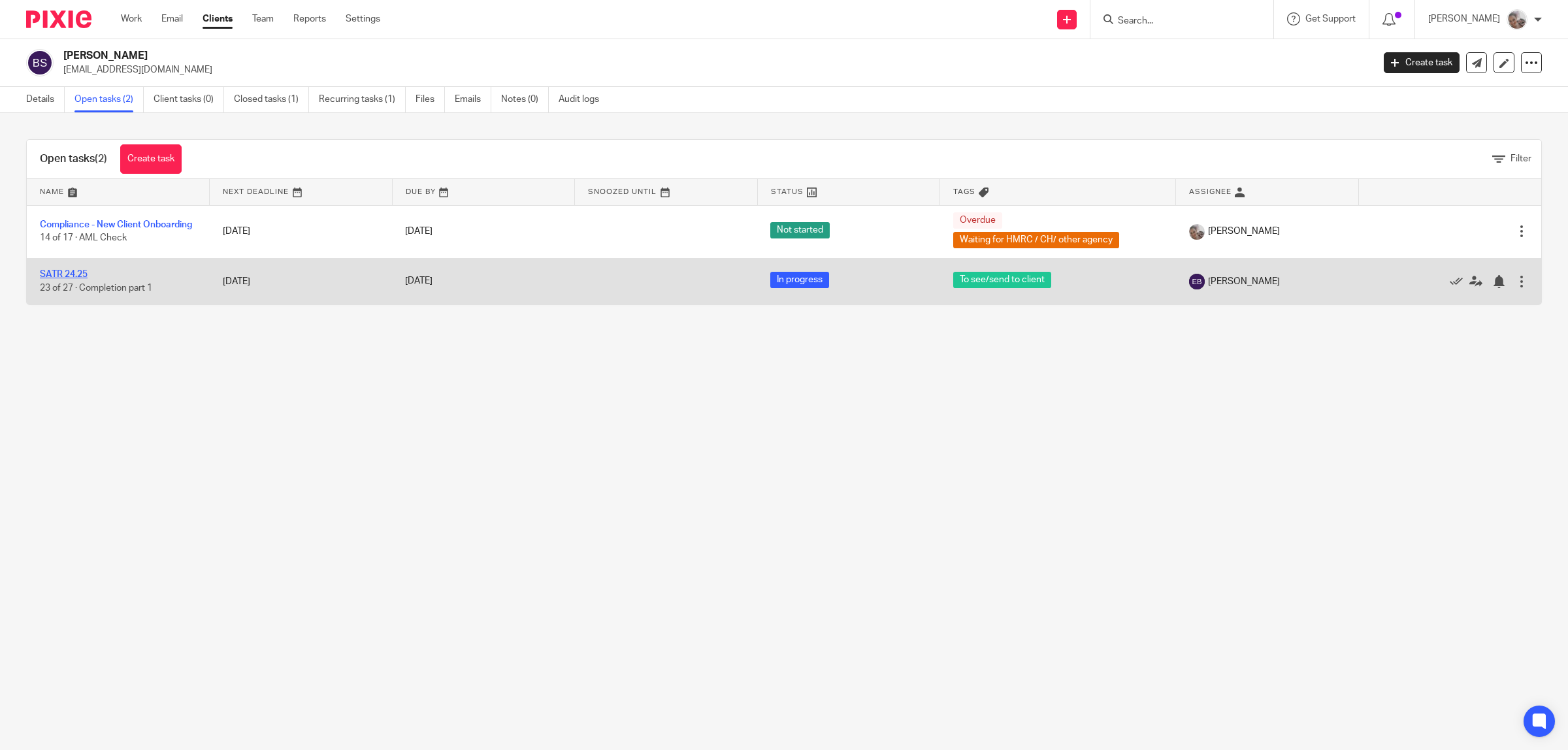
click at [72, 278] on link "SATR 24.25" at bounding box center [63, 273] width 48 height 9
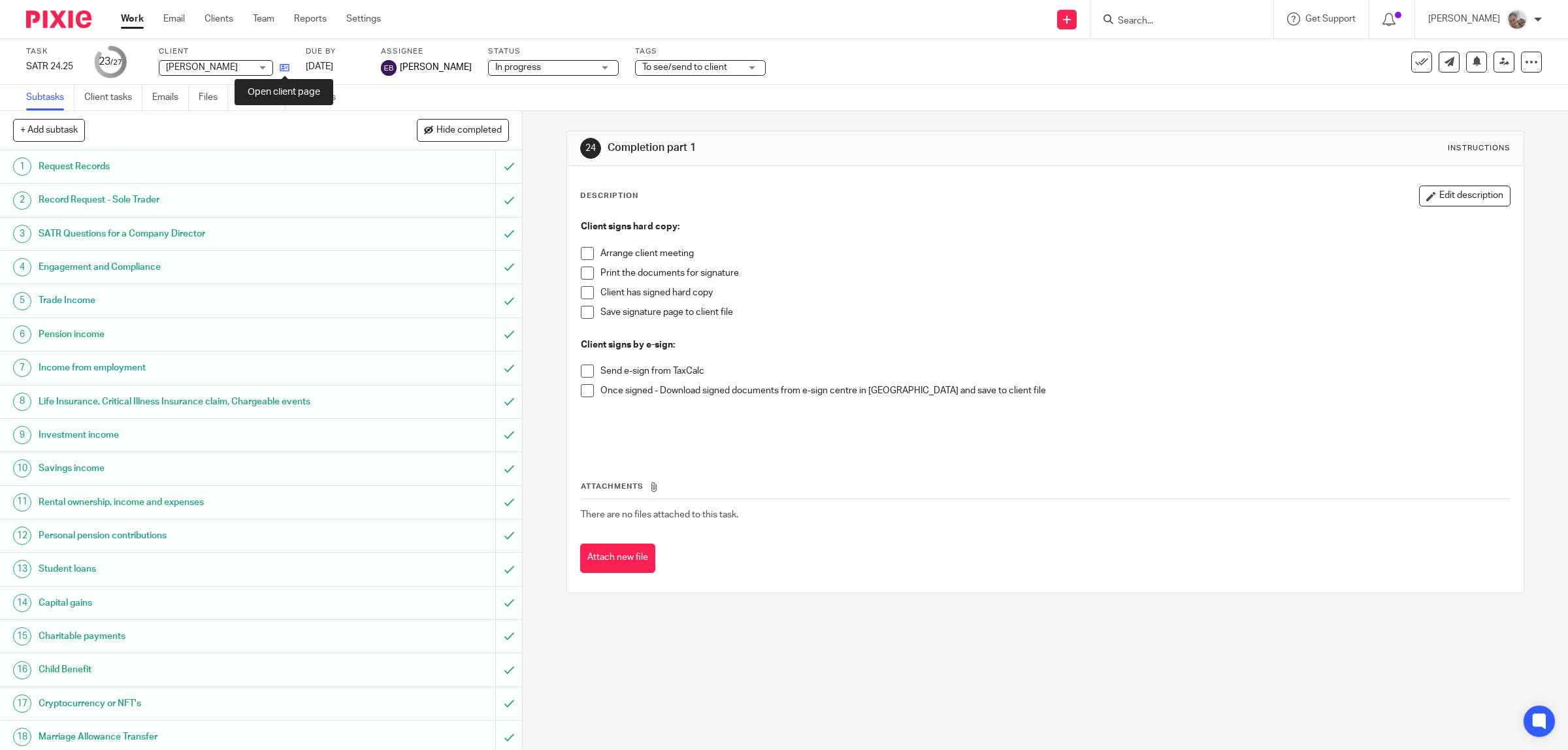
click at [282, 73] on link at bounding box center [281, 66] width 16 height 13
click at [134, 20] on link "Work" at bounding box center [132, 19] width 23 height 13
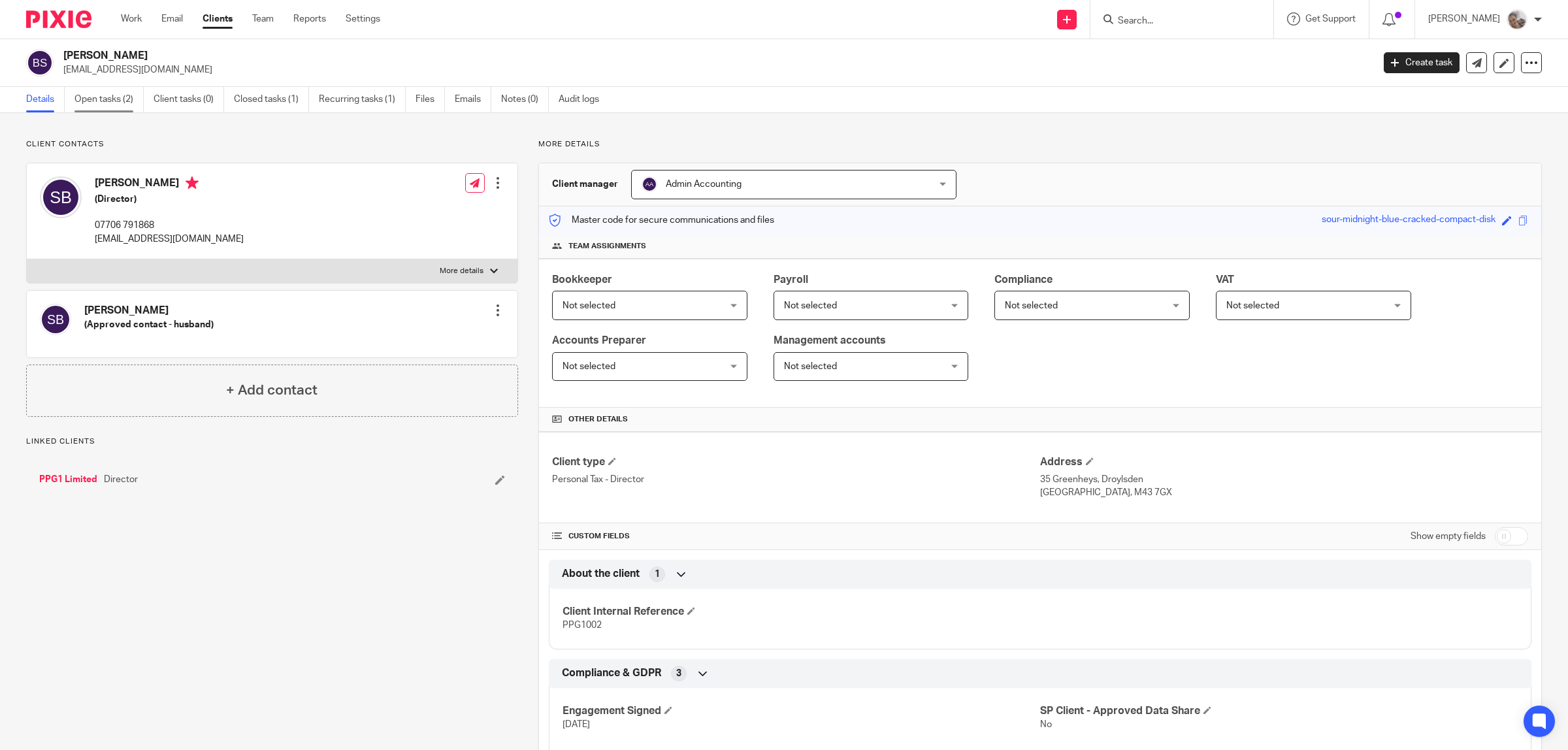
click at [111, 110] on link "Open tasks (2)" at bounding box center [109, 100] width 69 height 26
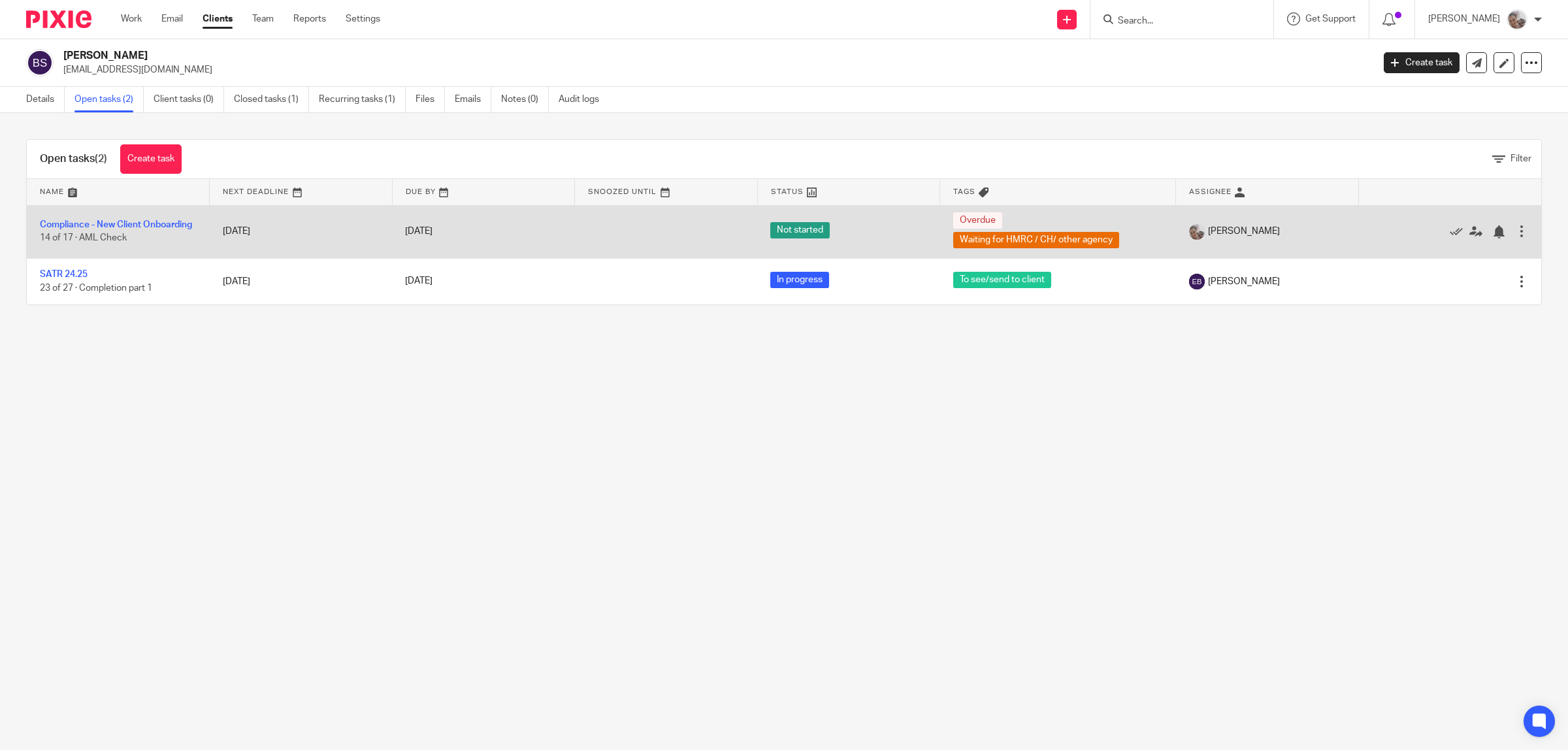
click at [91, 224] on td "Compliance - New Client Onboarding 14 of 17 · AML Check" at bounding box center [118, 231] width 183 height 53
click at [65, 224] on td "Compliance - New Client Onboarding 14 of 17 · AML Check" at bounding box center [118, 231] width 183 height 53
click at [72, 220] on link "Compliance - New Client Onboarding" at bounding box center [116, 224] width 153 height 9
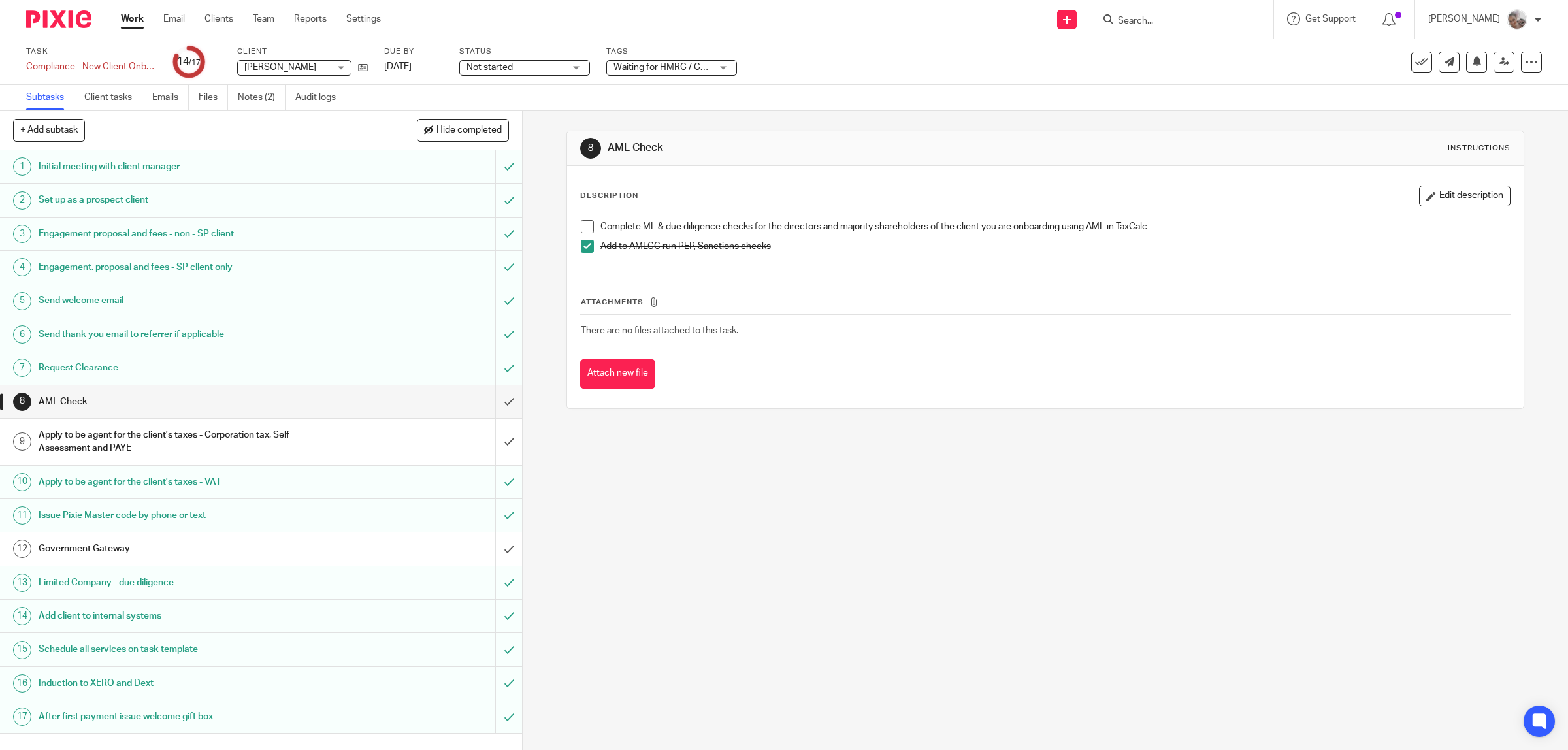
click at [141, 553] on h1 "Government Gateway" at bounding box center [186, 549] width 296 height 20
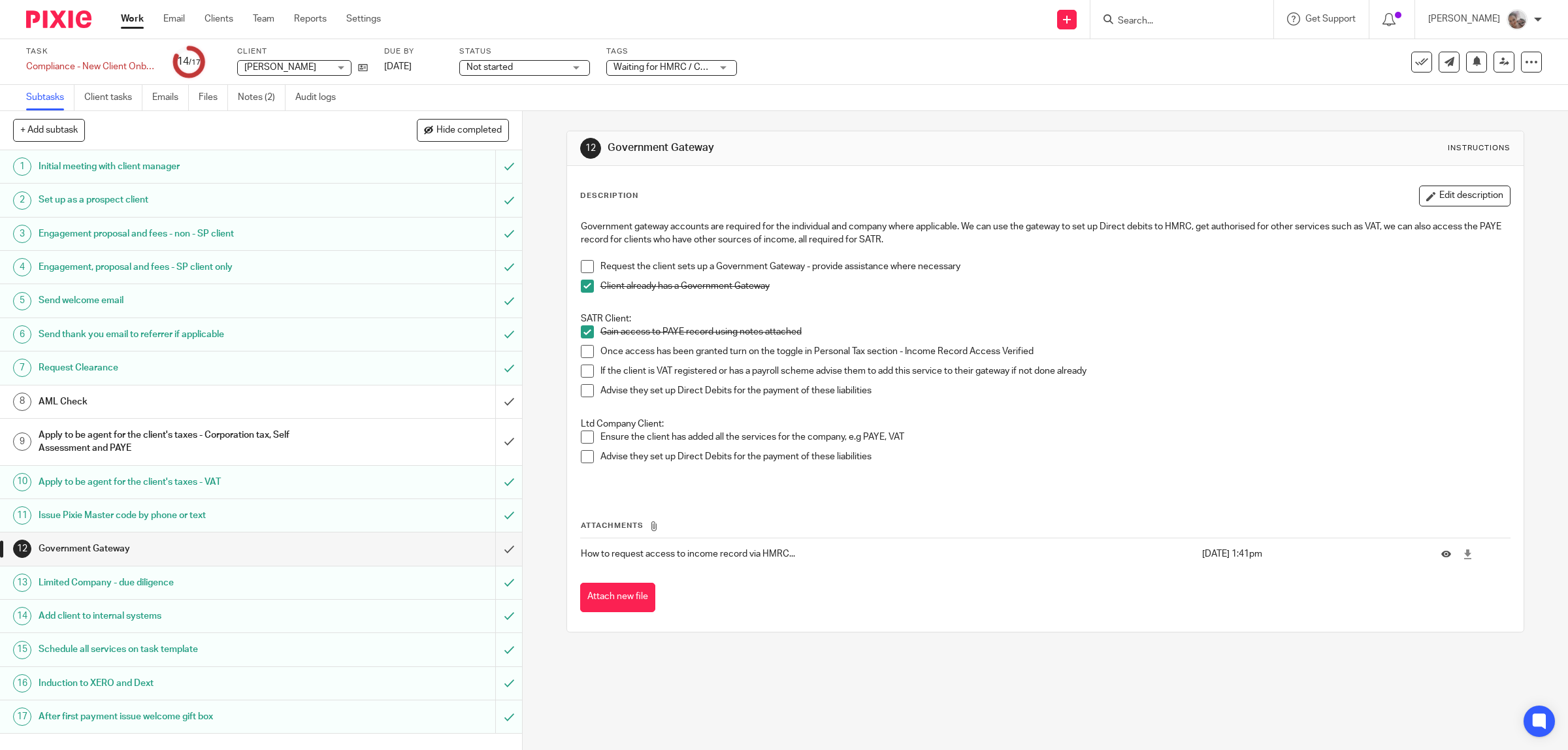
click at [66, 439] on h1 "Apply to be agent for the client's taxes - Corporation tax, Self Assessment and…" at bounding box center [186, 442] width 296 height 34
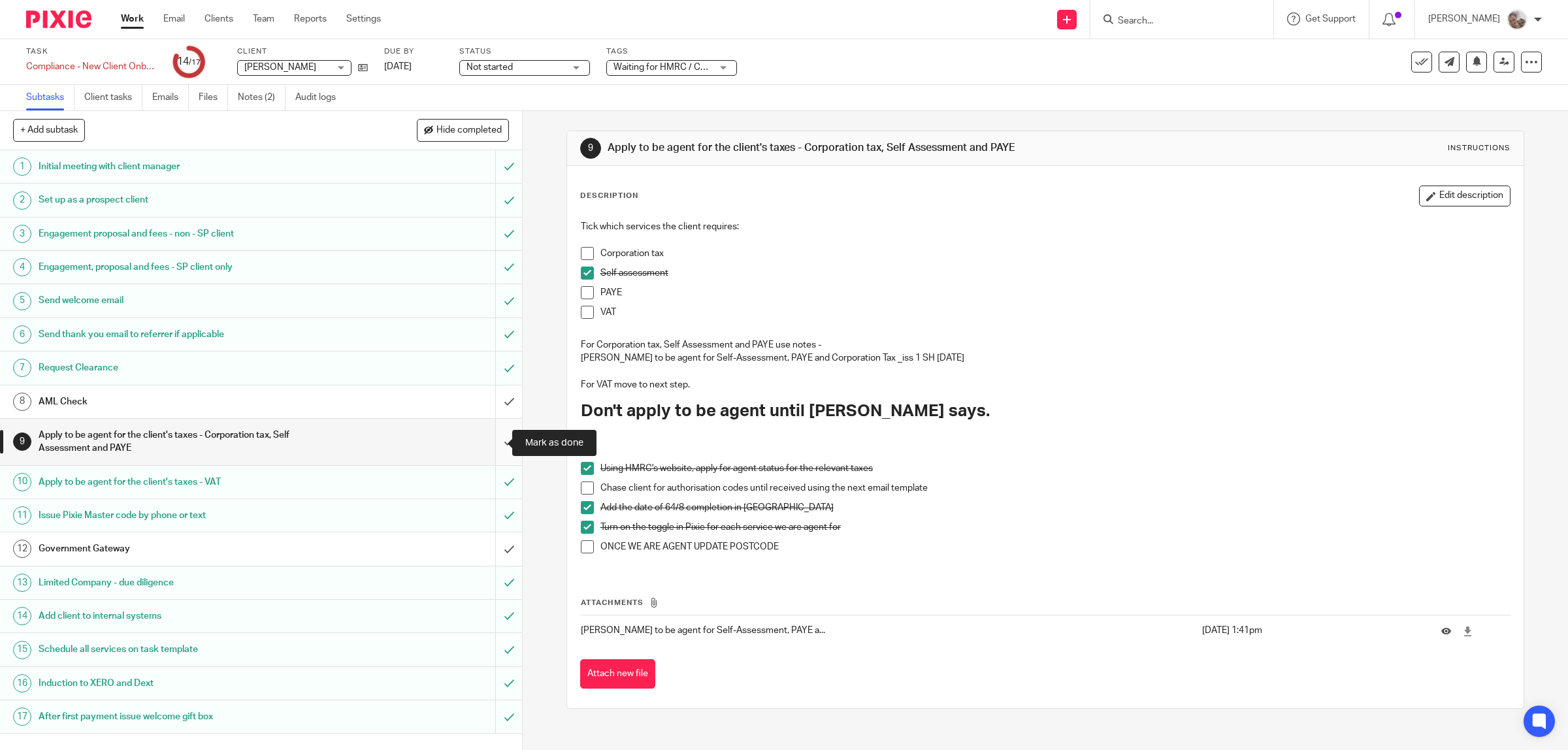
click at [489, 445] on input "submit" at bounding box center [261, 442] width 522 height 47
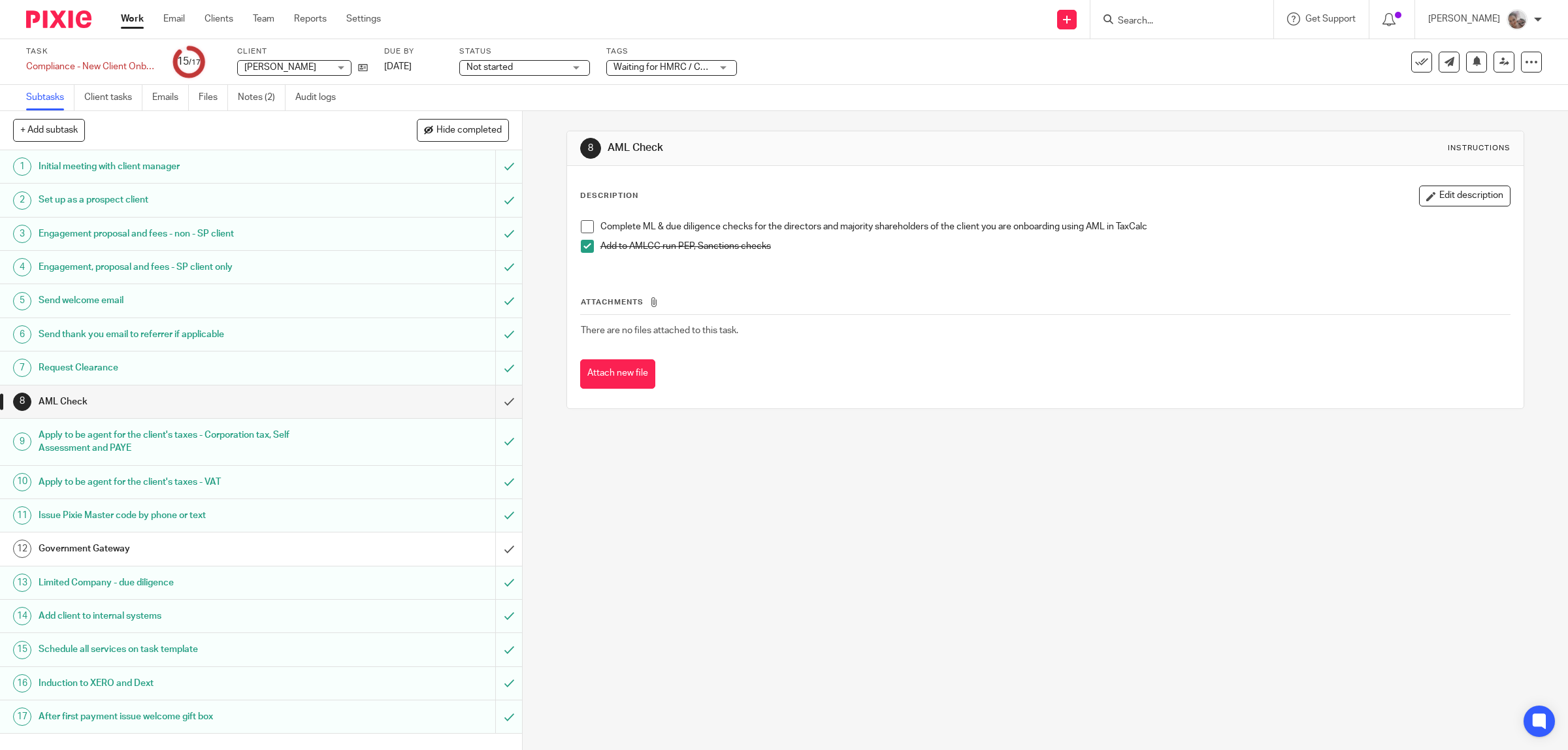
drag, startPoint x: 586, startPoint y: 226, endPoint x: 582, endPoint y: 235, distance: 9.8
click at [586, 226] on span at bounding box center [587, 226] width 13 height 13
click at [494, 405] on input "submit" at bounding box center [261, 401] width 522 height 33
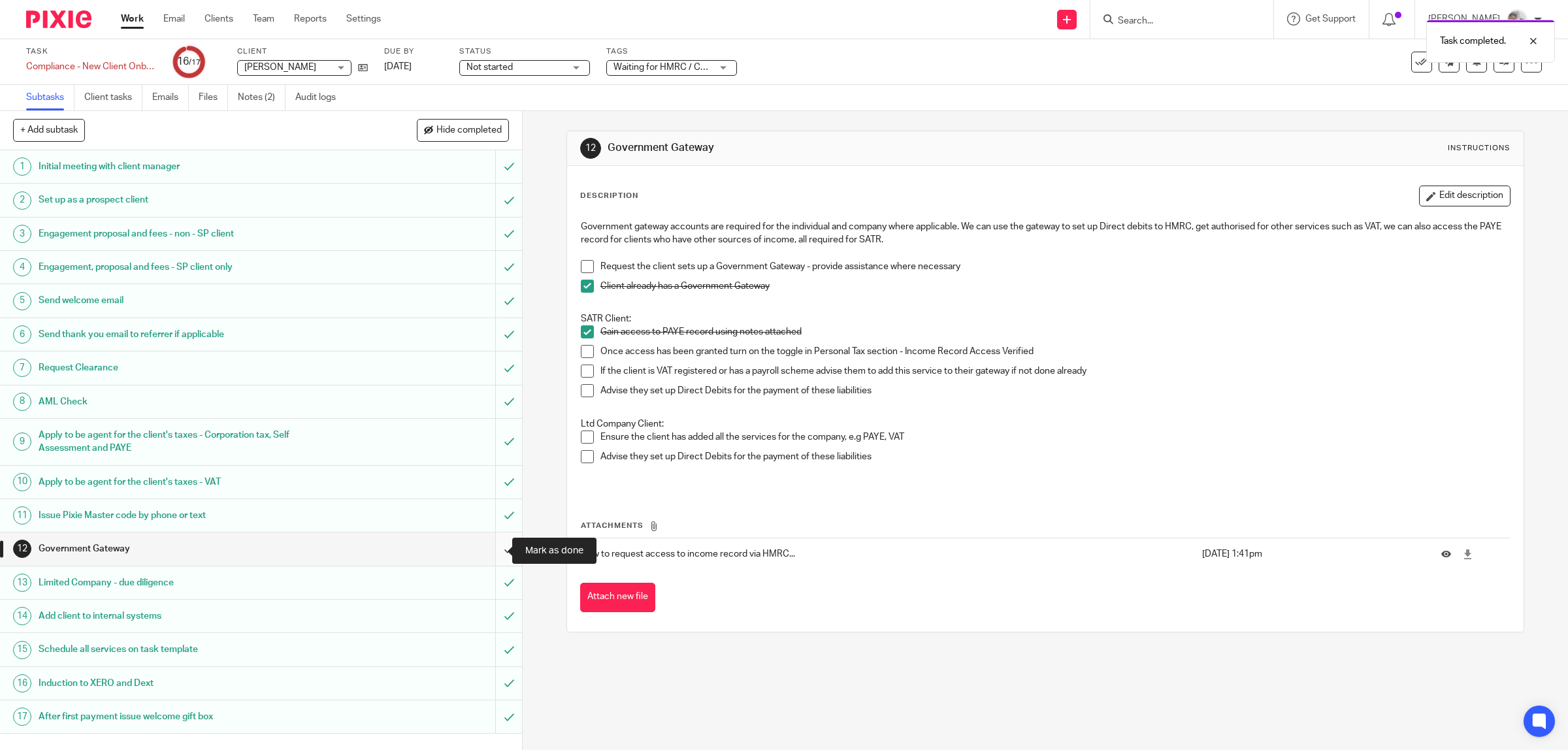
click at [488, 549] on input "submit" at bounding box center [261, 548] width 522 height 33
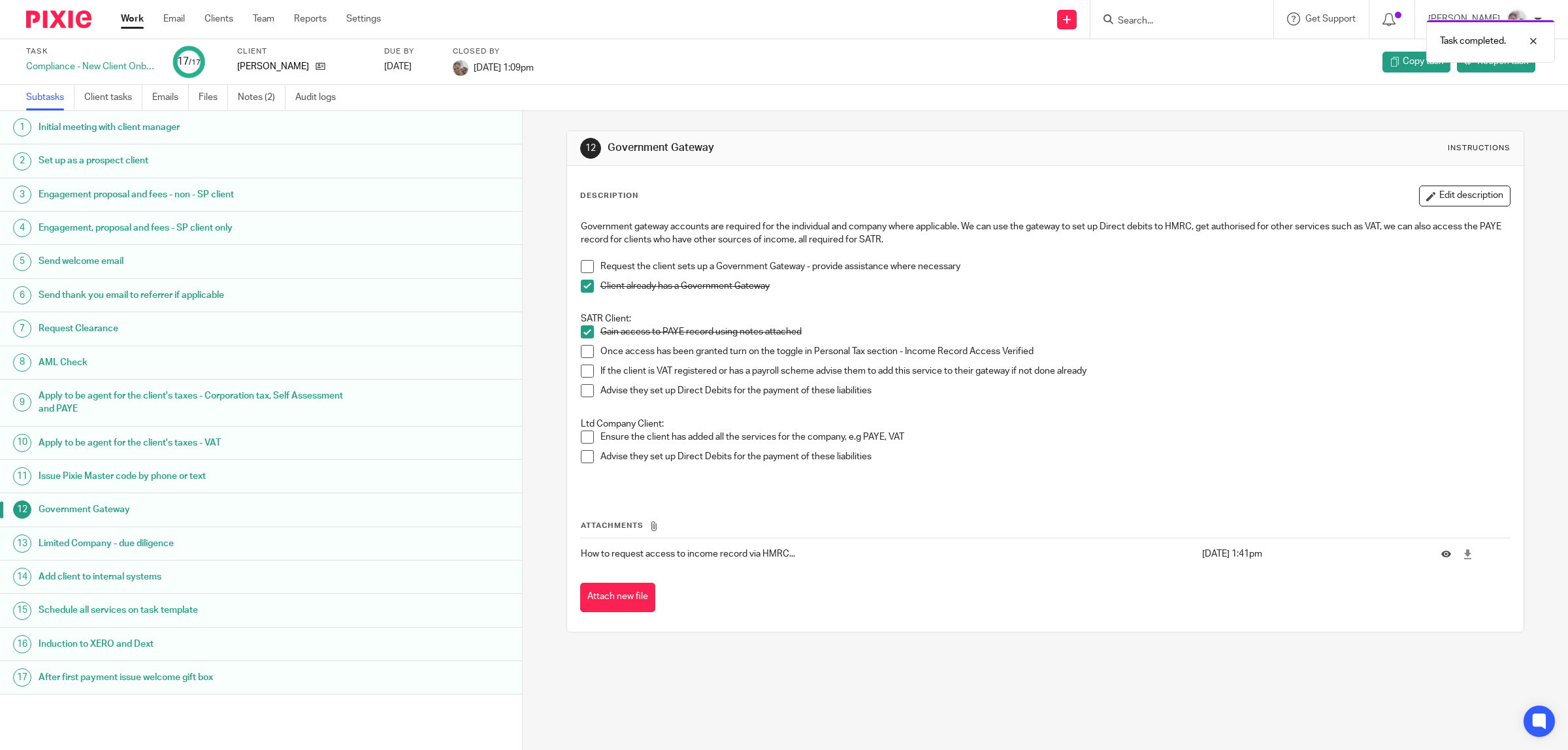
click at [139, 21] on link "Work" at bounding box center [132, 19] width 23 height 13
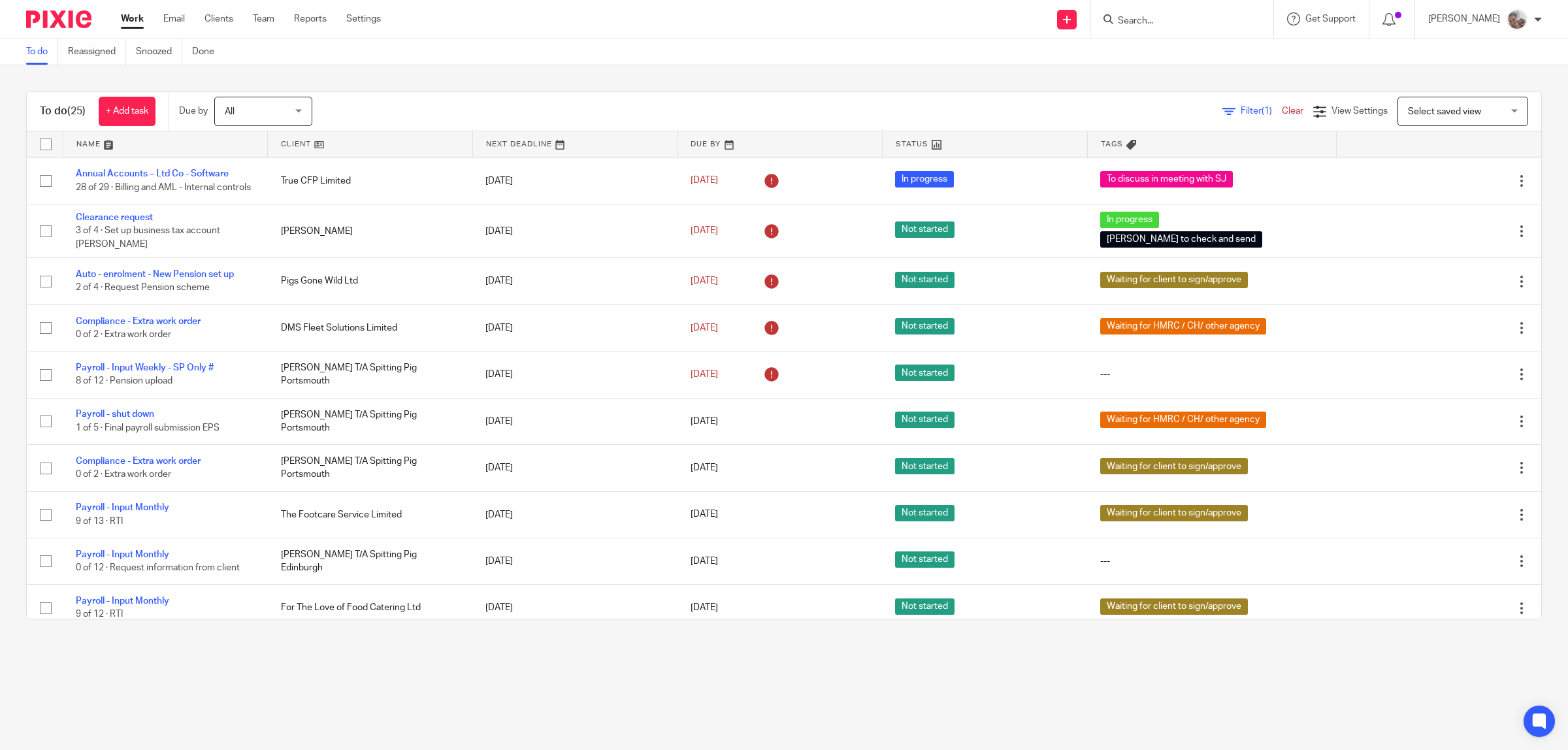
click at [1160, 23] on input "Search" at bounding box center [1176, 22] width 118 height 12
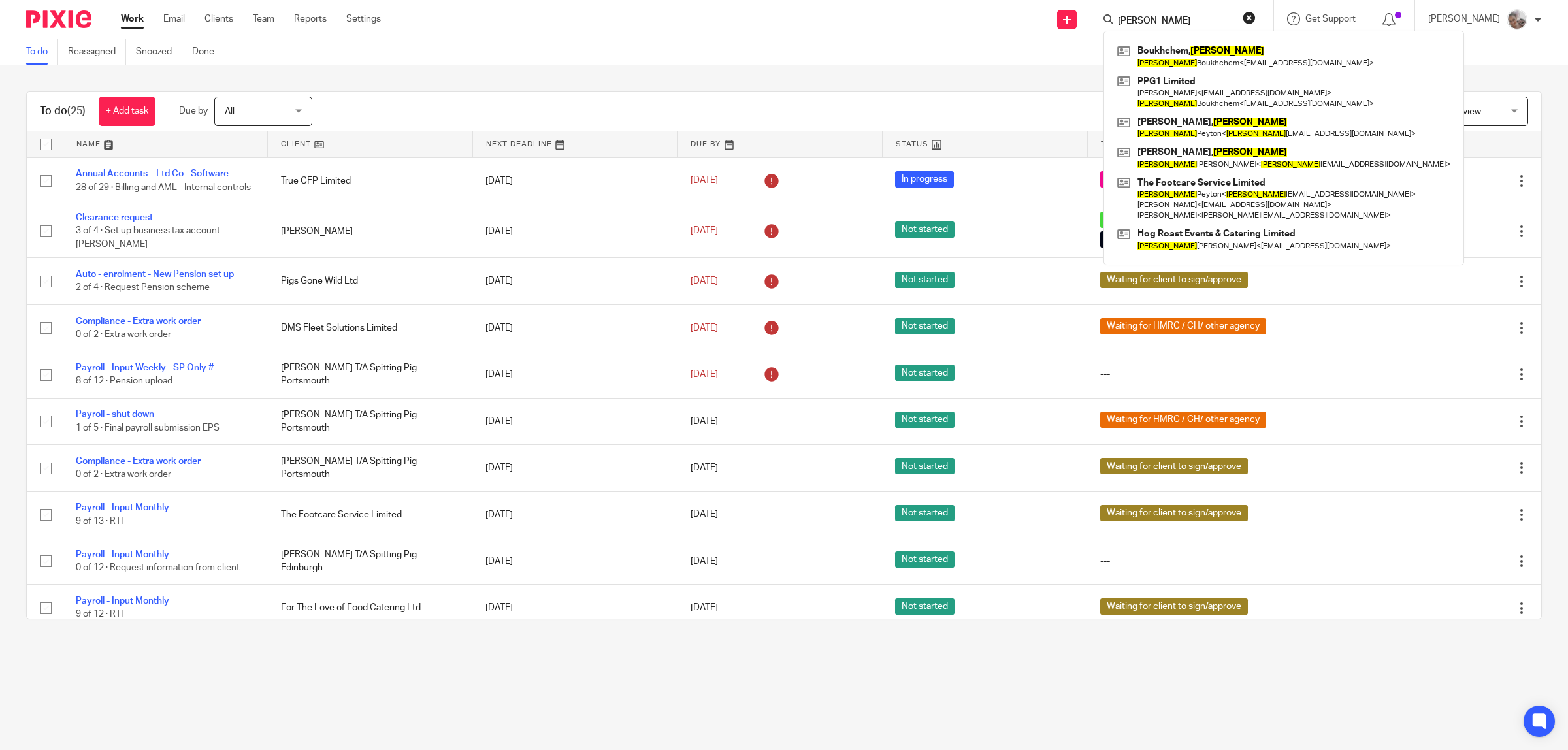
type input "sophia"
click button "submit" at bounding box center [0, 0] width 0 height 0
click at [1197, 50] on link at bounding box center [1284, 56] width 340 height 30
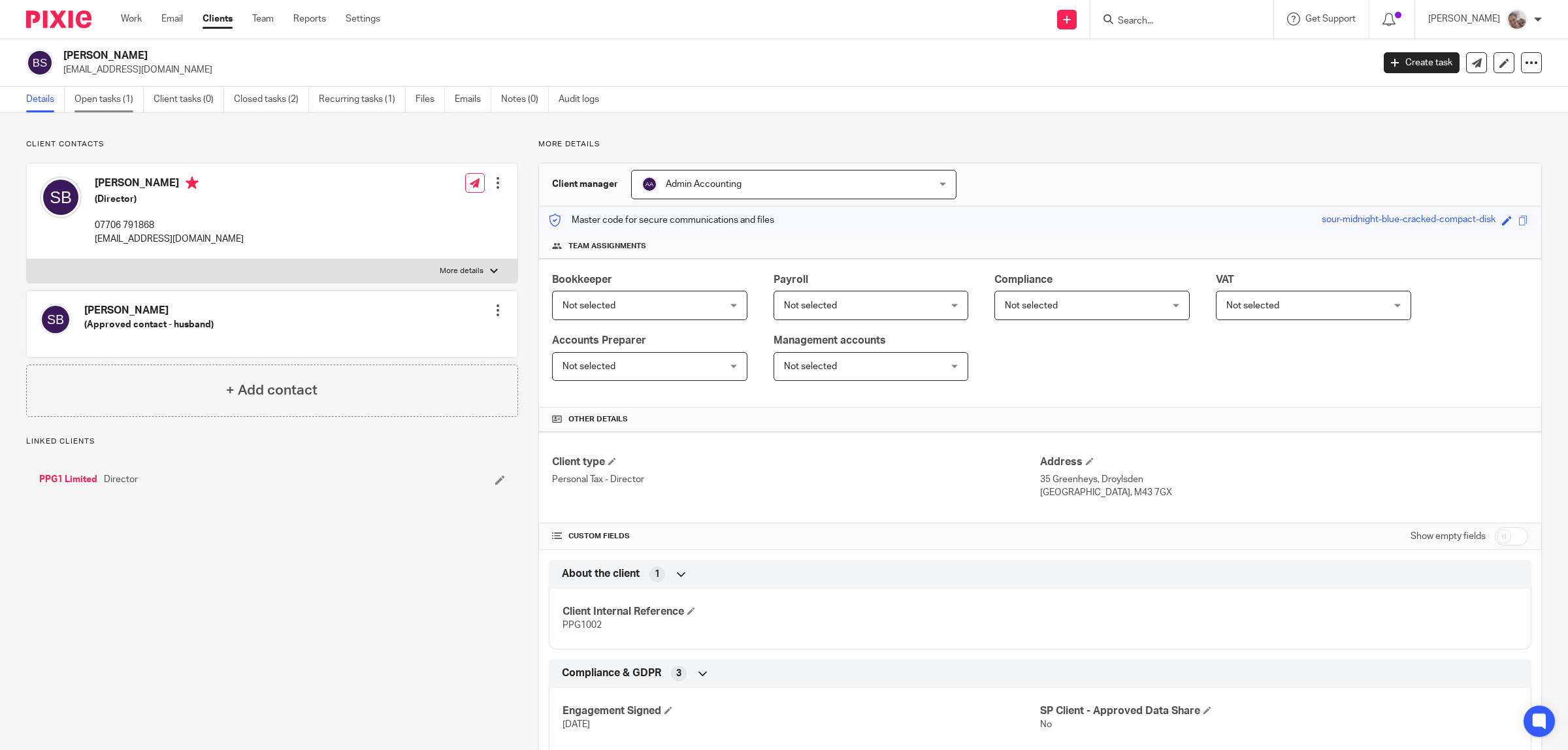
click at [113, 101] on link "Open tasks (1)" at bounding box center [109, 100] width 69 height 26
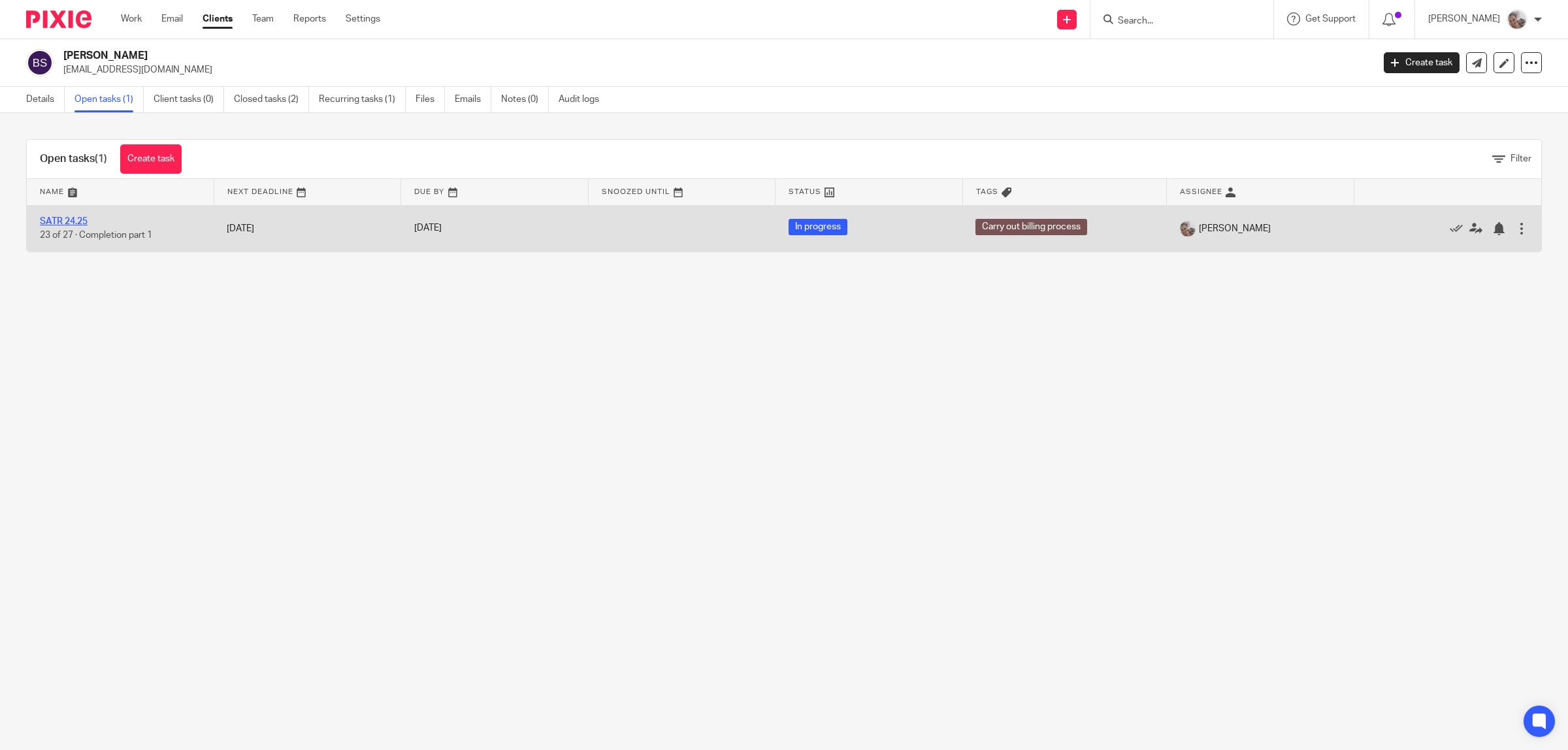
click at [70, 220] on link "SATR 24.25" at bounding box center [63, 221] width 48 height 9
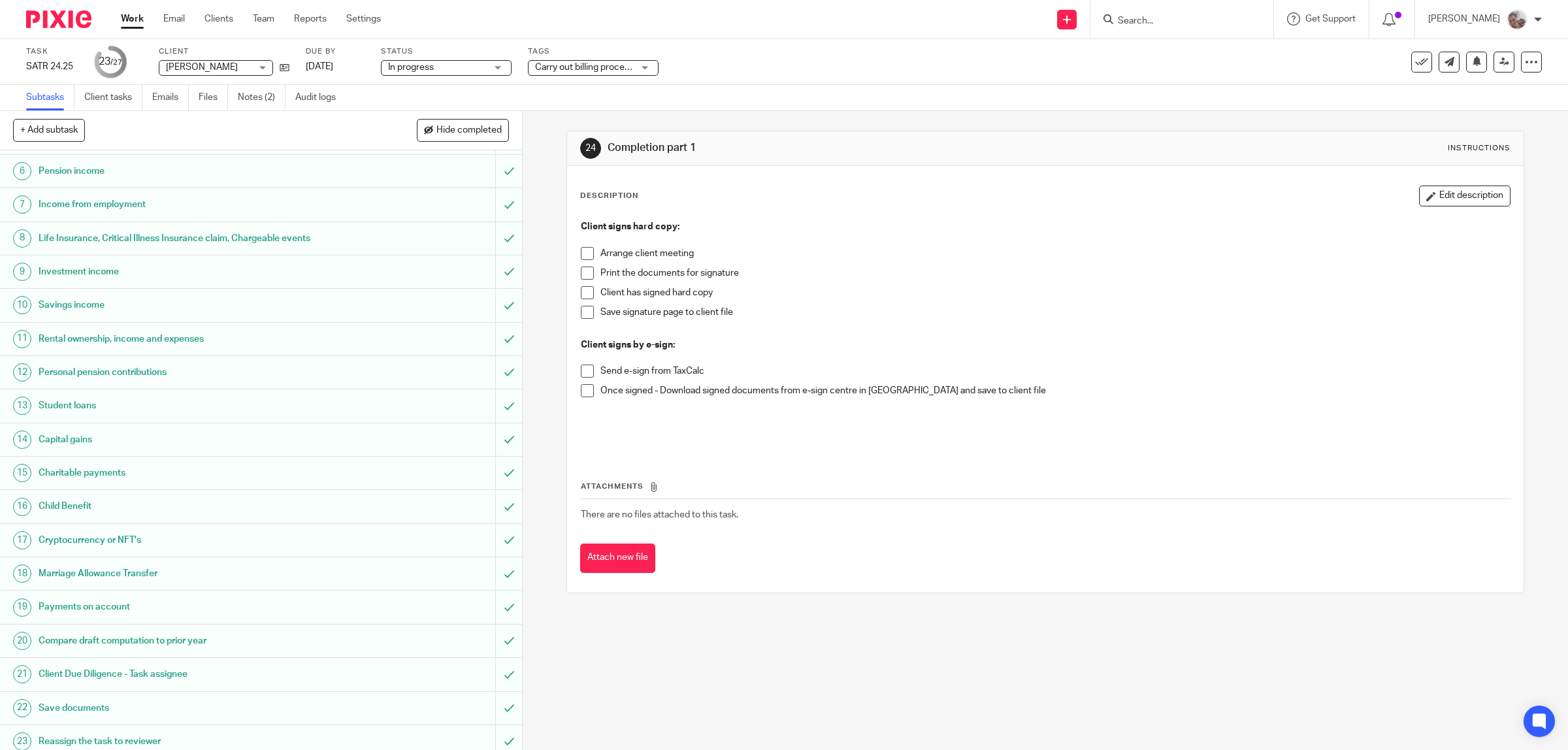
scroll to position [310, 0]
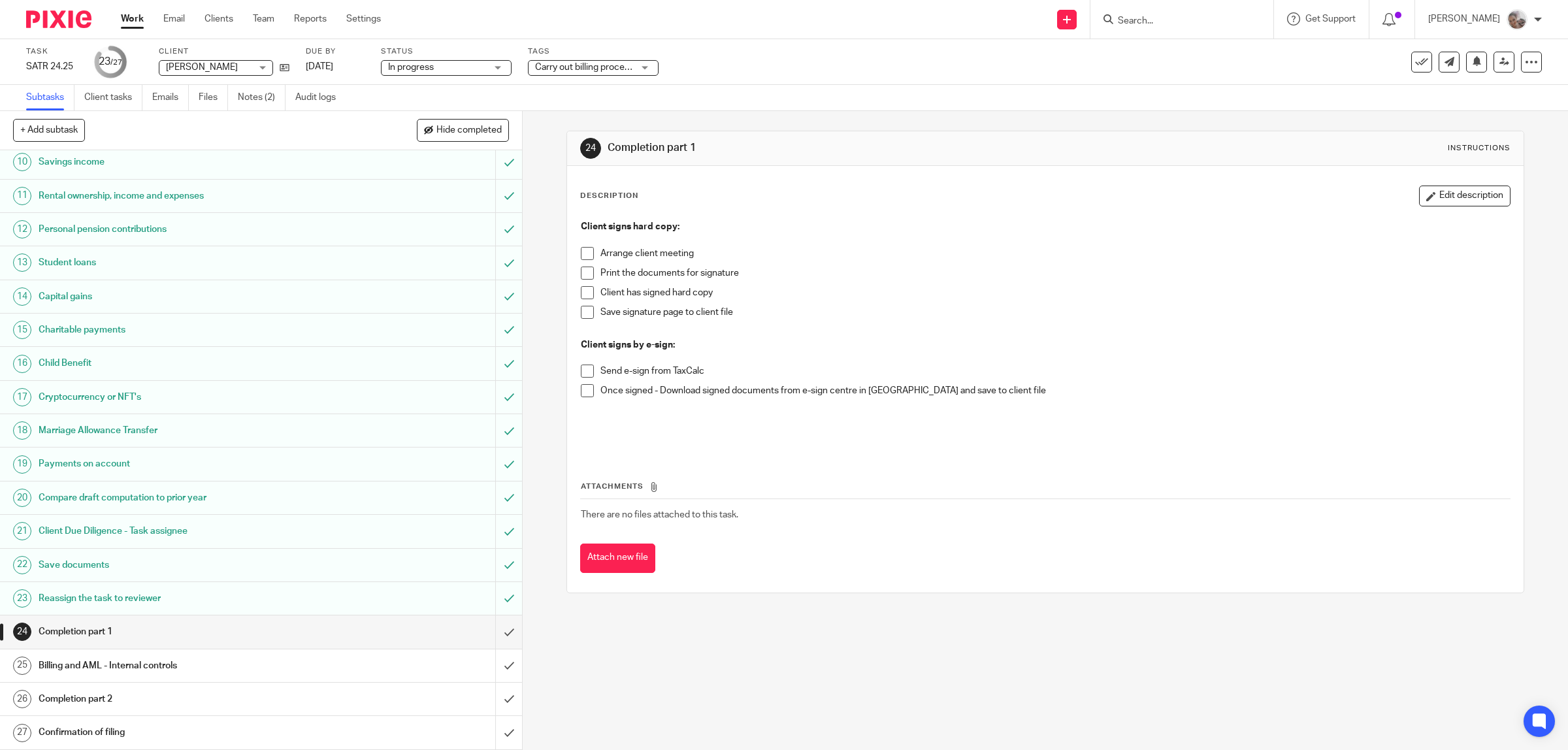
click at [145, 661] on h1 "Billing and AML - Internal controls" at bounding box center [186, 666] width 296 height 20
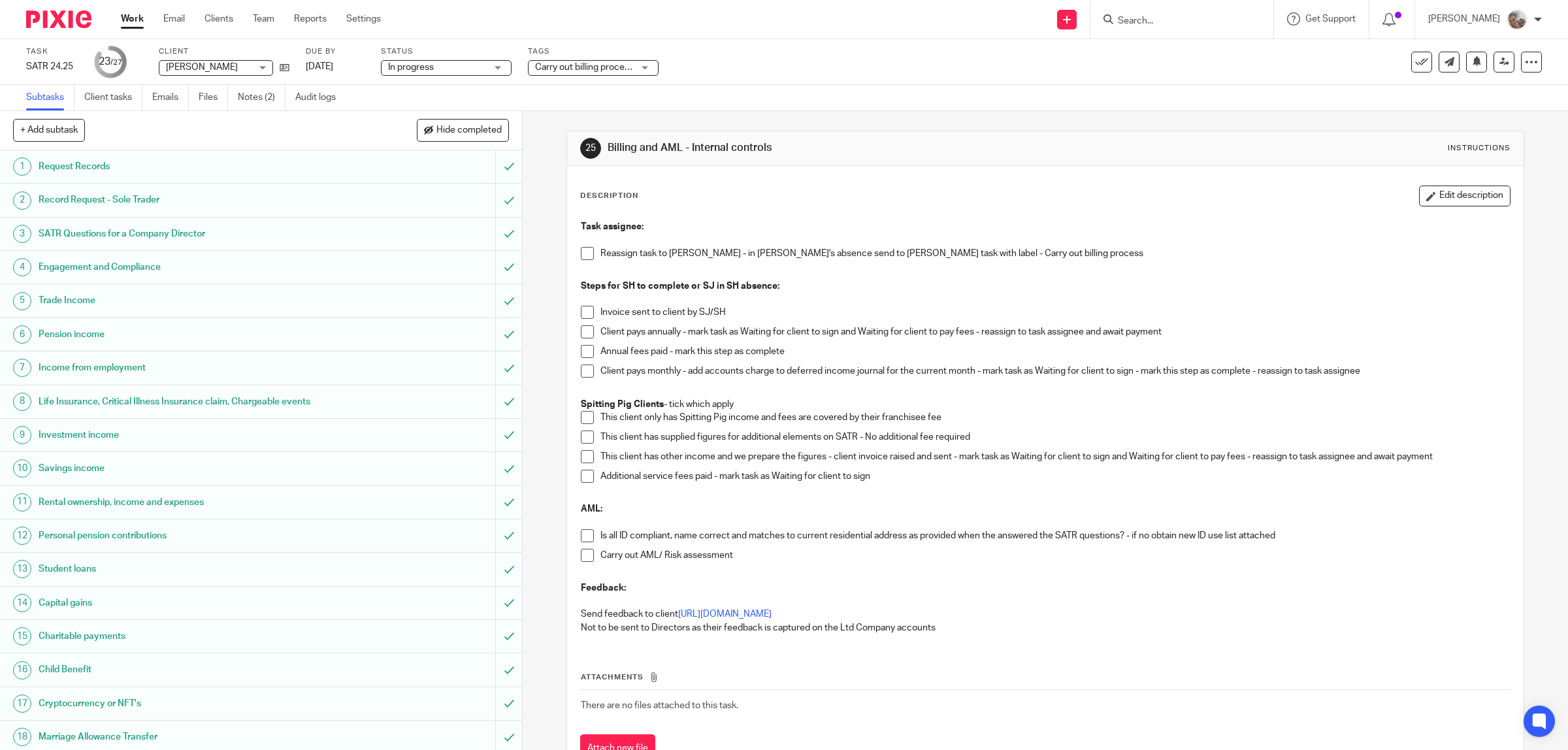
click at [585, 251] on span at bounding box center [587, 253] width 13 height 13
click at [582, 530] on span at bounding box center [587, 535] width 13 height 13
click at [581, 556] on span at bounding box center [587, 555] width 13 height 13
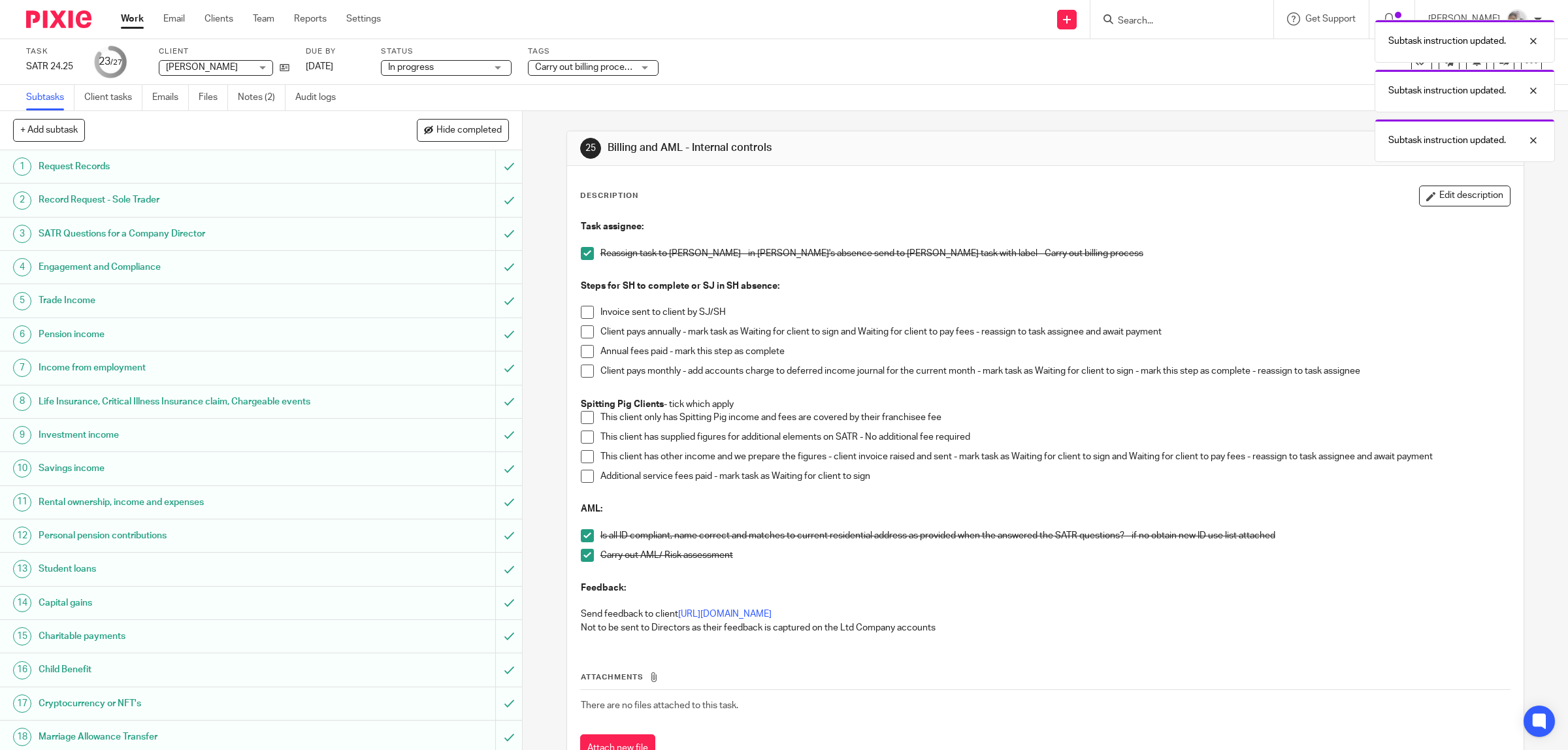
scroll to position [310, 0]
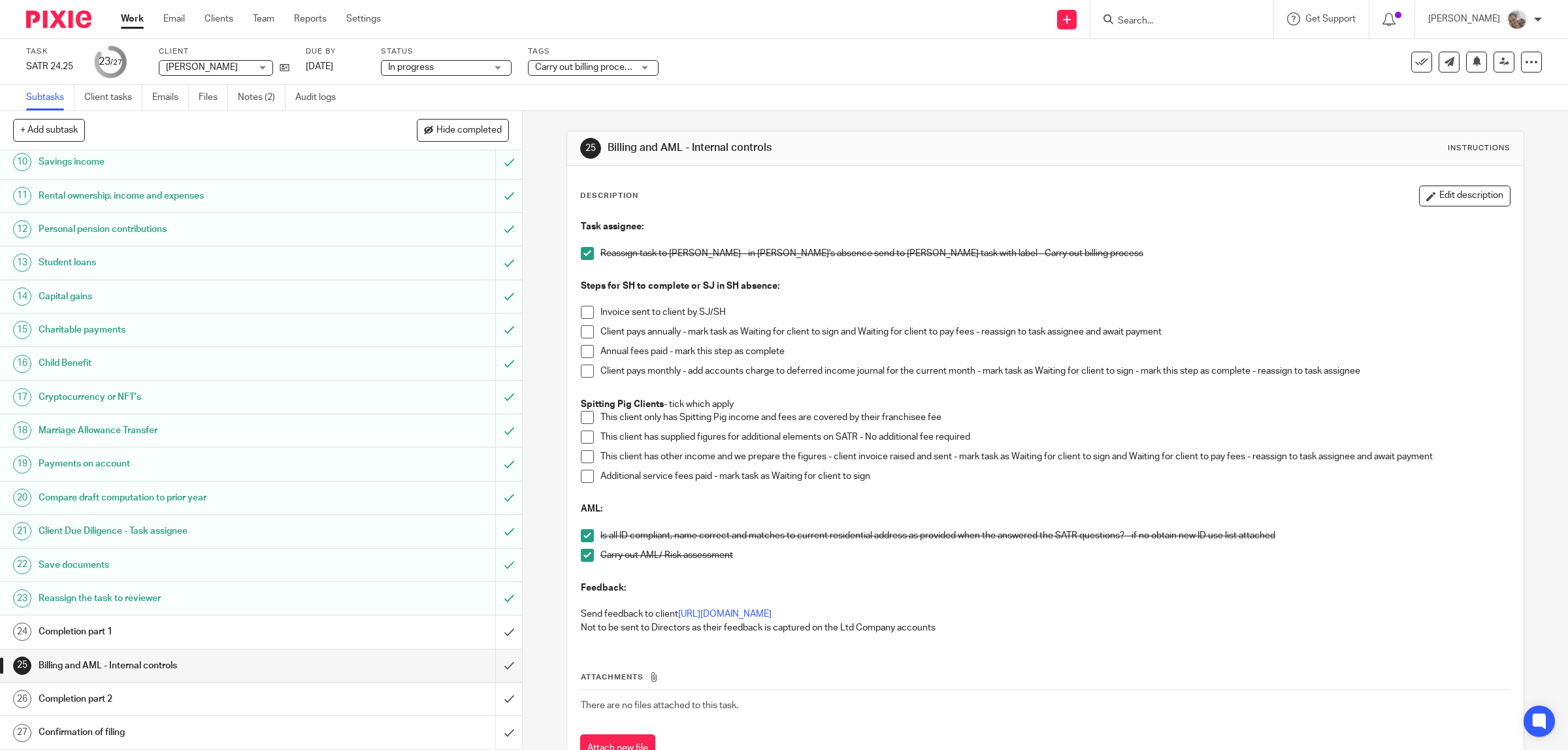
click at [582, 315] on span at bounding box center [587, 312] width 13 height 13
click at [581, 331] on span at bounding box center [587, 331] width 13 height 13
click at [581, 351] on span at bounding box center [587, 351] width 13 height 13
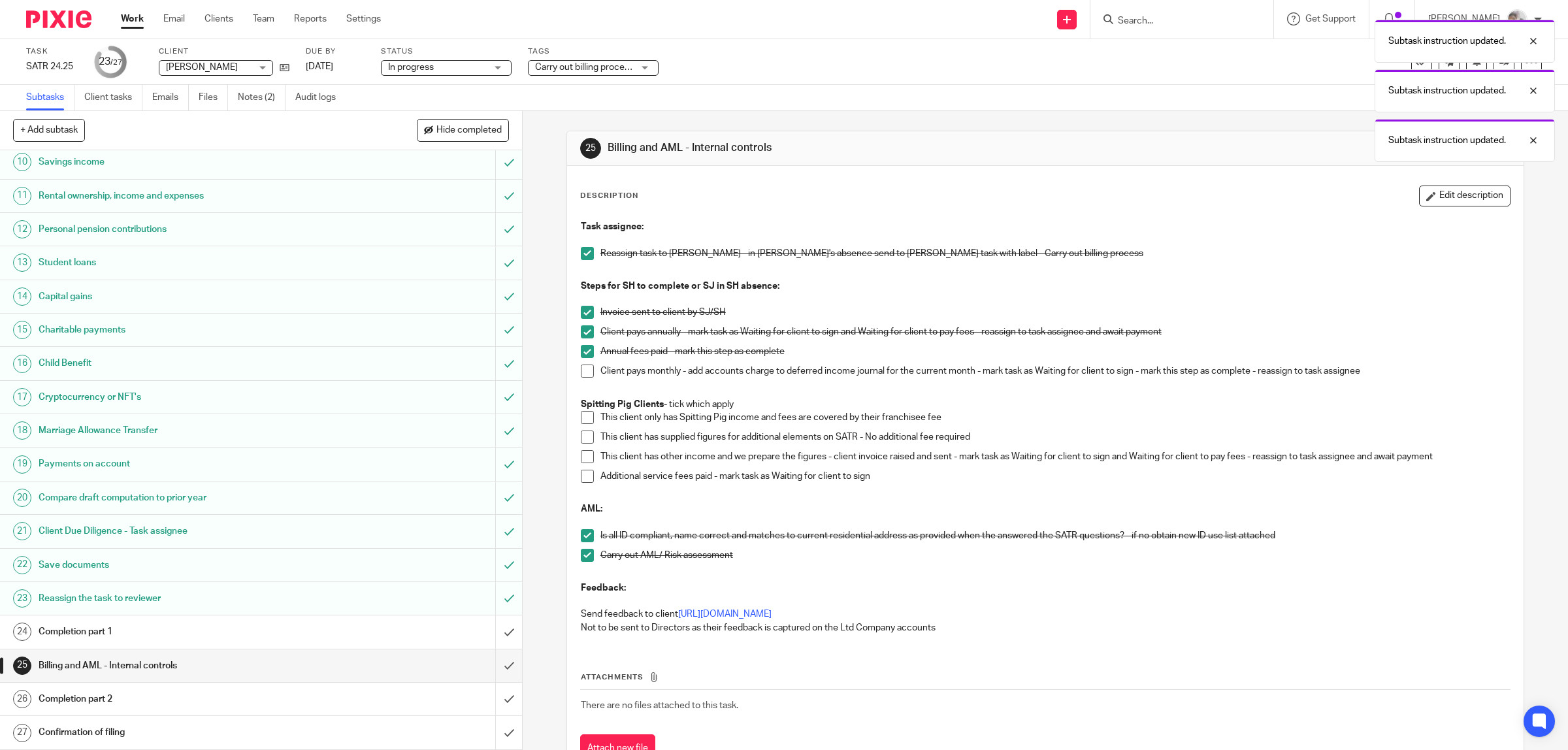
scroll to position [54, 0]
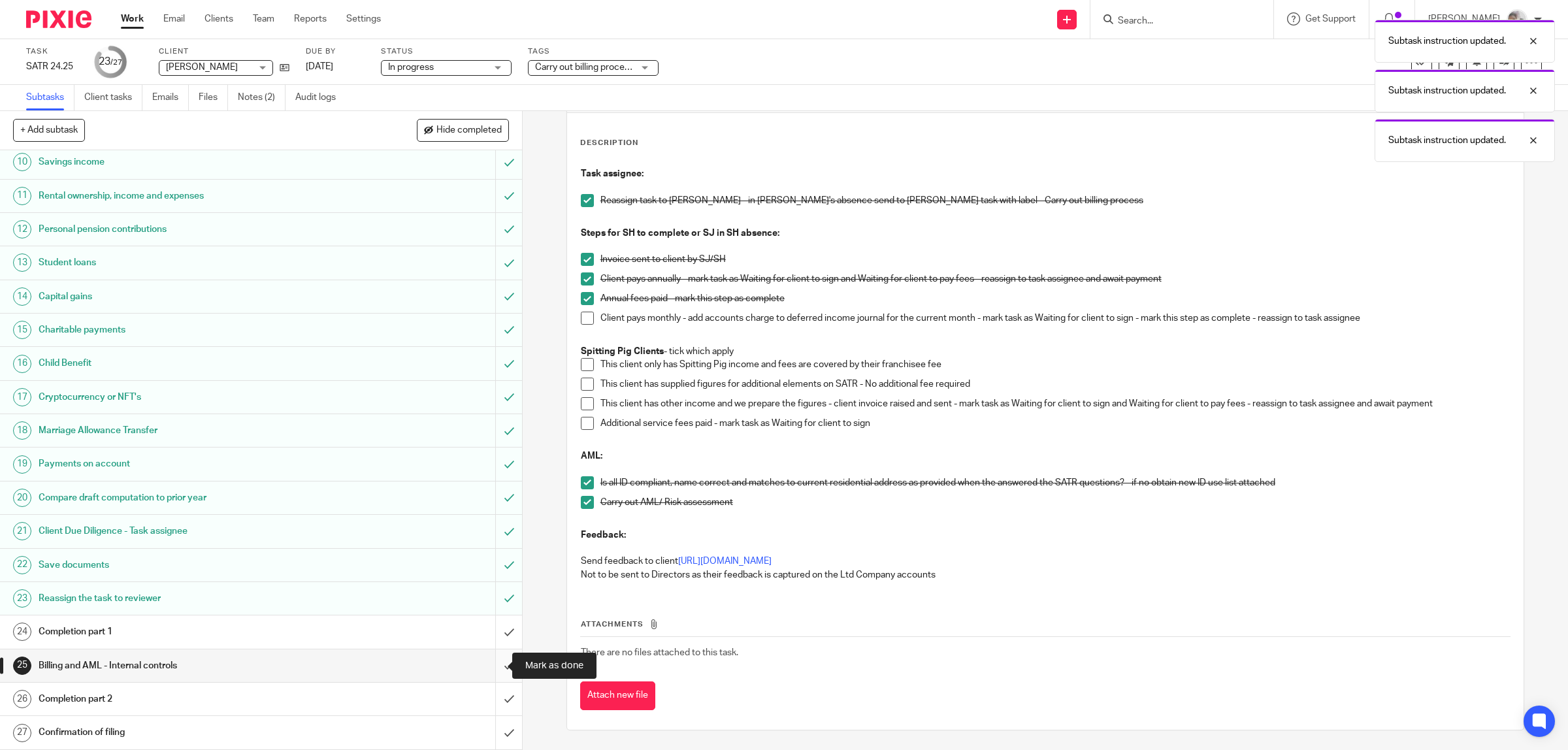
click at [491, 667] on input "submit" at bounding box center [261, 665] width 522 height 33
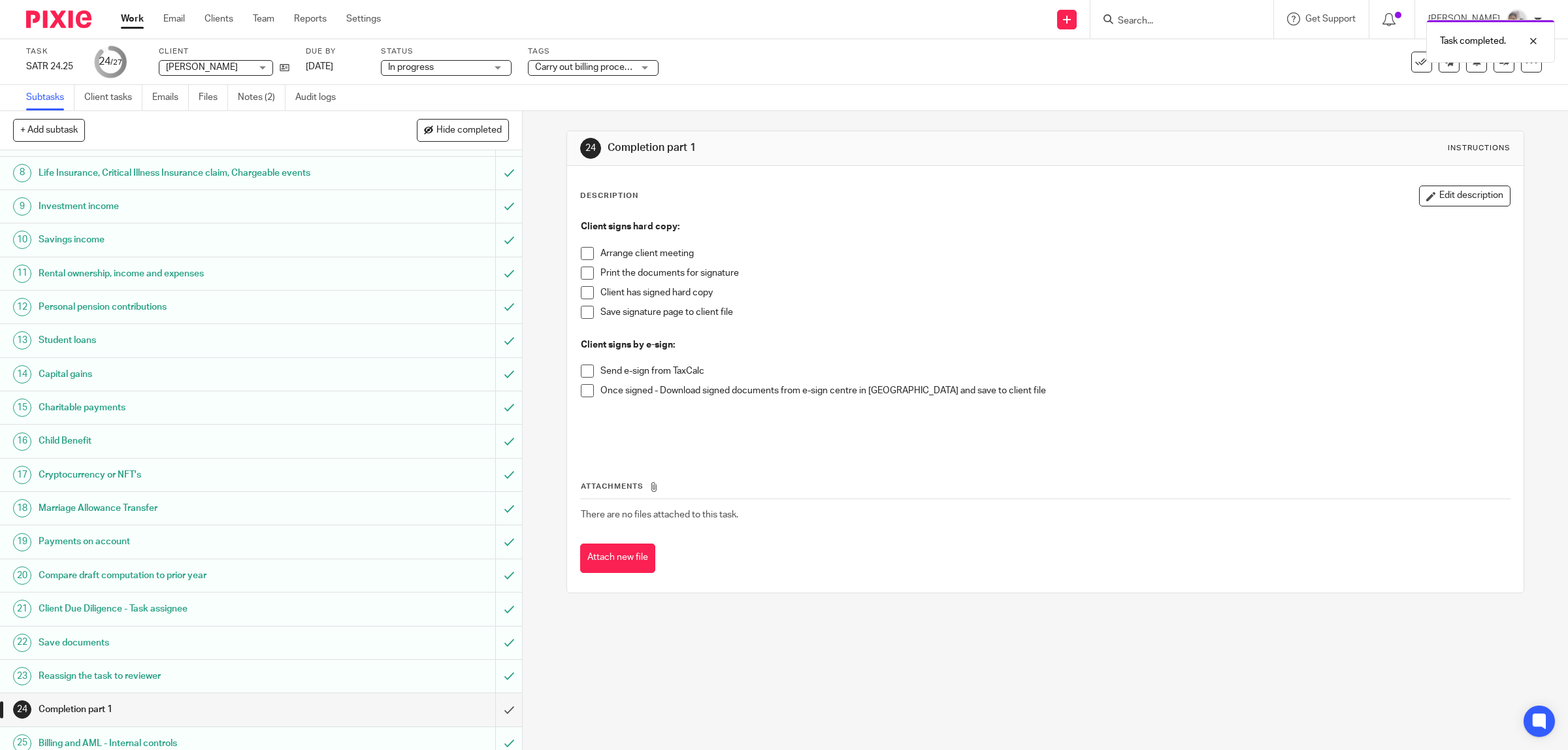
scroll to position [310, 0]
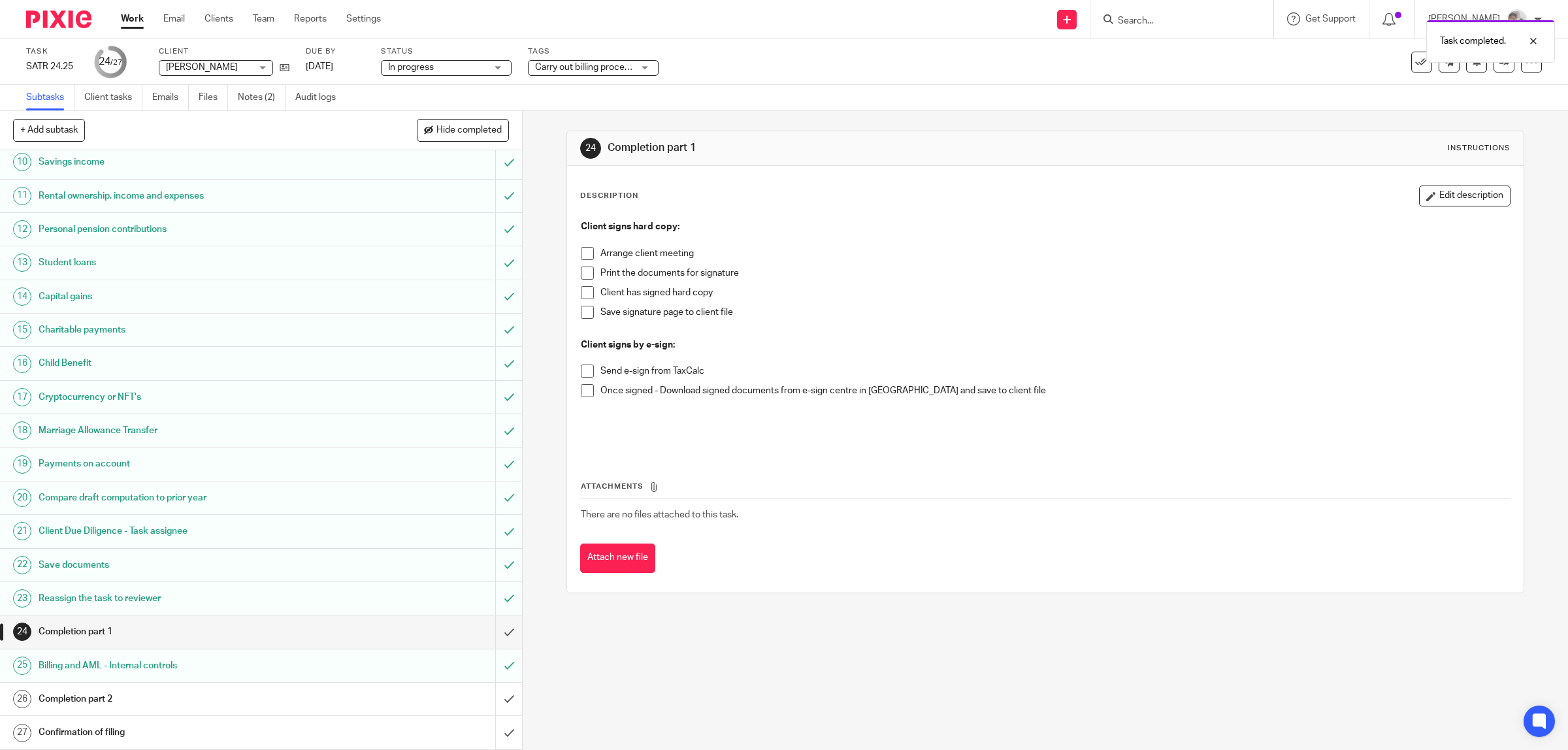
click at [605, 62] on span "Carry out billing process" at bounding box center [585, 66] width 99 height 9
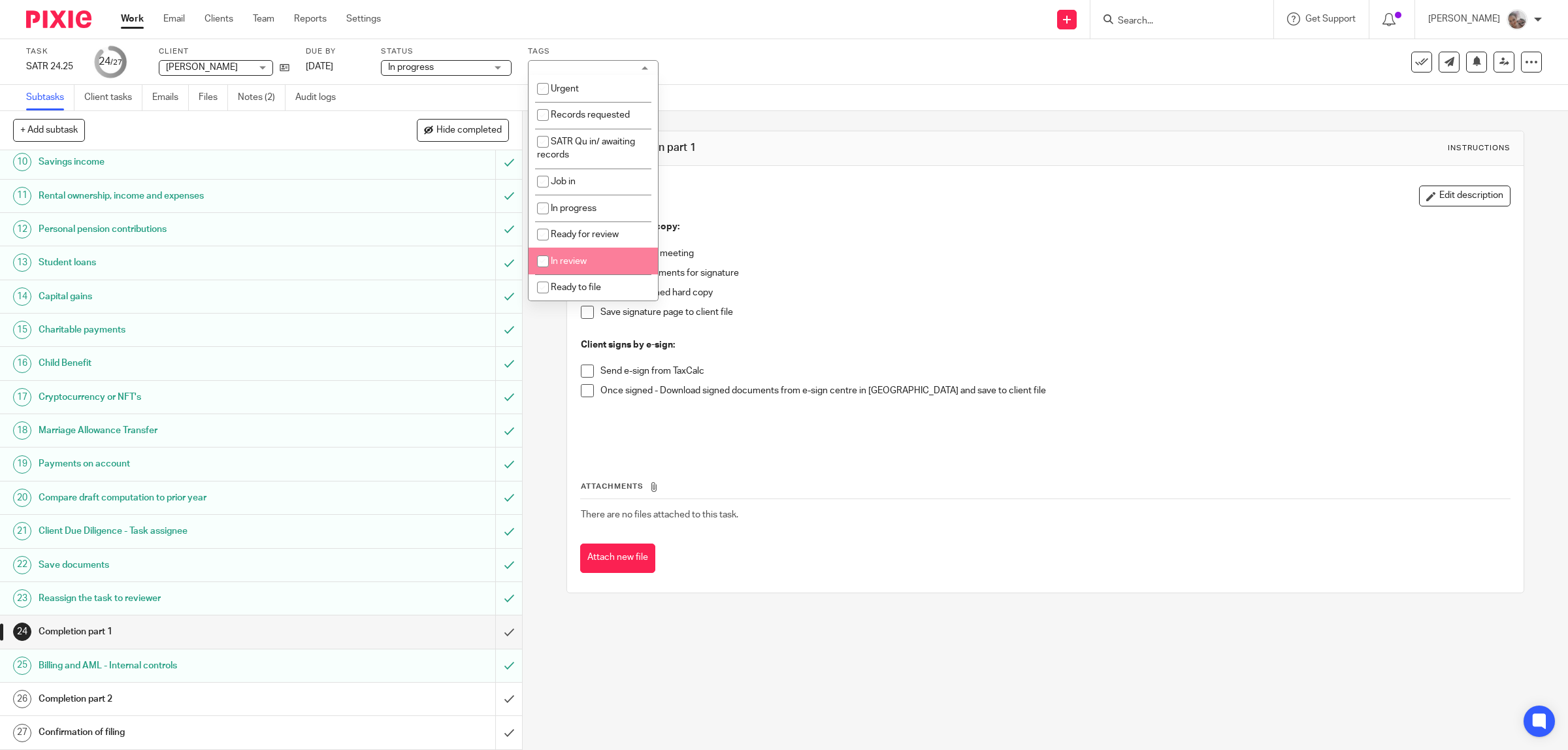
scroll to position [81, 0]
click at [634, 220] on li "To see/send to client" at bounding box center [593, 233] width 130 height 27
checkbox input "true"
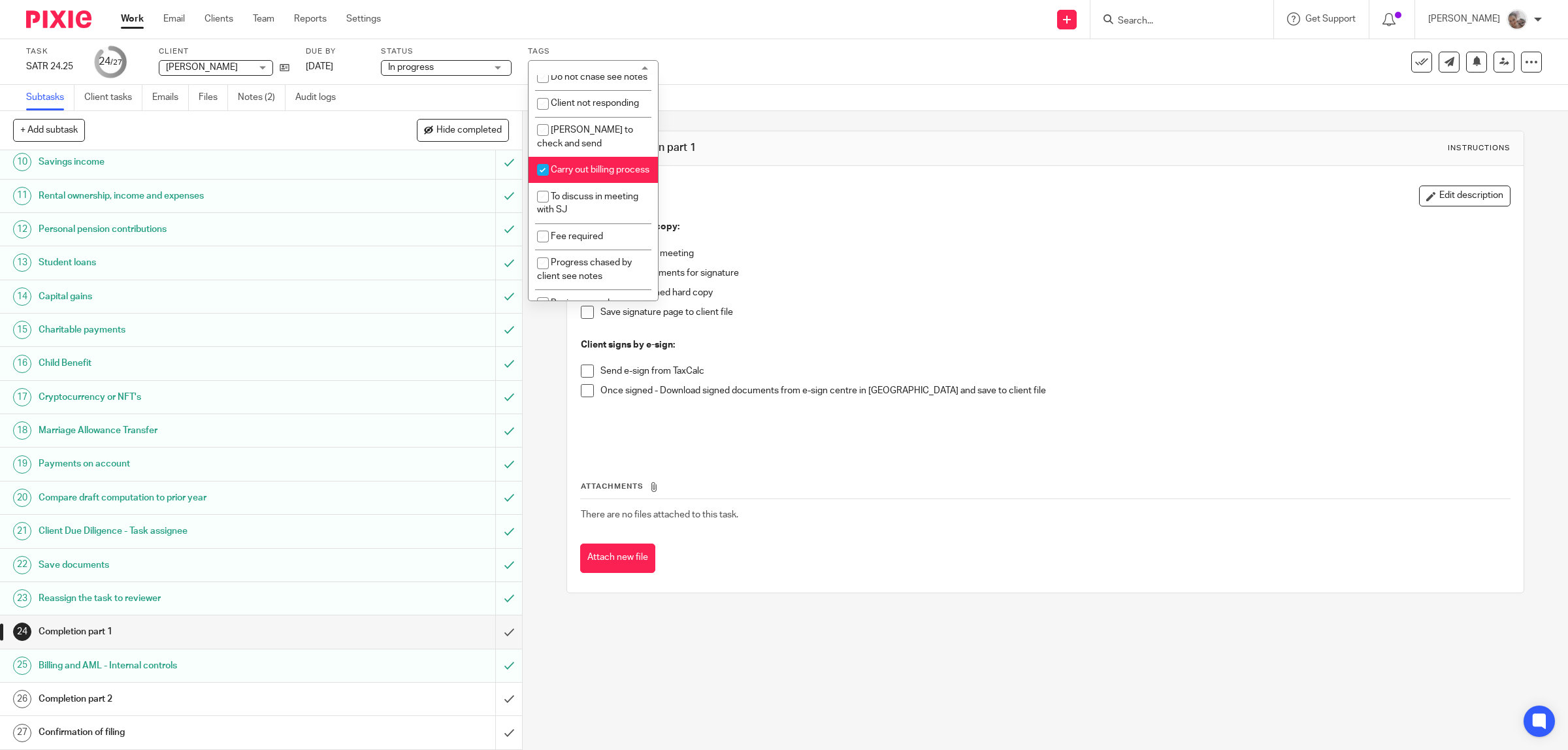
click at [619, 183] on li "Carry out billing process" at bounding box center [593, 169] width 130 height 27
checkbox input "false"
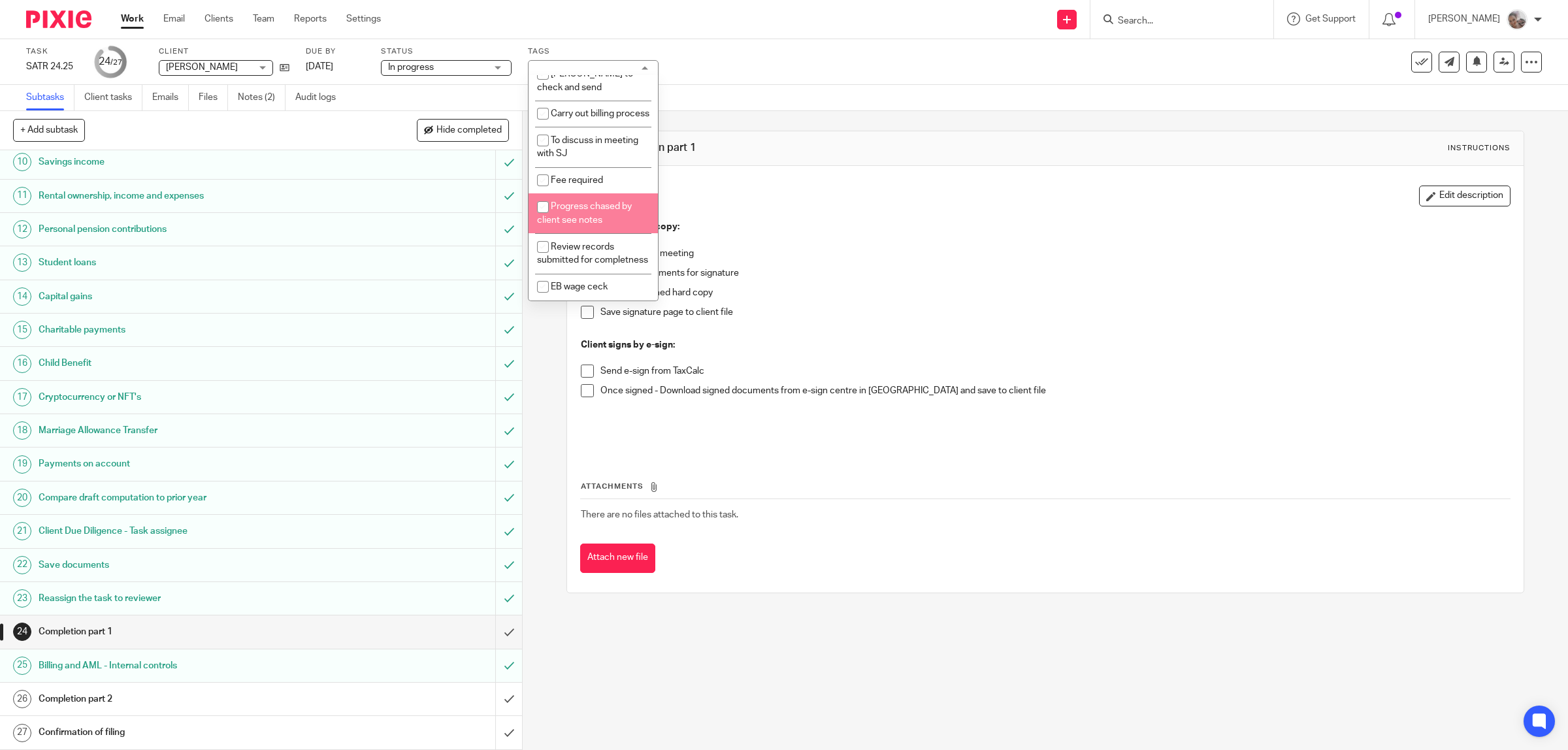
drag, startPoint x: 825, startPoint y: 262, endPoint x: 838, endPoint y: 256, distance: 14.3
click at [826, 262] on div "Arrange client meeting" at bounding box center [1056, 257] width 910 height 20
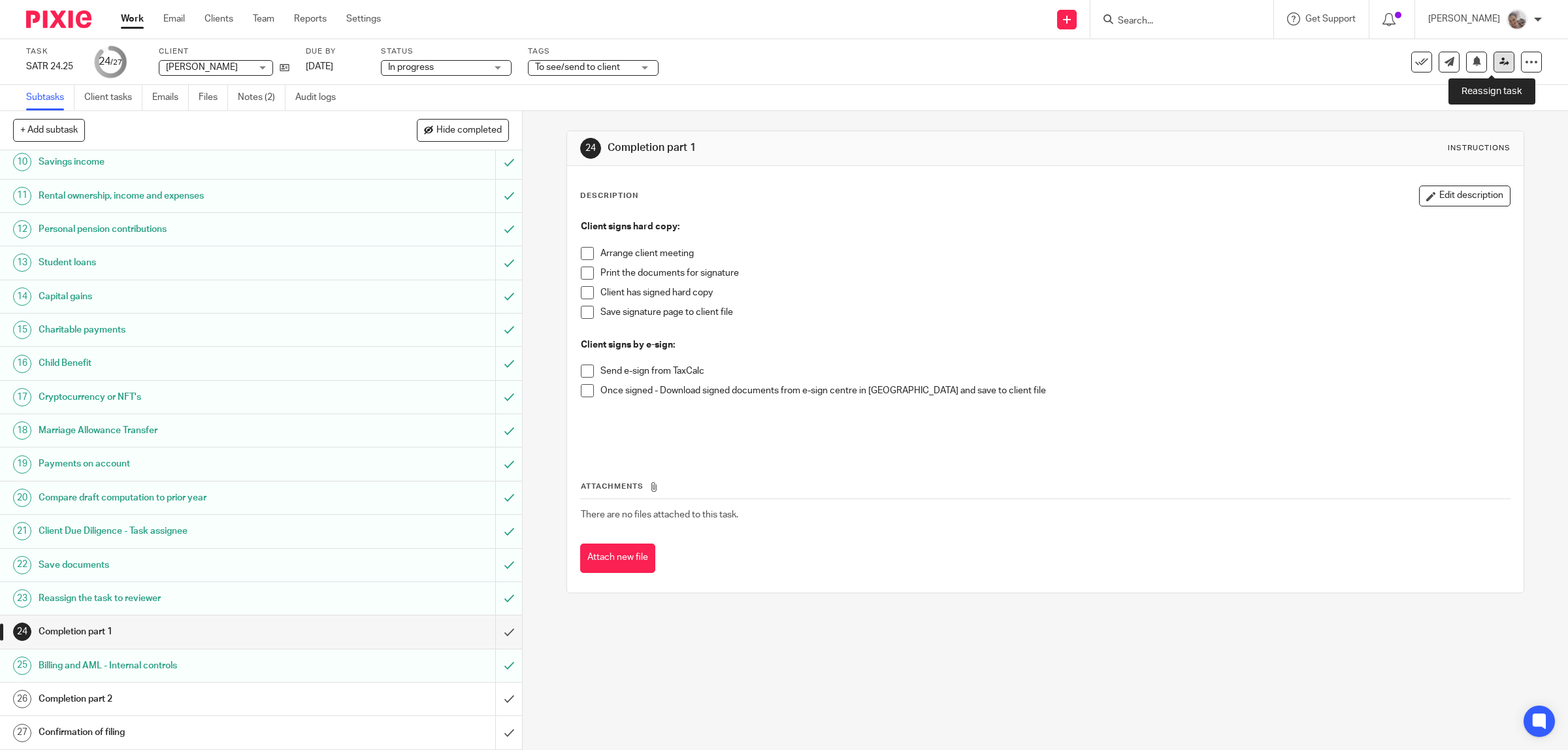
click at [1500, 62] on icon at bounding box center [1505, 61] width 10 height 10
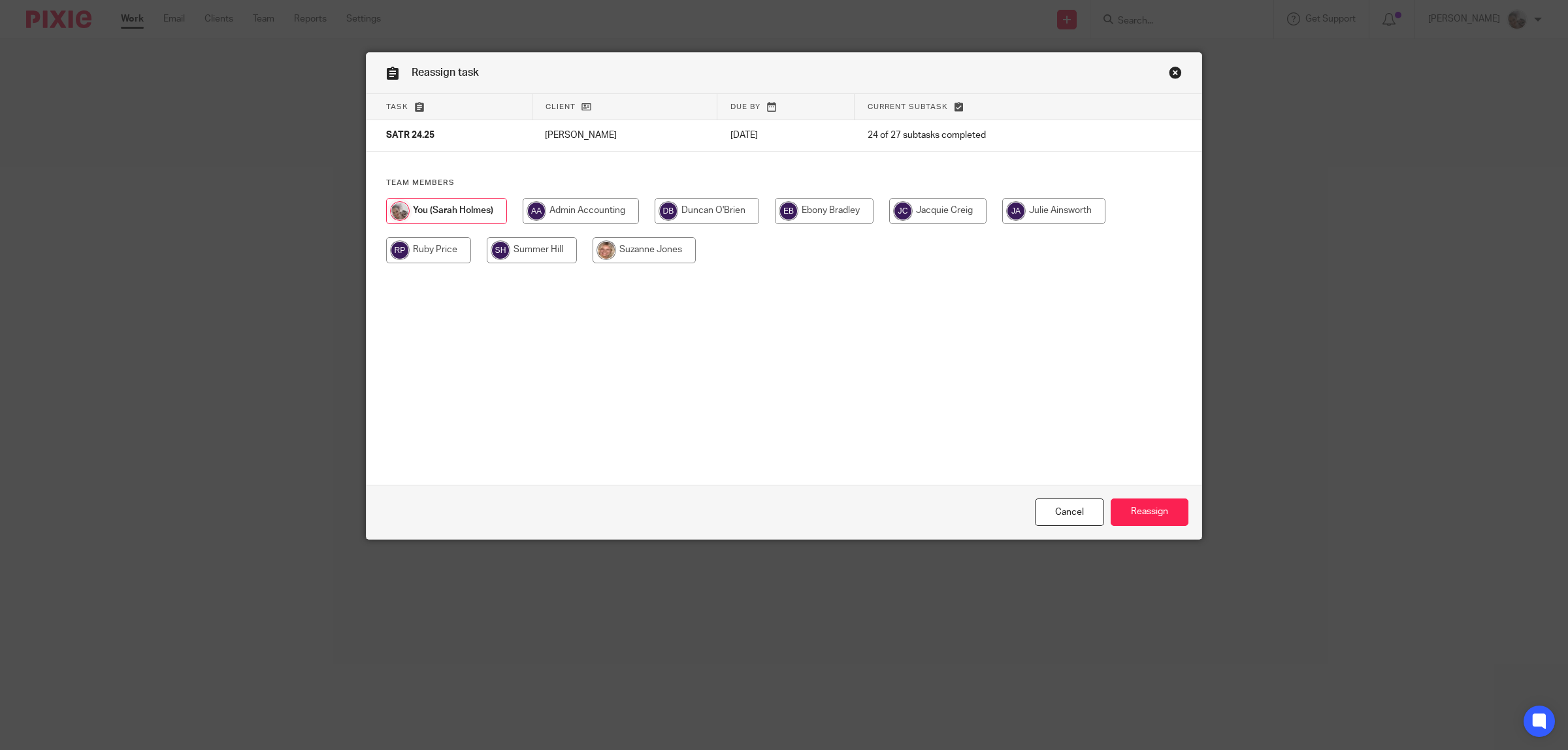
click at [818, 214] on input "radio" at bounding box center [825, 211] width 99 height 26
radio input "true"
click at [1147, 511] on input "Reassign" at bounding box center [1150, 512] width 77 height 28
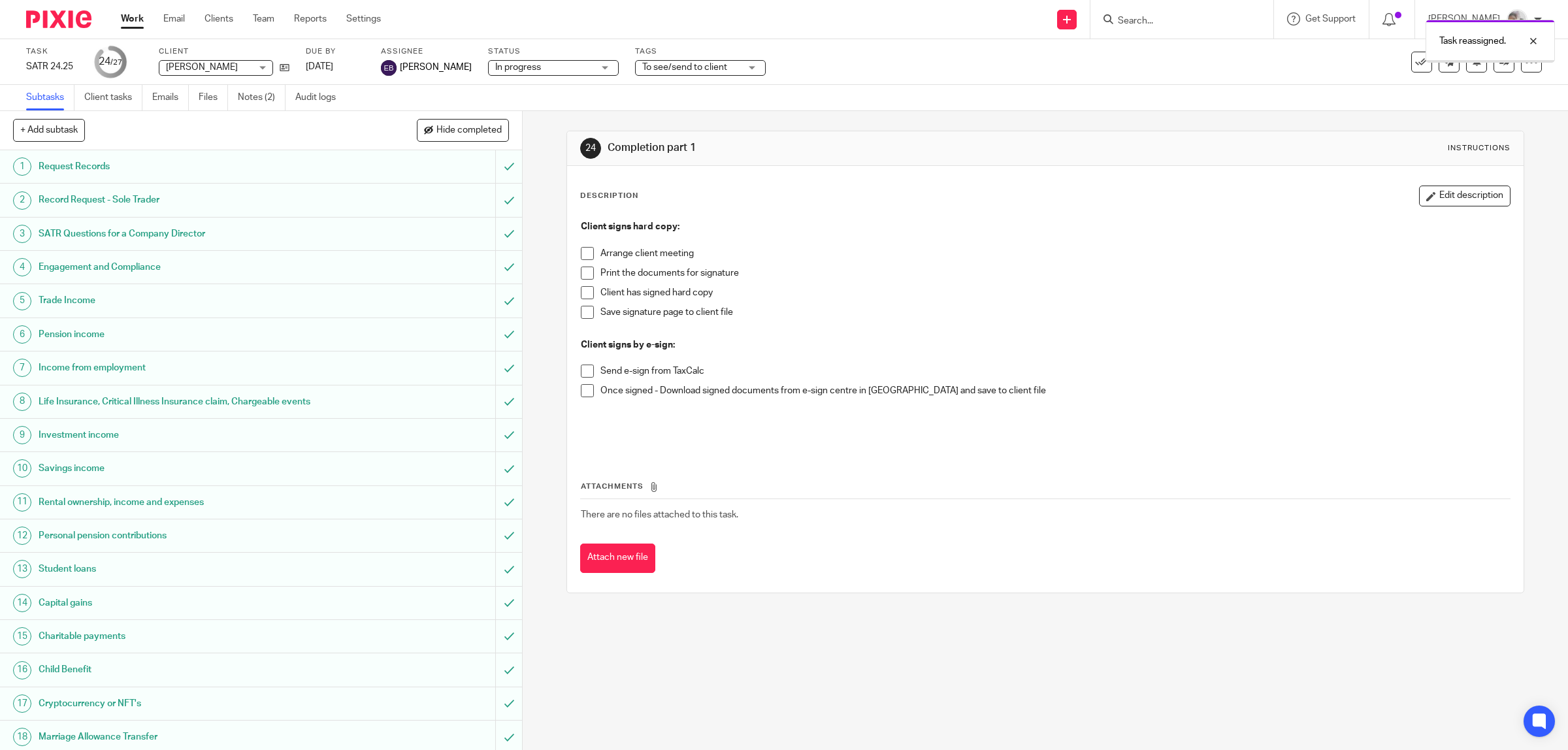
scroll to position [310, 0]
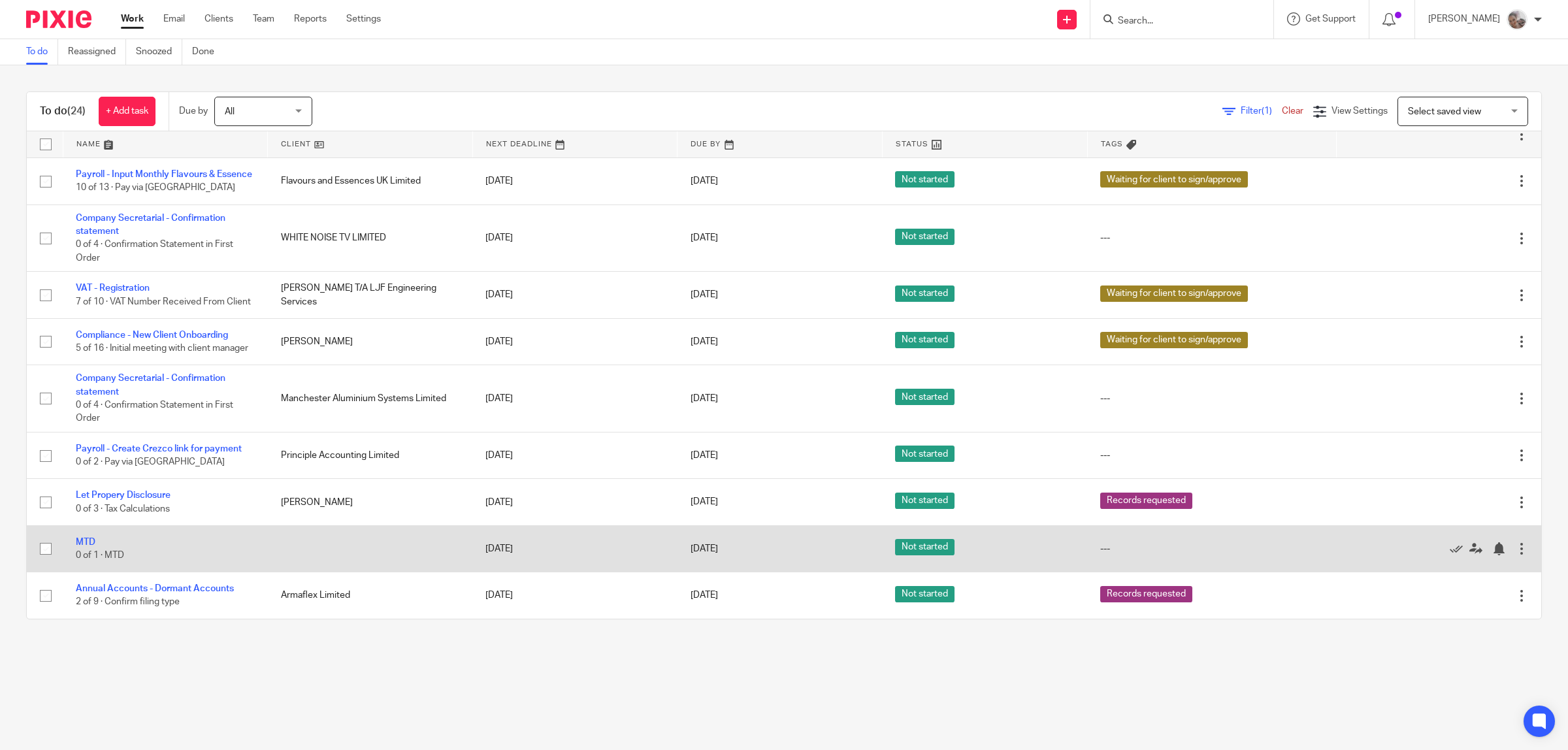
scroll to position [756, 0]
click at [83, 541] on link "MTD" at bounding box center [85, 542] width 20 height 9
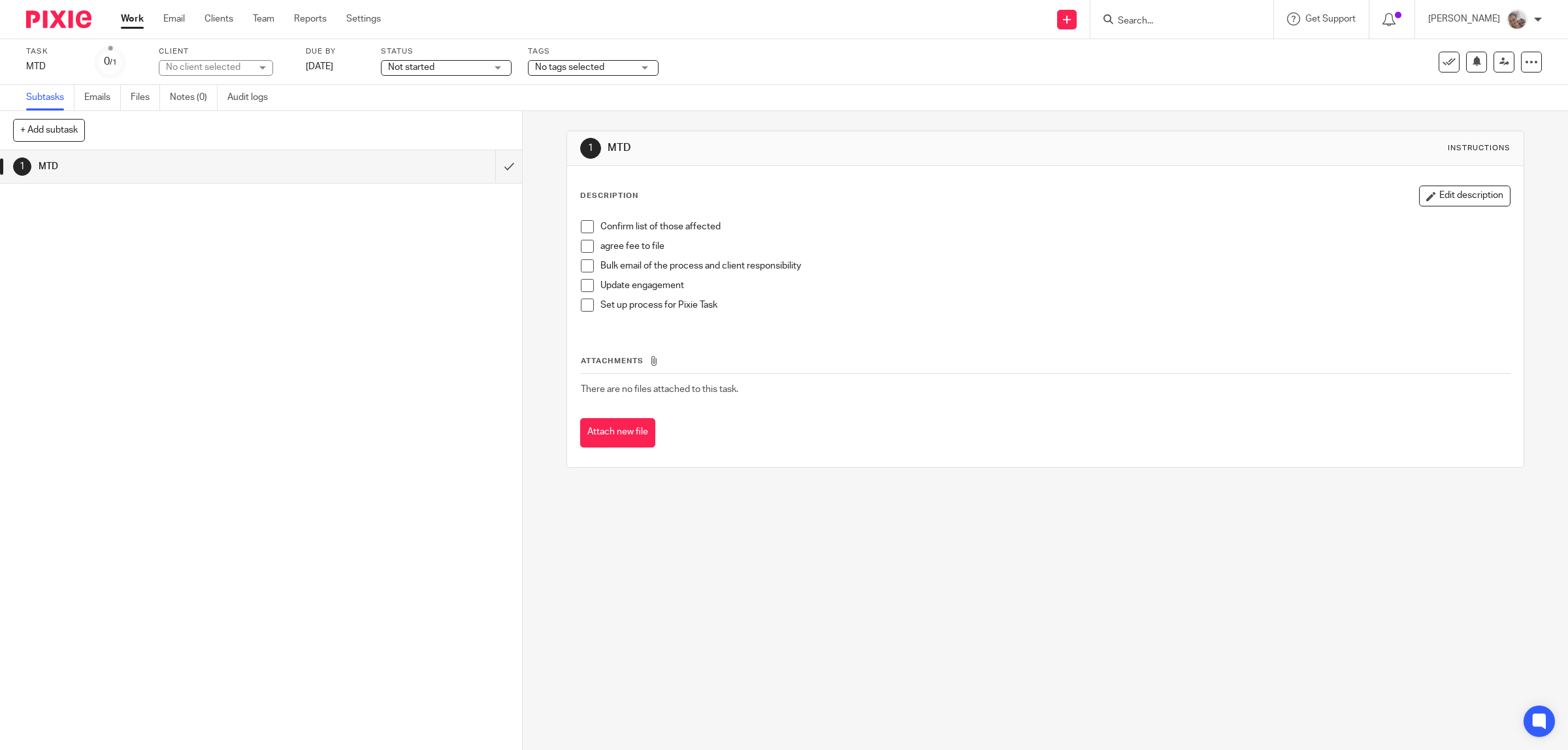
click at [1167, 28] on div at bounding box center [1181, 19] width 183 height 39
click at [1167, 25] on input "Search" at bounding box center [1176, 22] width 118 height 12
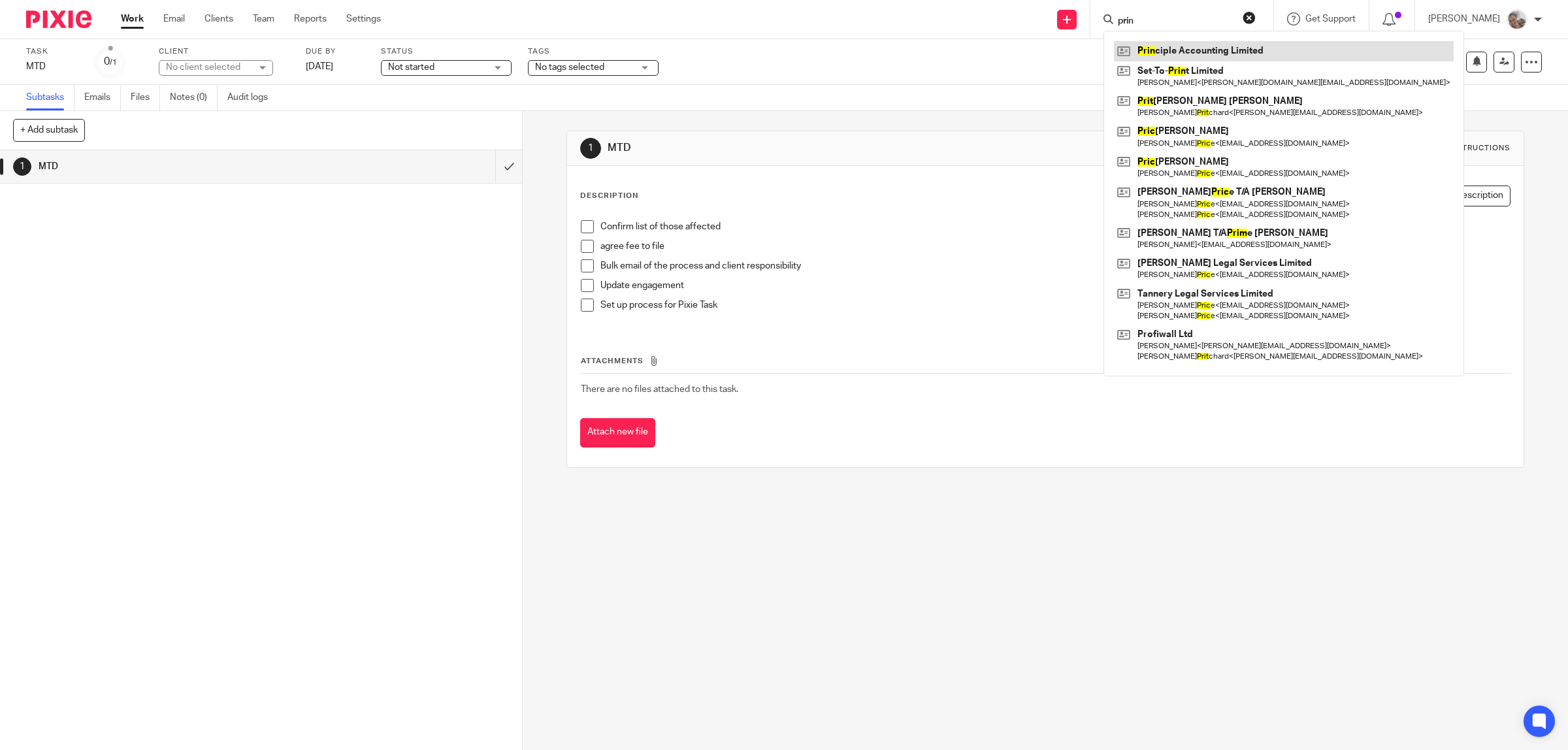
type input "prin"
click at [1193, 55] on link at bounding box center [1284, 52] width 340 height 20
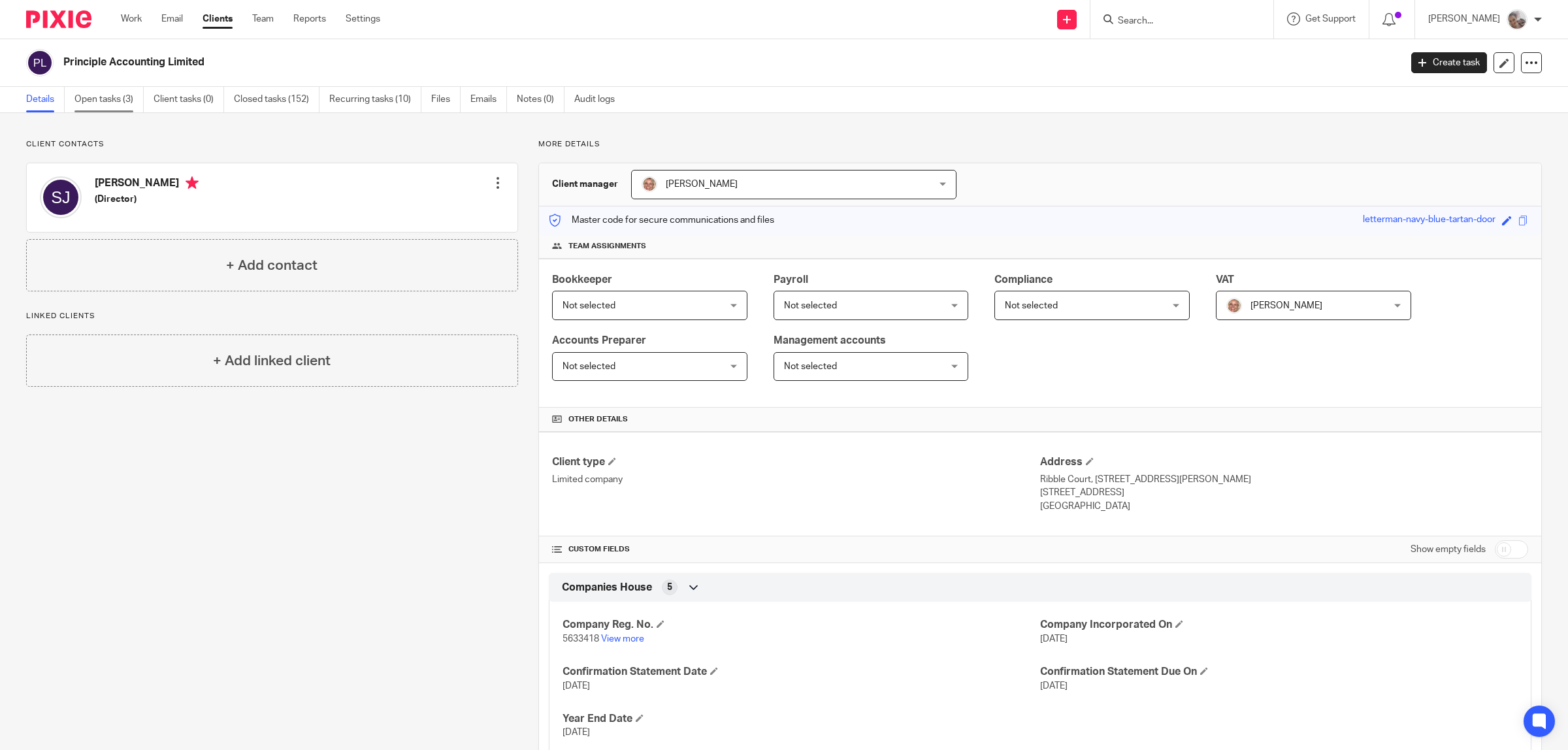
click at [109, 97] on link "Open tasks (3)" at bounding box center [109, 100] width 69 height 26
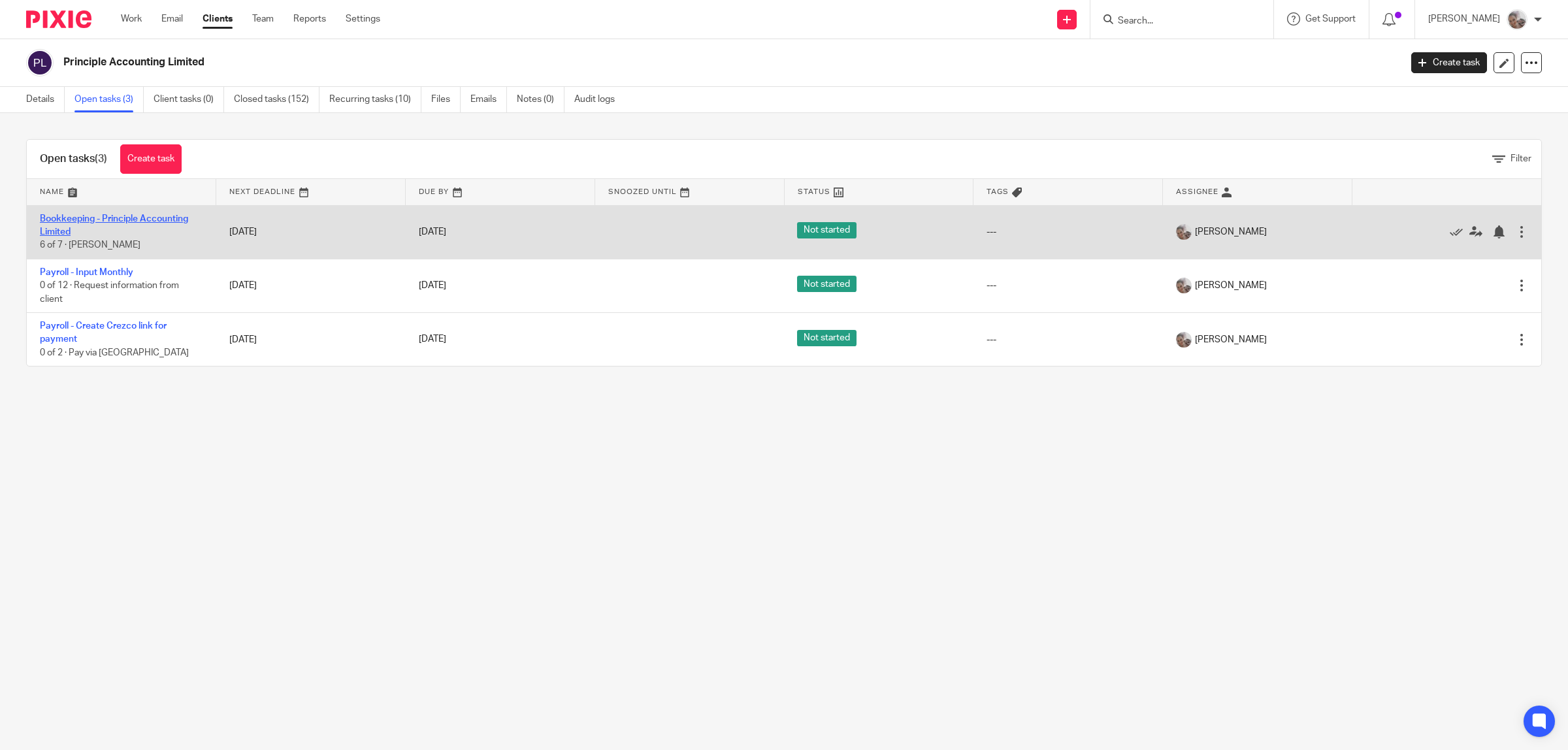
click at [113, 220] on link "Bookkeeping - Principle Accounting Limited" at bounding box center [114, 225] width 149 height 22
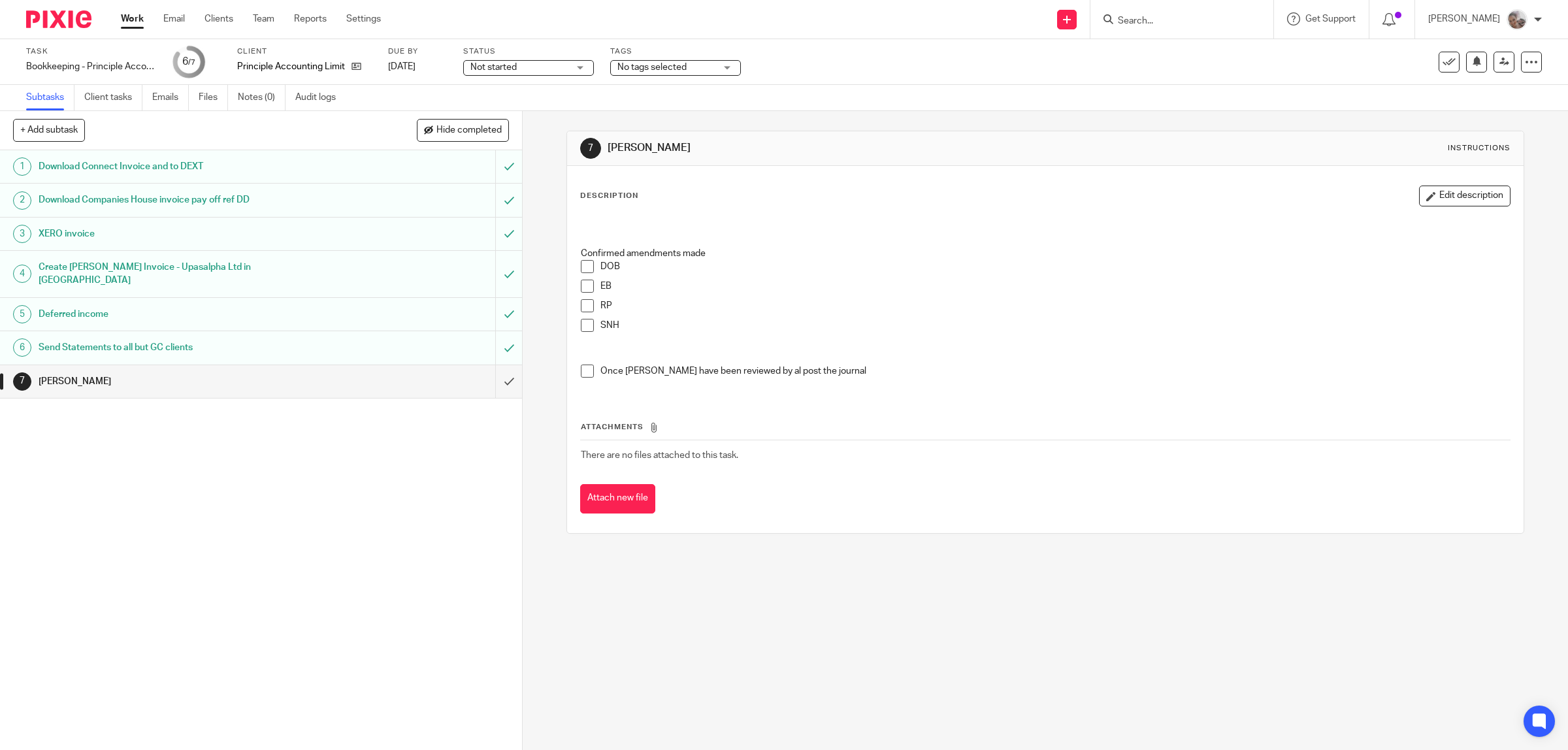
click at [581, 285] on span at bounding box center [587, 285] width 13 height 13
click at [581, 308] on span at bounding box center [587, 305] width 13 height 13
click at [374, 503] on div "1 Download Connect Invoice and to DEXT 2 Download Companies House invoice pay o…" at bounding box center [261, 450] width 522 height 599
click at [383, 499] on div "1 Download Connect Invoice and to DEXT 2 Download Companies House invoice pay o…" at bounding box center [261, 450] width 522 height 599
click at [138, 20] on link "Work" at bounding box center [132, 19] width 23 height 13
